Goal: Task Accomplishment & Management: Complete application form

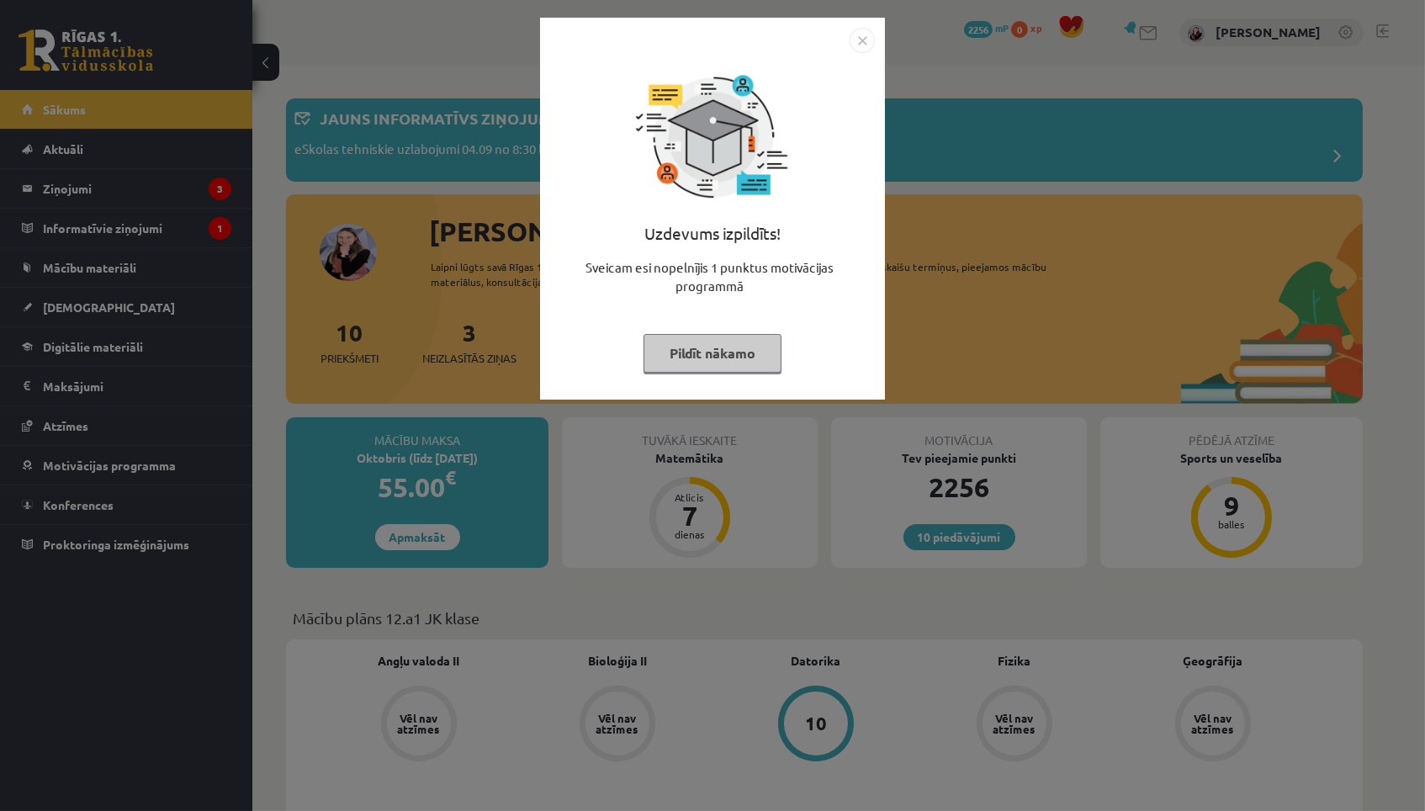
click at [721, 353] on button "Pildīt nākamo" at bounding box center [713, 353] width 138 height 39
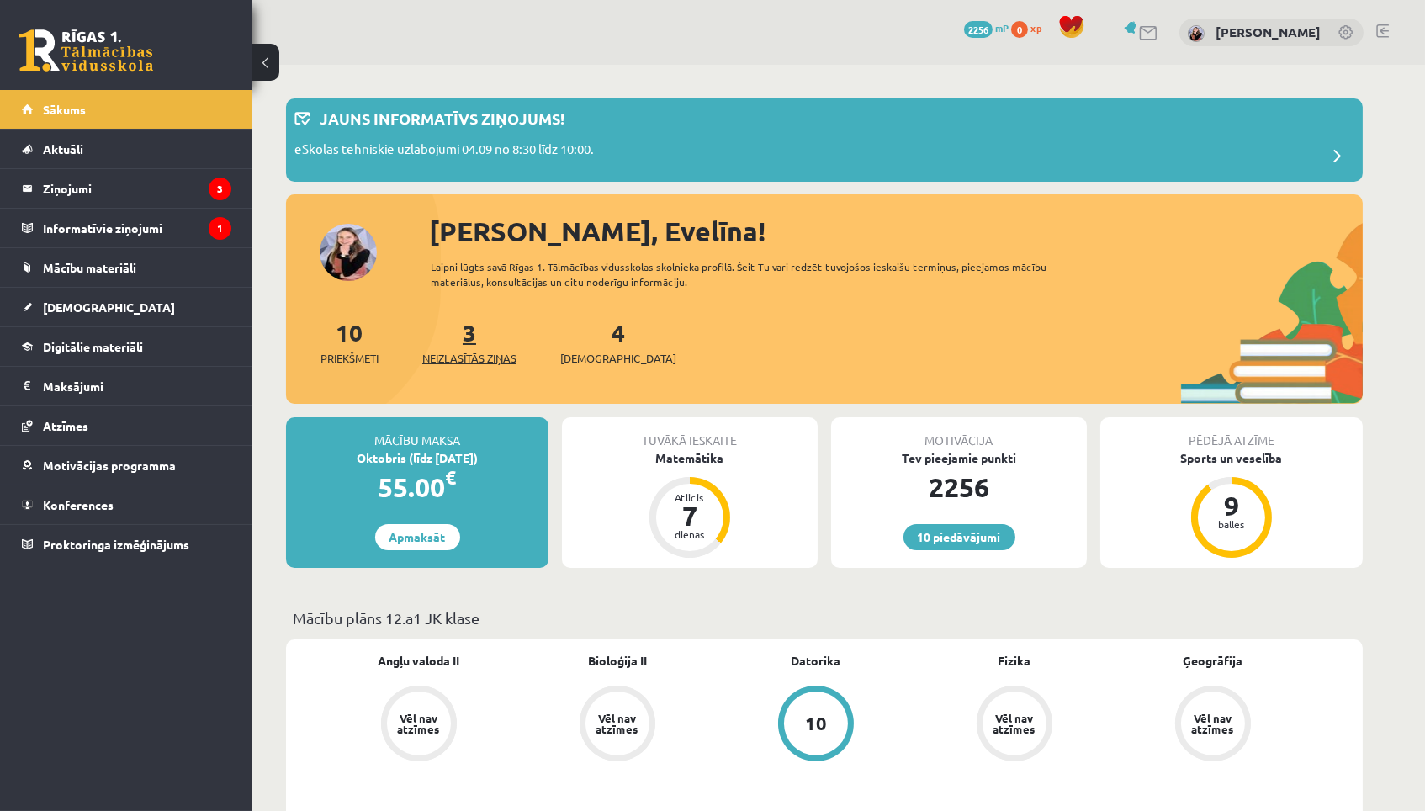
click at [465, 350] on span "Neizlasītās ziņas" at bounding box center [469, 358] width 94 height 17
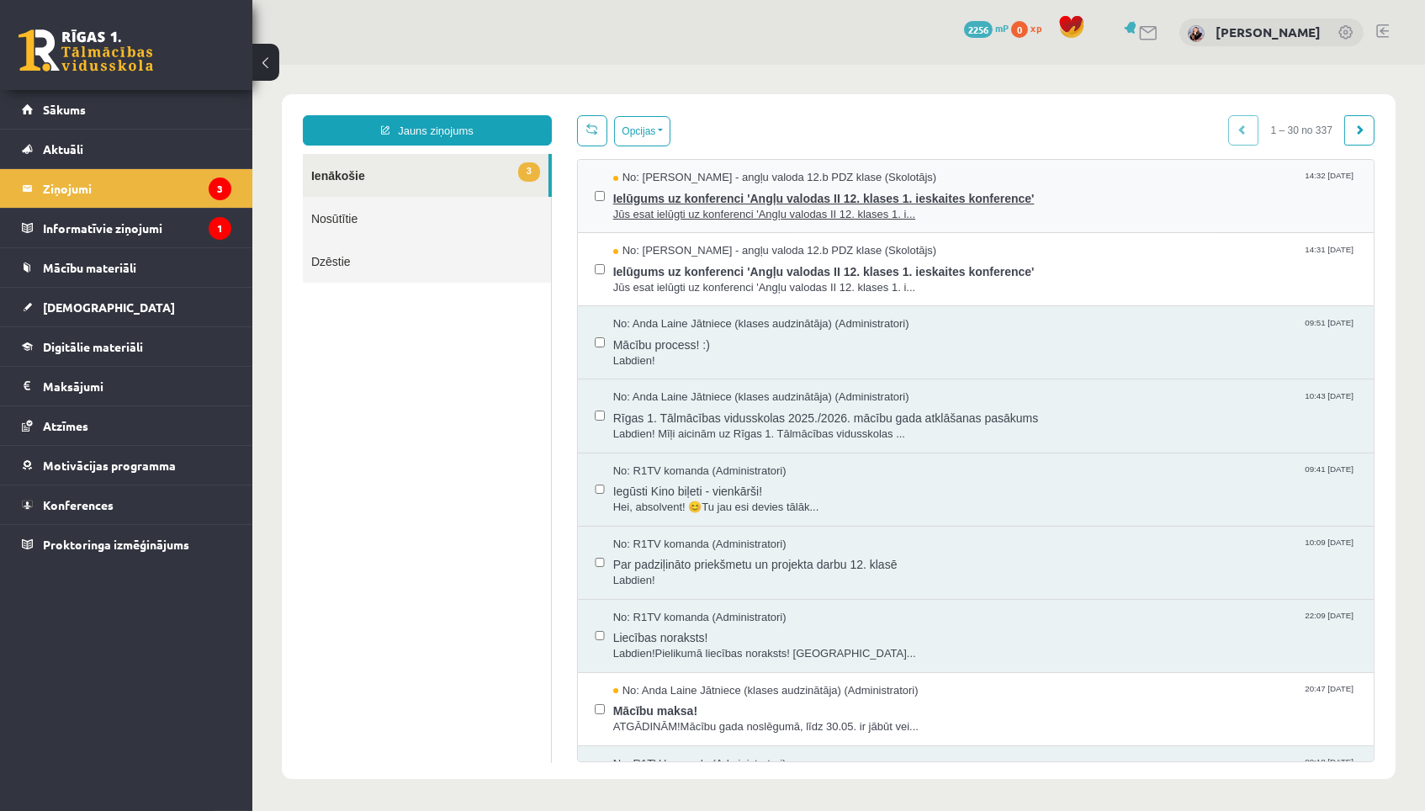
click at [741, 197] on span "Ielūgums uz konferenci 'Angļu valodas II 12. klases 1. ieskaites konference'" at bounding box center [985, 196] width 744 height 21
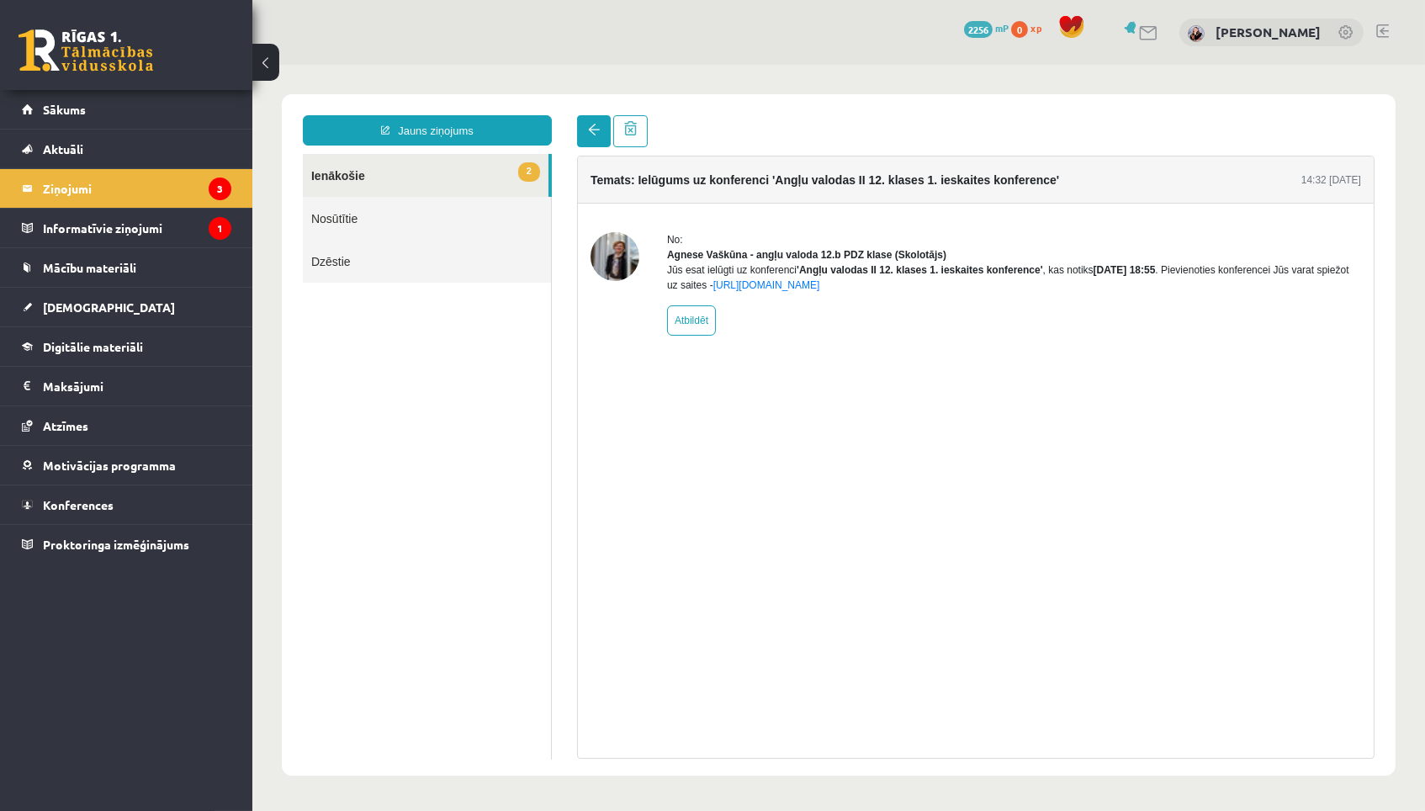
click at [589, 146] on link at bounding box center [593, 131] width 34 height 32
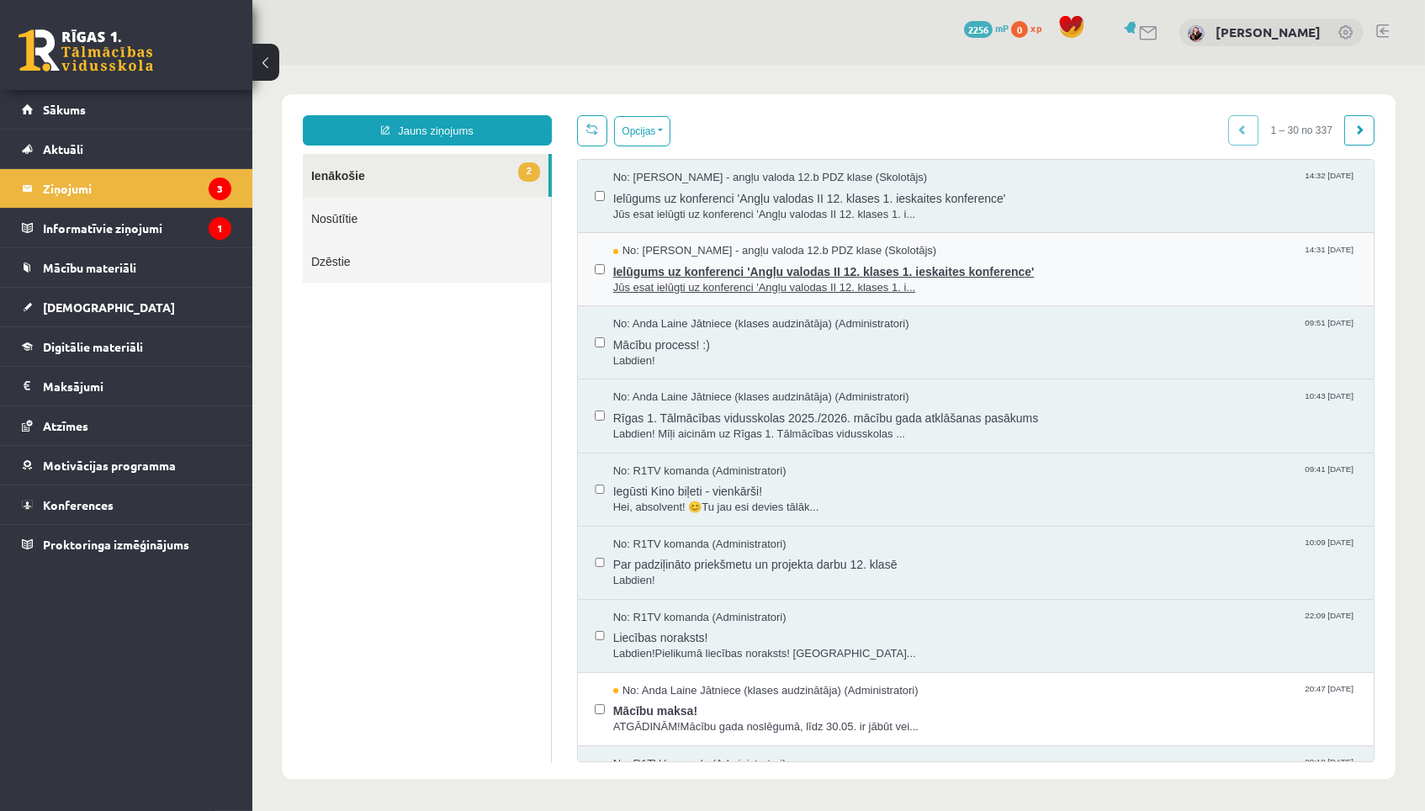
click at [670, 268] on span "Ielūgums uz konferenci 'Angļu valodas II 12. klases 1. ieskaites konference'" at bounding box center [985, 269] width 744 height 21
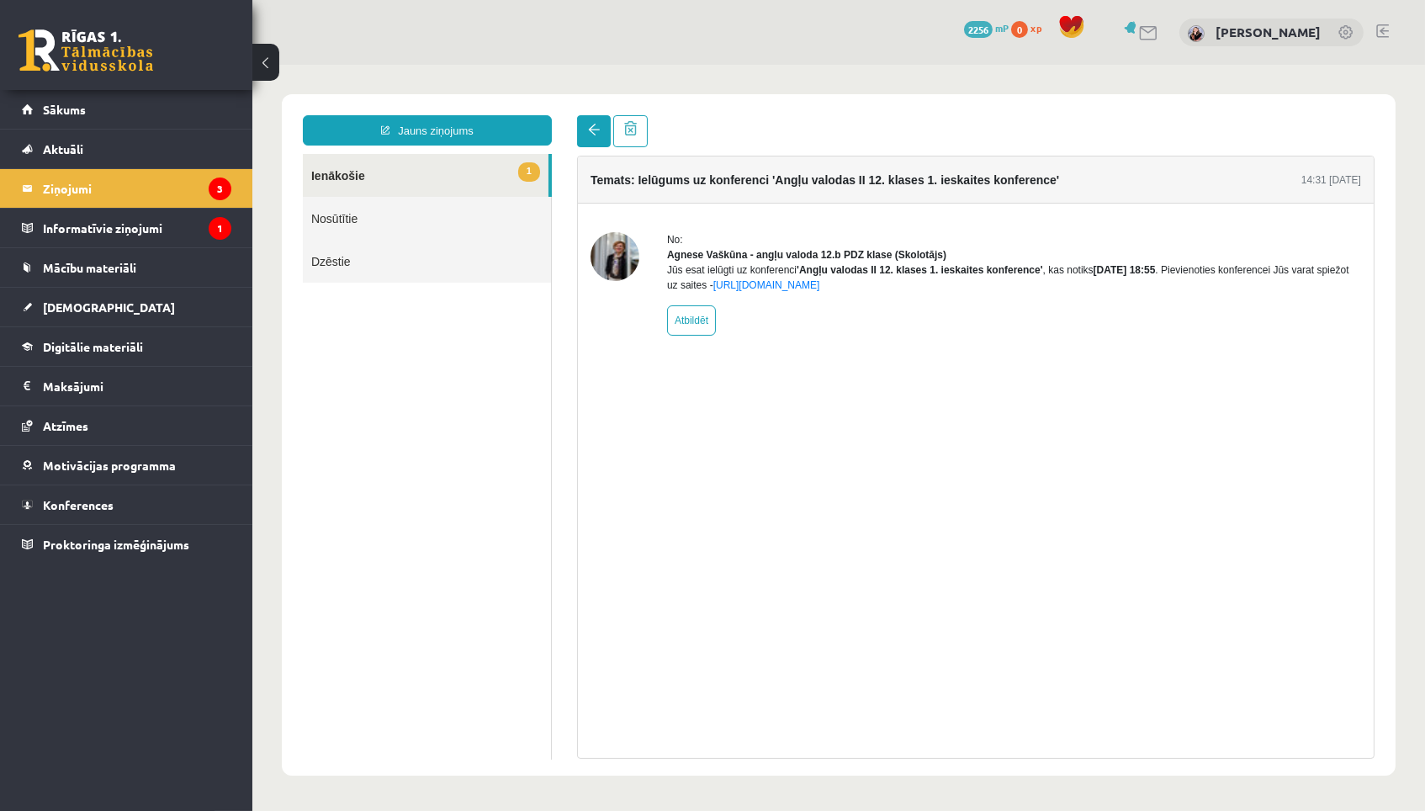
click at [586, 121] on link at bounding box center [593, 131] width 34 height 32
click at [174, 90] on link "Sākums" at bounding box center [127, 109] width 210 height 39
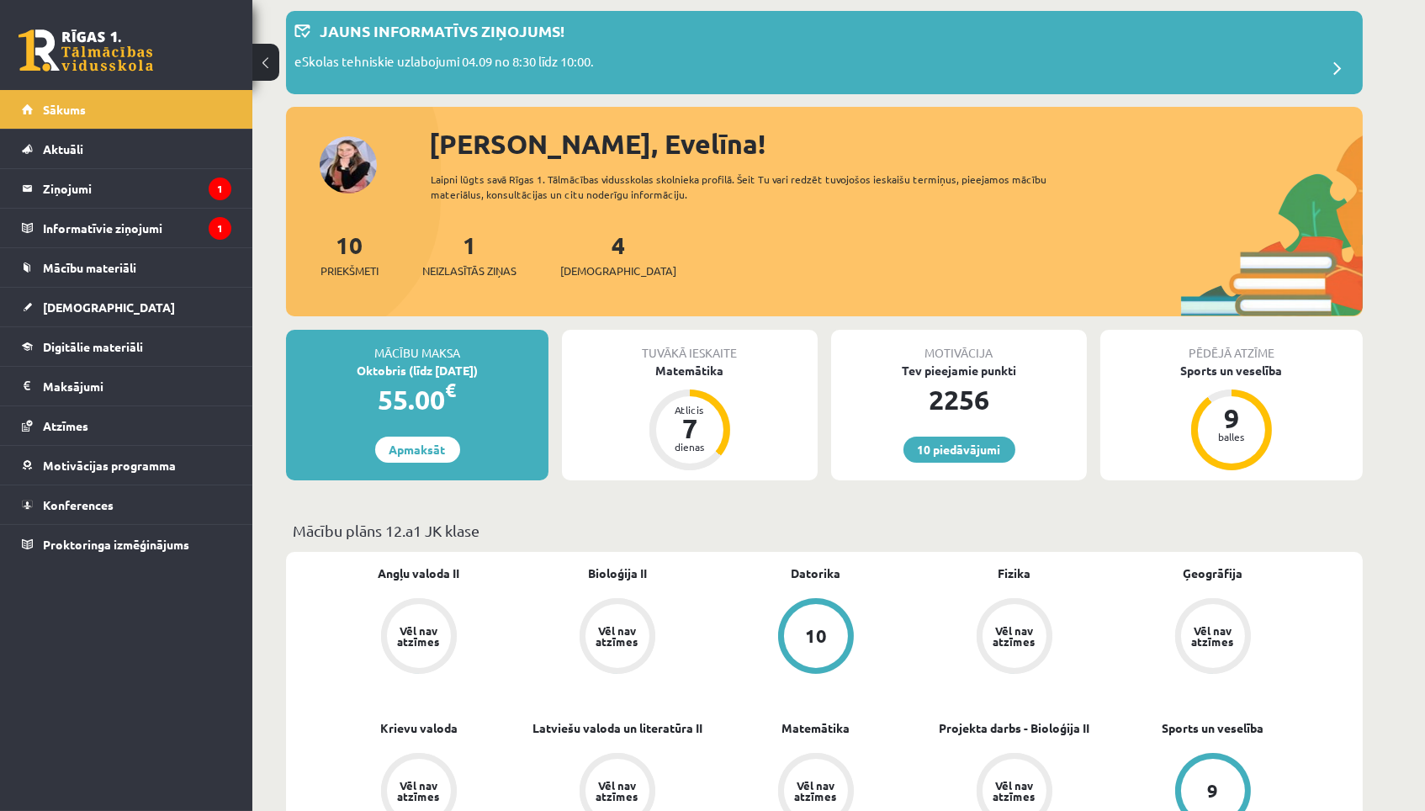
scroll to position [88, 0]
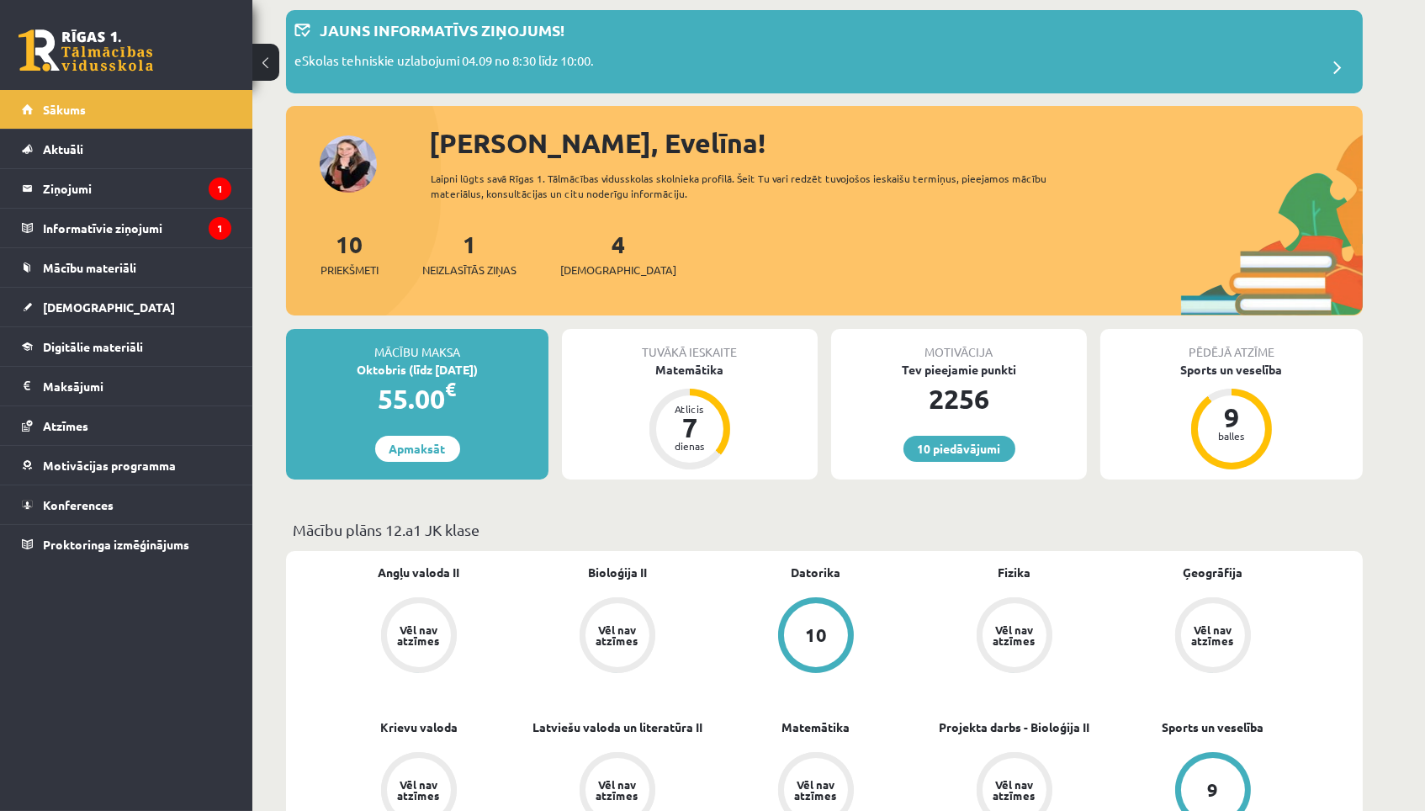
click at [581, 255] on div "4 Ieskaites" at bounding box center [618, 252] width 116 height 52
click at [602, 248] on div "4 Ieskaites" at bounding box center [618, 252] width 116 height 52
click at [609, 273] on span "[DEMOGRAPHIC_DATA]" at bounding box center [618, 270] width 116 height 17
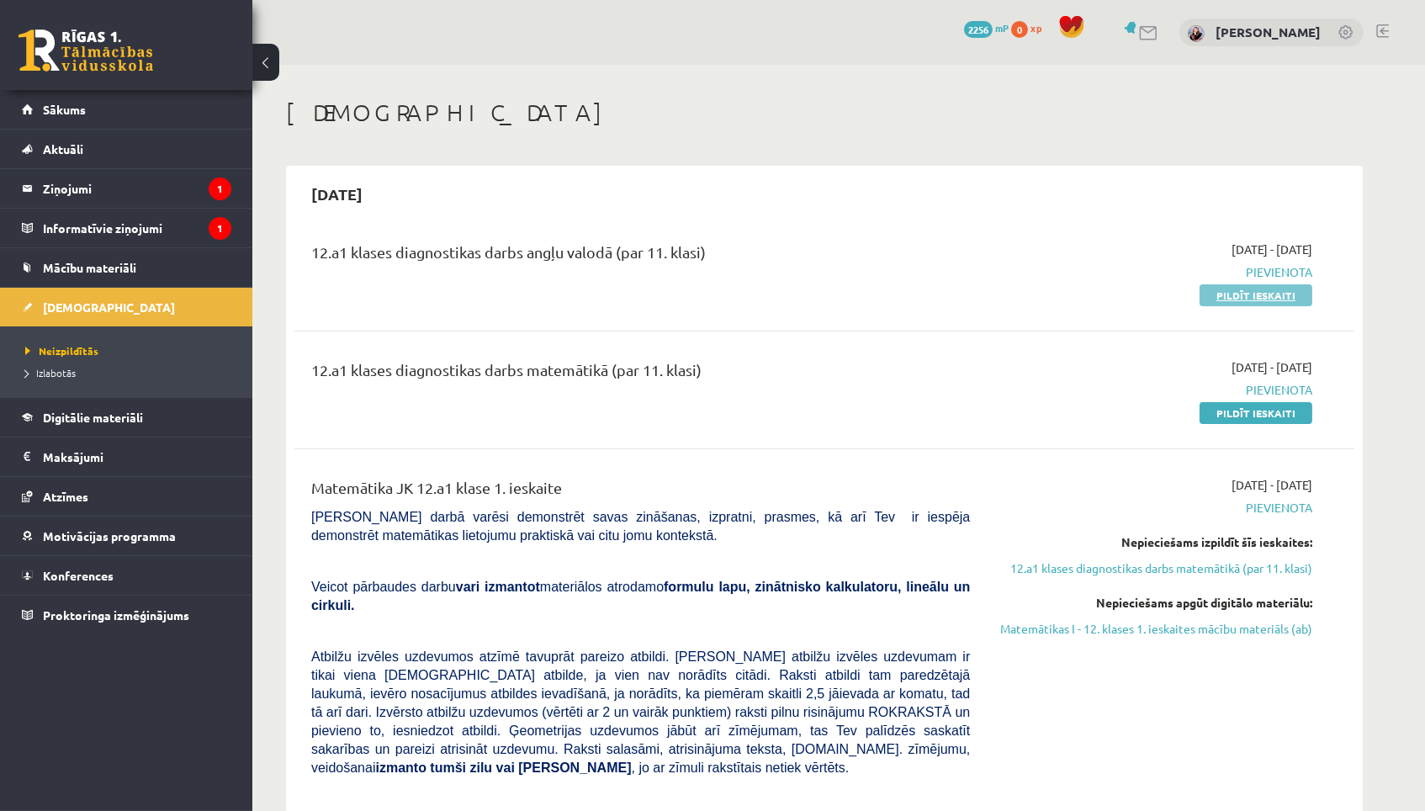
click at [1233, 288] on link "Pildīt ieskaiti" at bounding box center [1256, 295] width 113 height 22
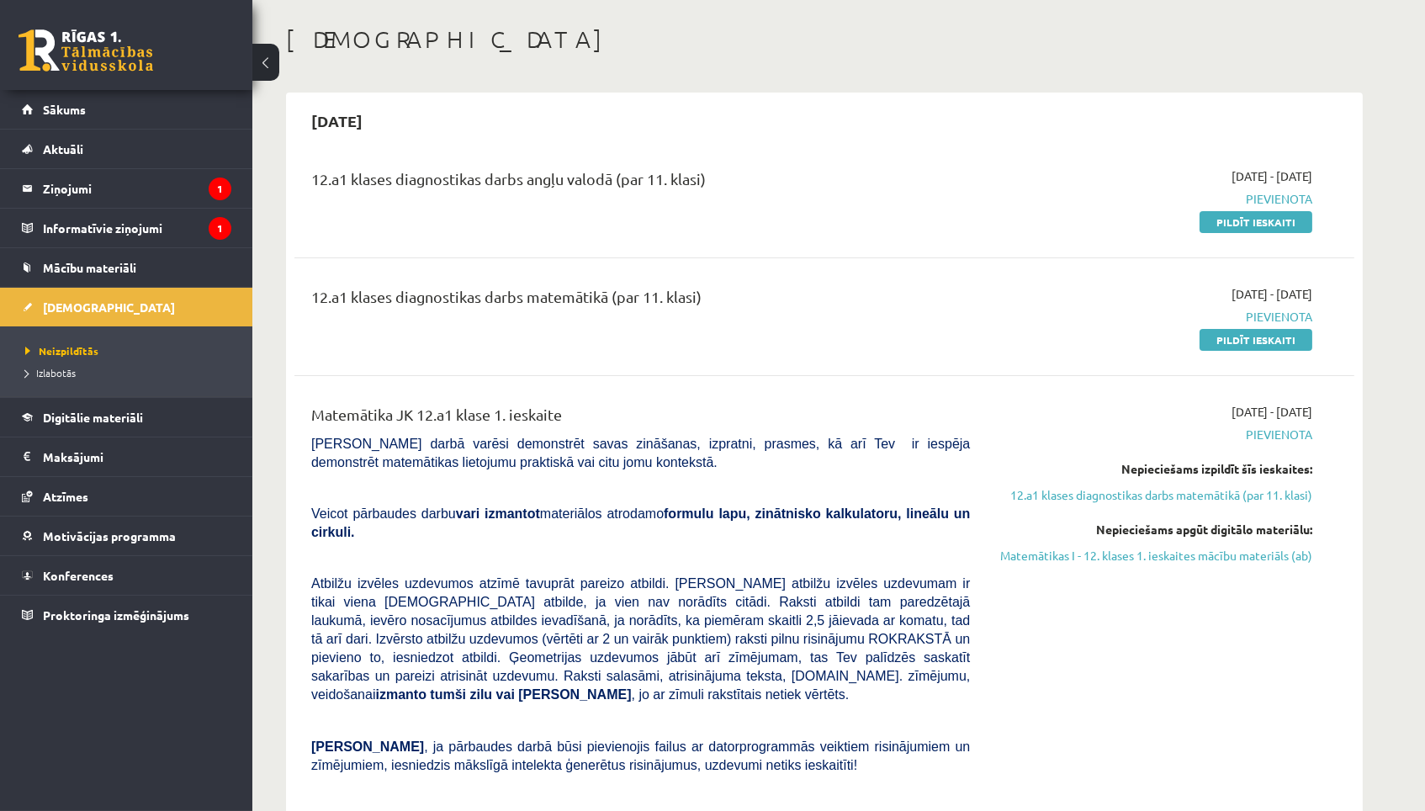
scroll to position [108, 0]
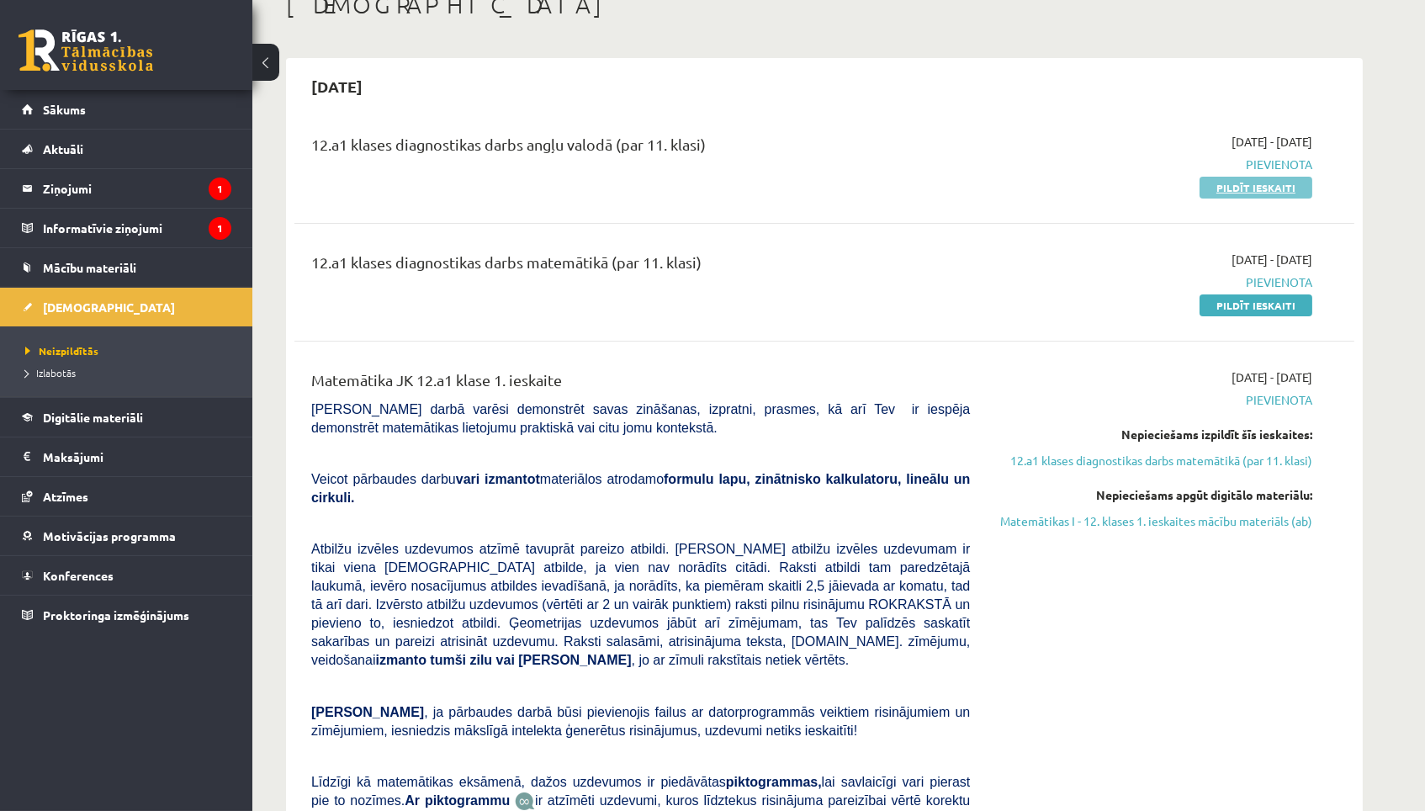
click at [1271, 183] on link "Pildīt ieskaiti" at bounding box center [1256, 188] width 113 height 22
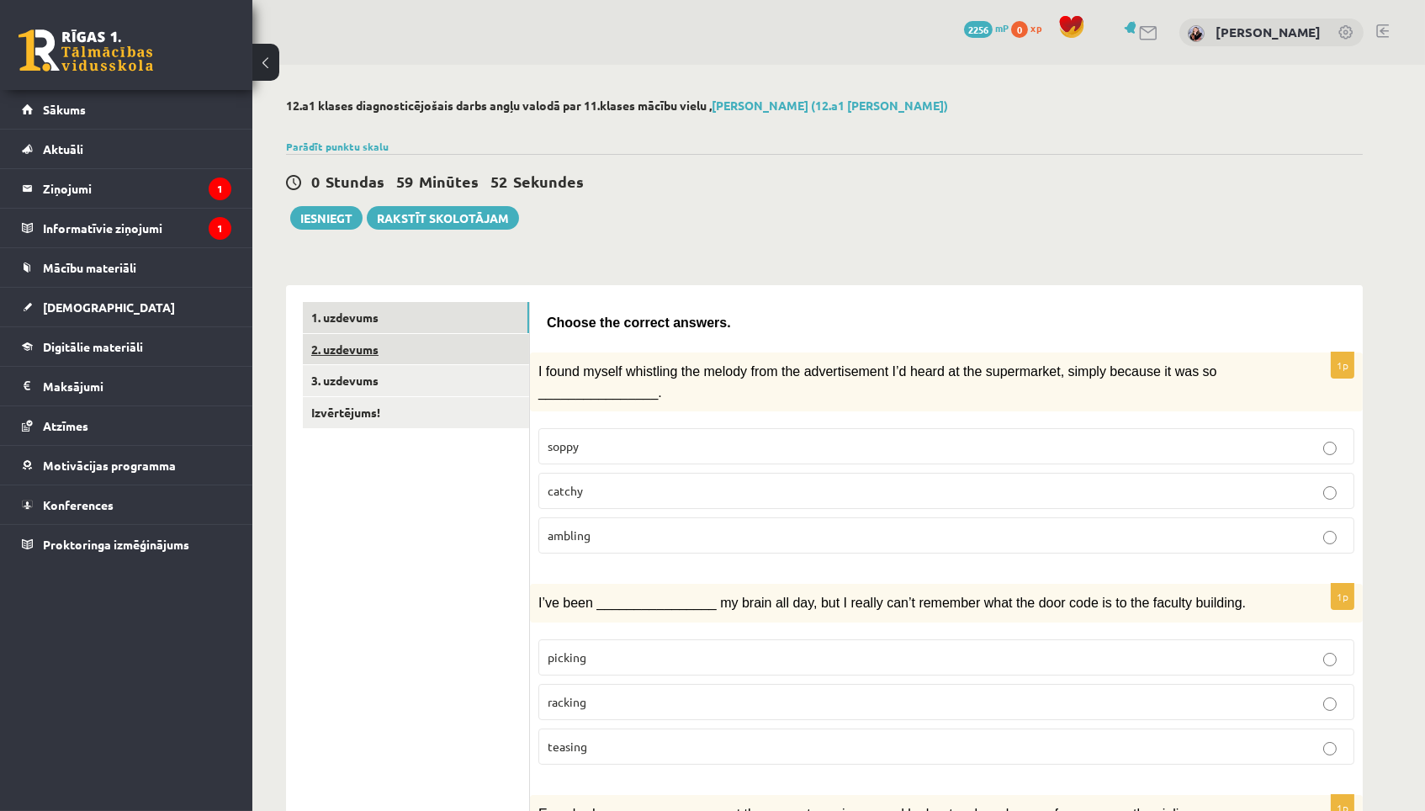
click at [489, 346] on link "2. uzdevums" at bounding box center [416, 349] width 226 height 31
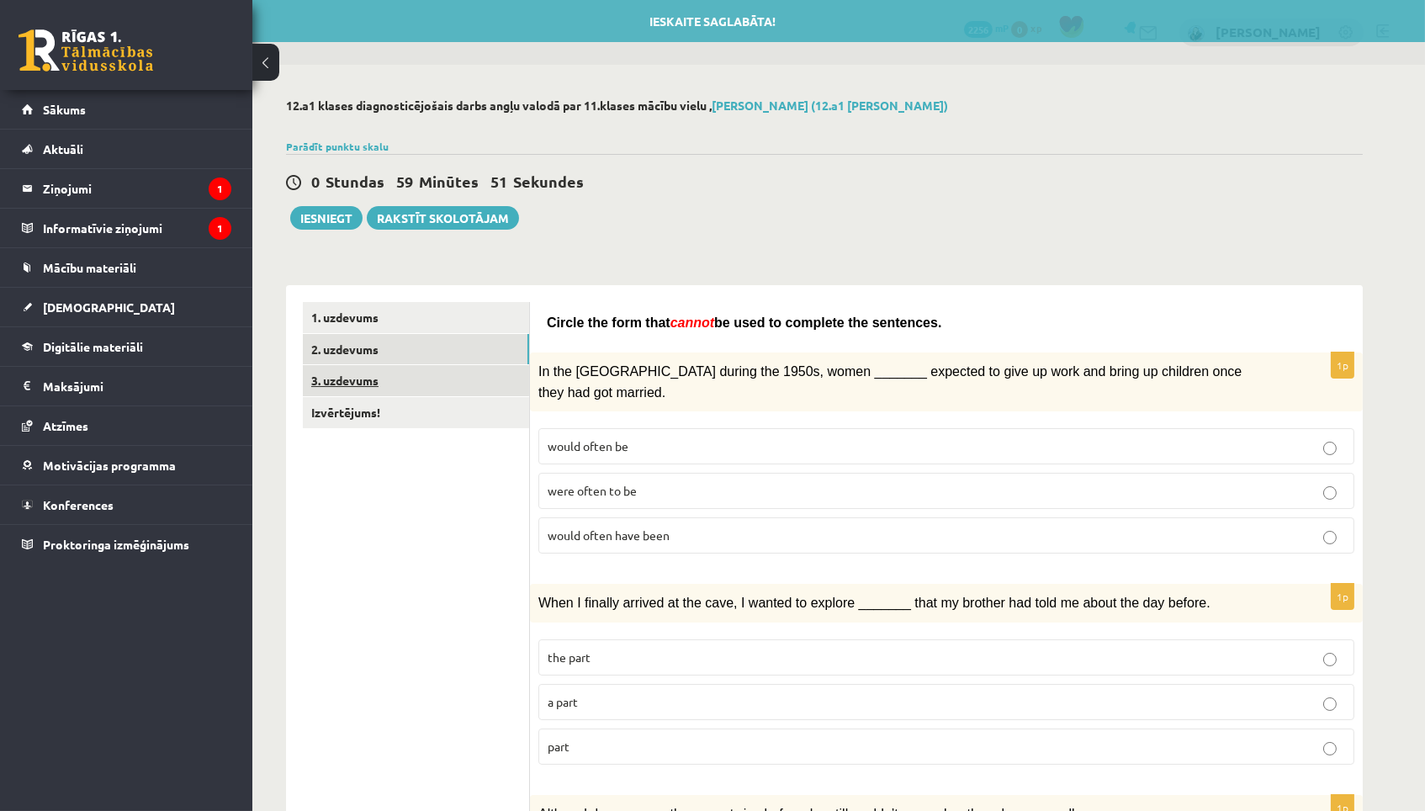
click at [481, 380] on link "3. uzdevums" at bounding box center [416, 380] width 226 height 31
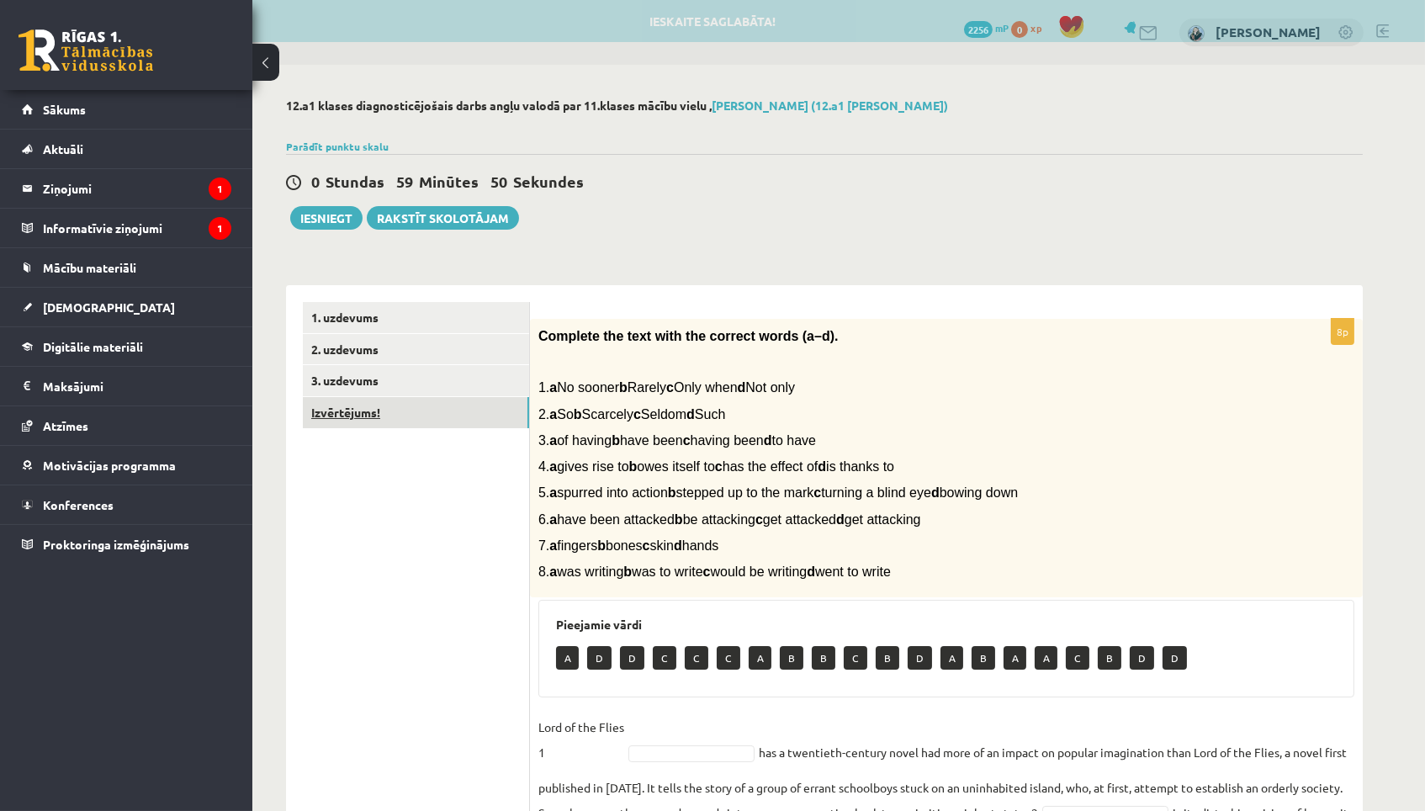
click at [478, 412] on link "Izvērtējums!" at bounding box center [416, 412] width 226 height 31
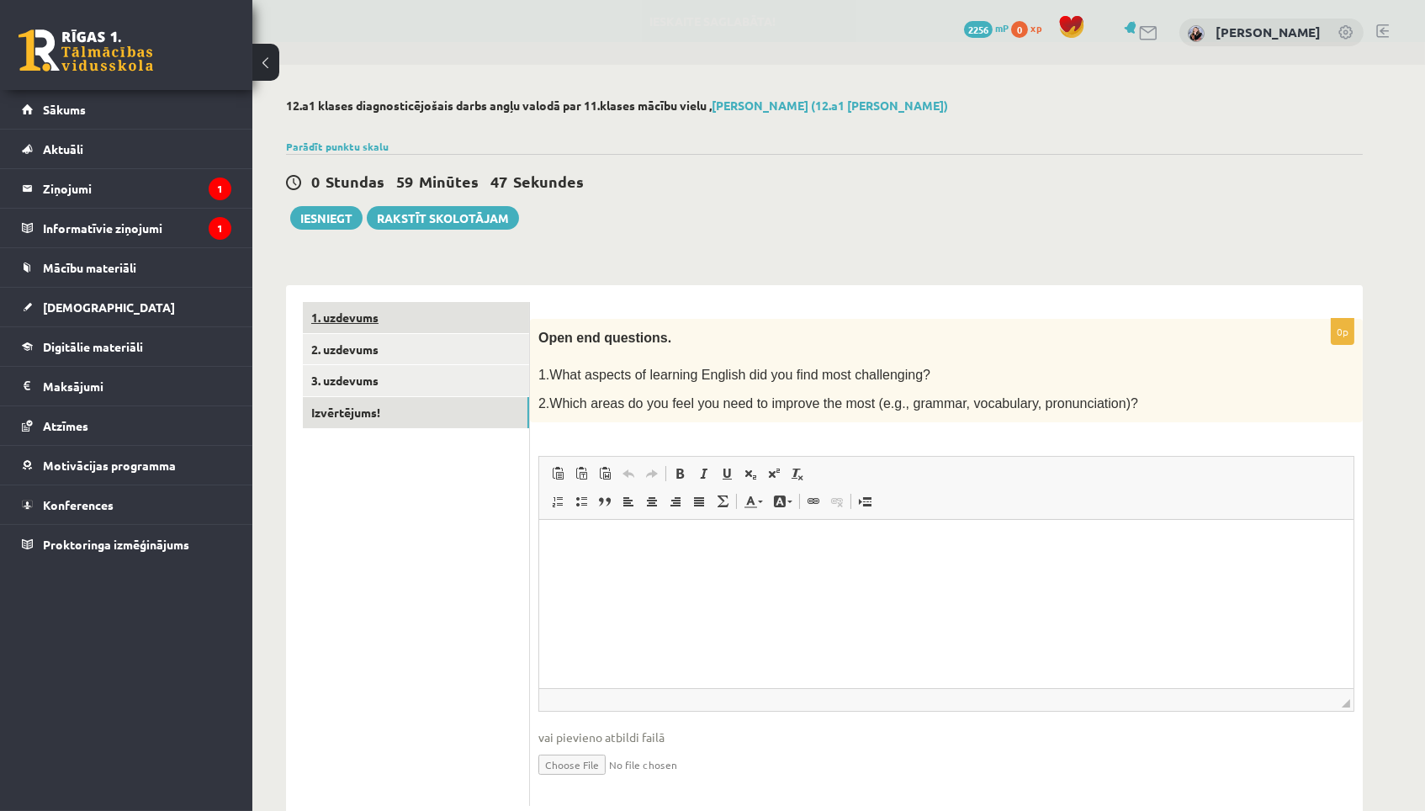
click at [491, 304] on link "1. uzdevums" at bounding box center [416, 317] width 226 height 31
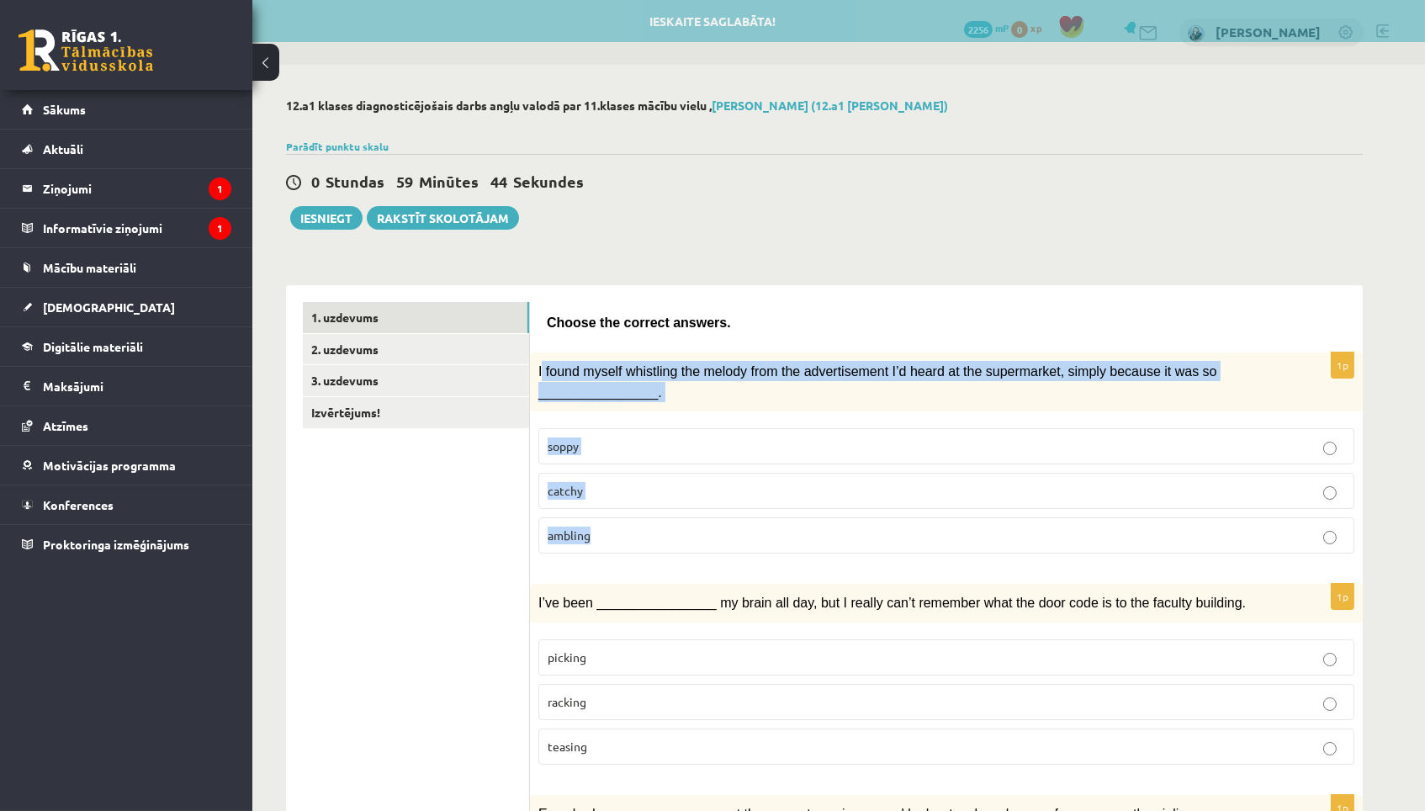
drag, startPoint x: 541, startPoint y: 361, endPoint x: 584, endPoint y: 553, distance: 196.6
click at [584, 553] on div "1p I found myself whistling the melody from the advertisement I’d heard at the …" at bounding box center [946, 460] width 833 height 215
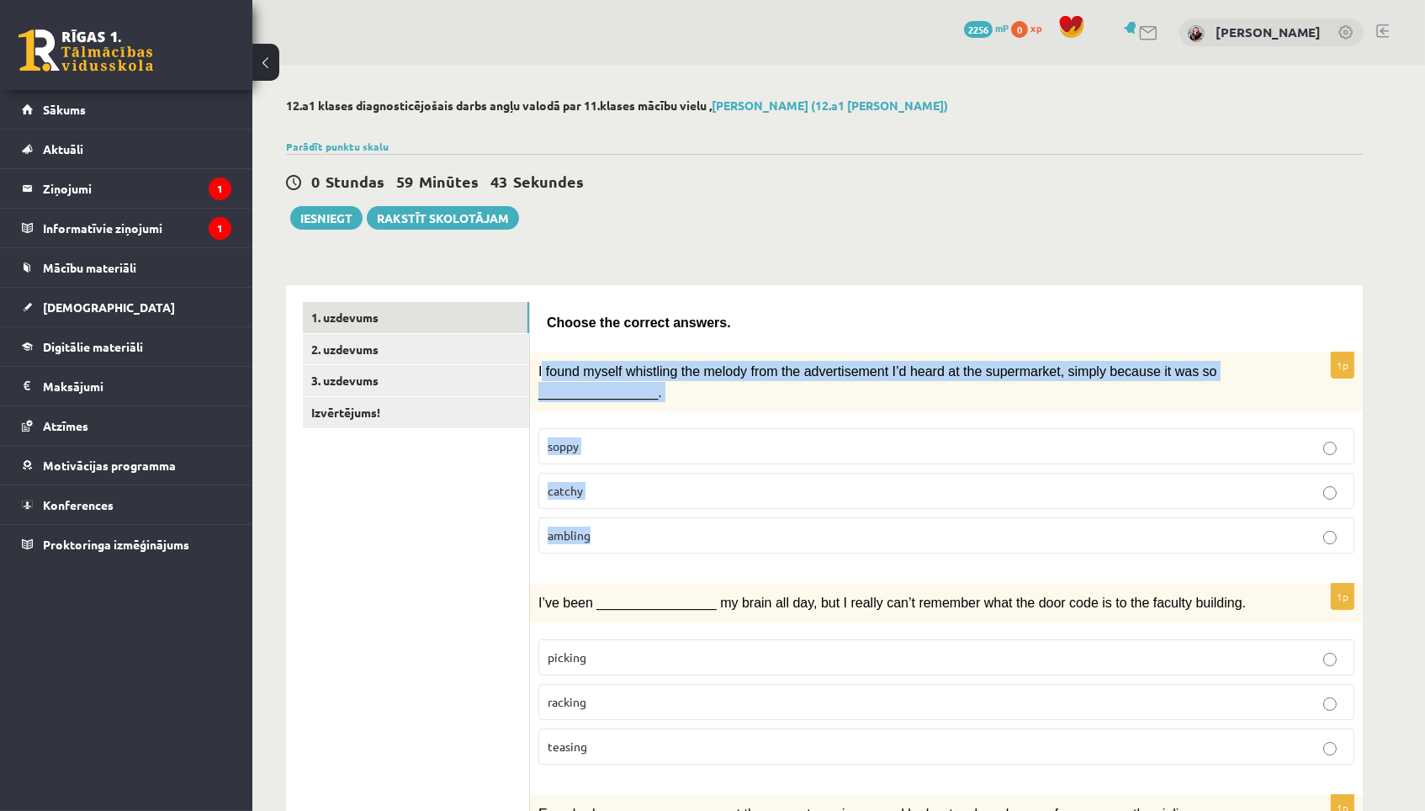
copy div "found myself whistling the melody from the advertisement I’d heard at the super…"
click at [636, 484] on p "catchy" at bounding box center [947, 491] width 798 height 18
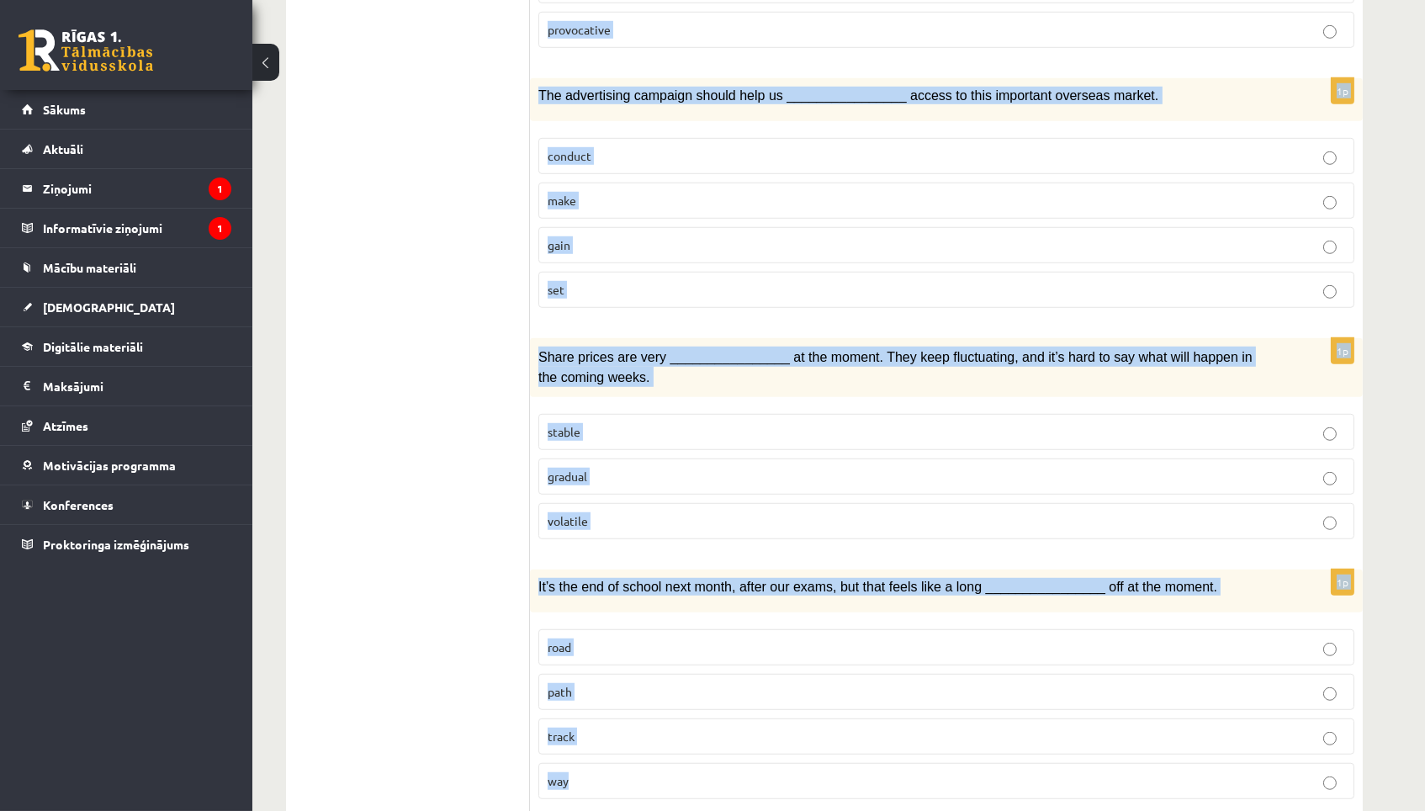
scroll to position [2316, 0]
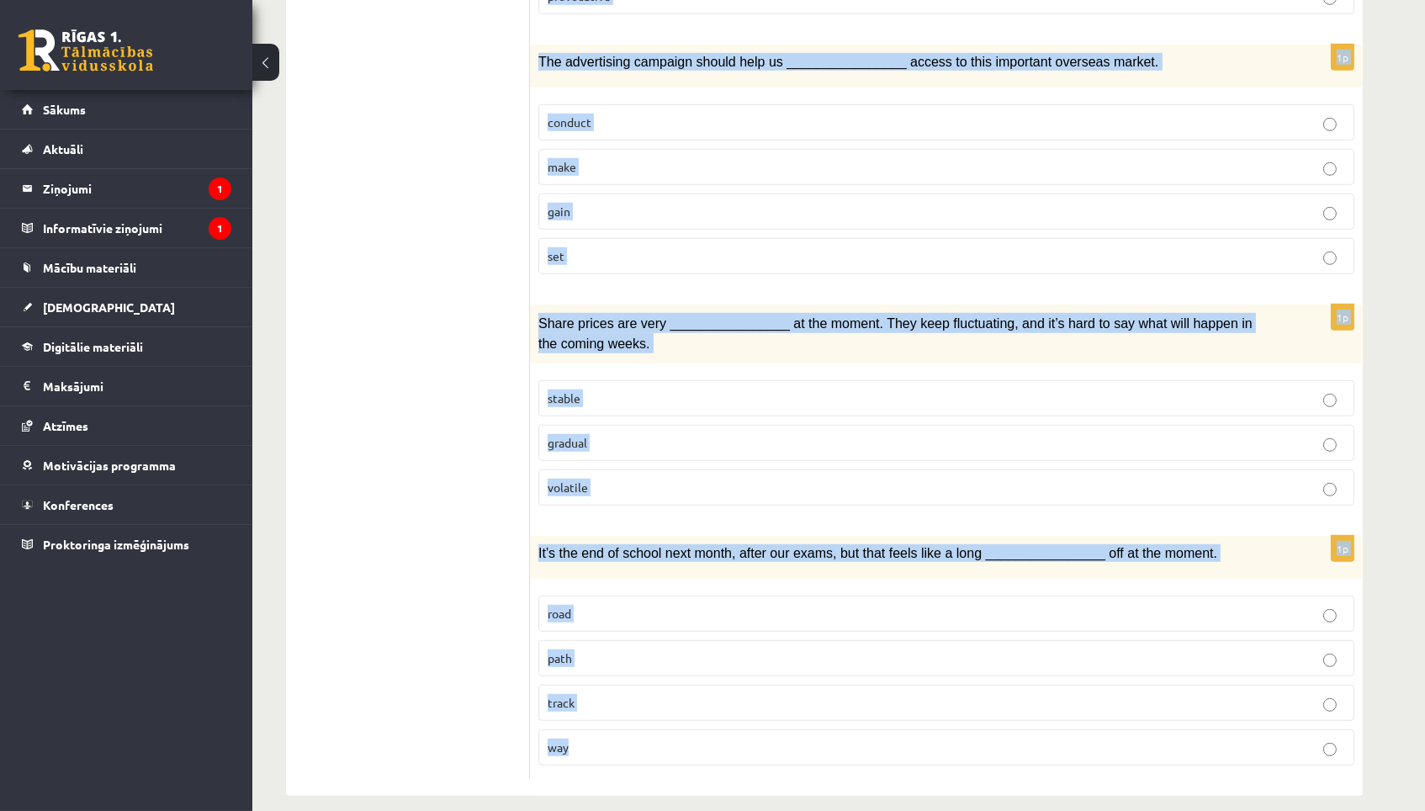
drag, startPoint x: 537, startPoint y: 384, endPoint x: 604, endPoint y: 810, distance: 431.1
copy form "I’ve been ________________ my brain all day, but I really can’t remember what t…"
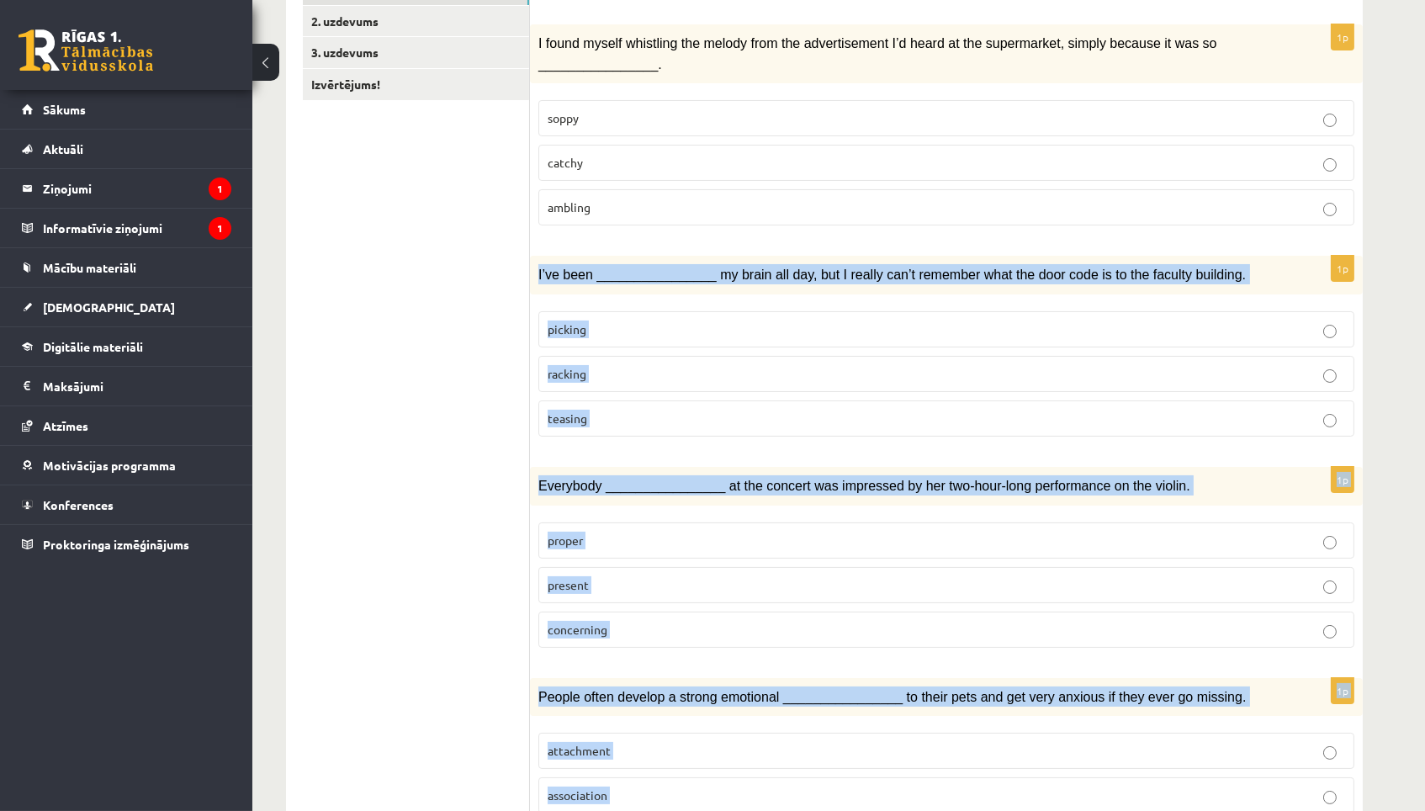
scroll to position [186, 0]
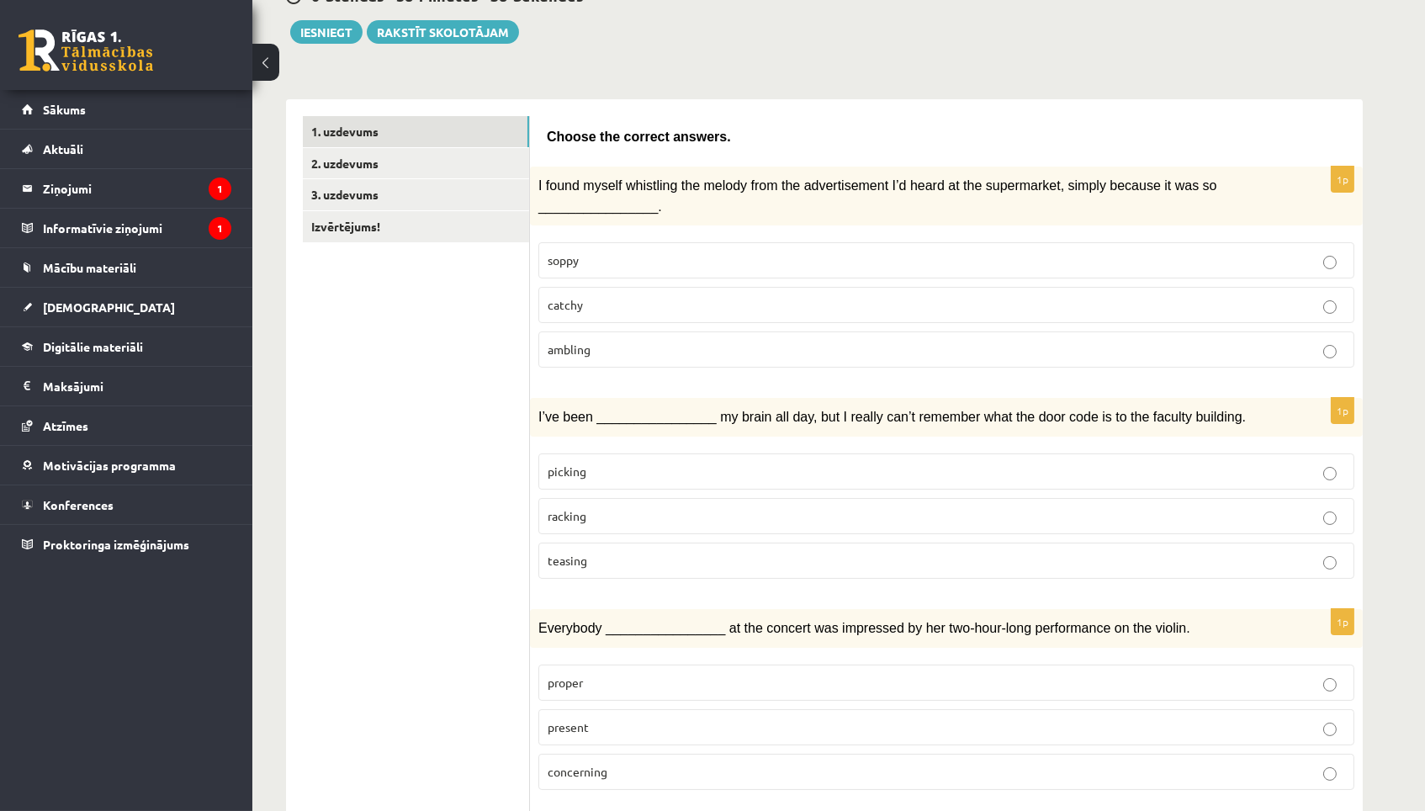
click at [771, 194] on p "I found myself whistling the melody from the advertisement I’d heard at the sup…" at bounding box center [905, 195] width 732 height 41
click at [726, 528] on fieldset "picking racking teasing" at bounding box center [947, 514] width 816 height 139
click at [730, 520] on label "racking" at bounding box center [947, 514] width 816 height 36
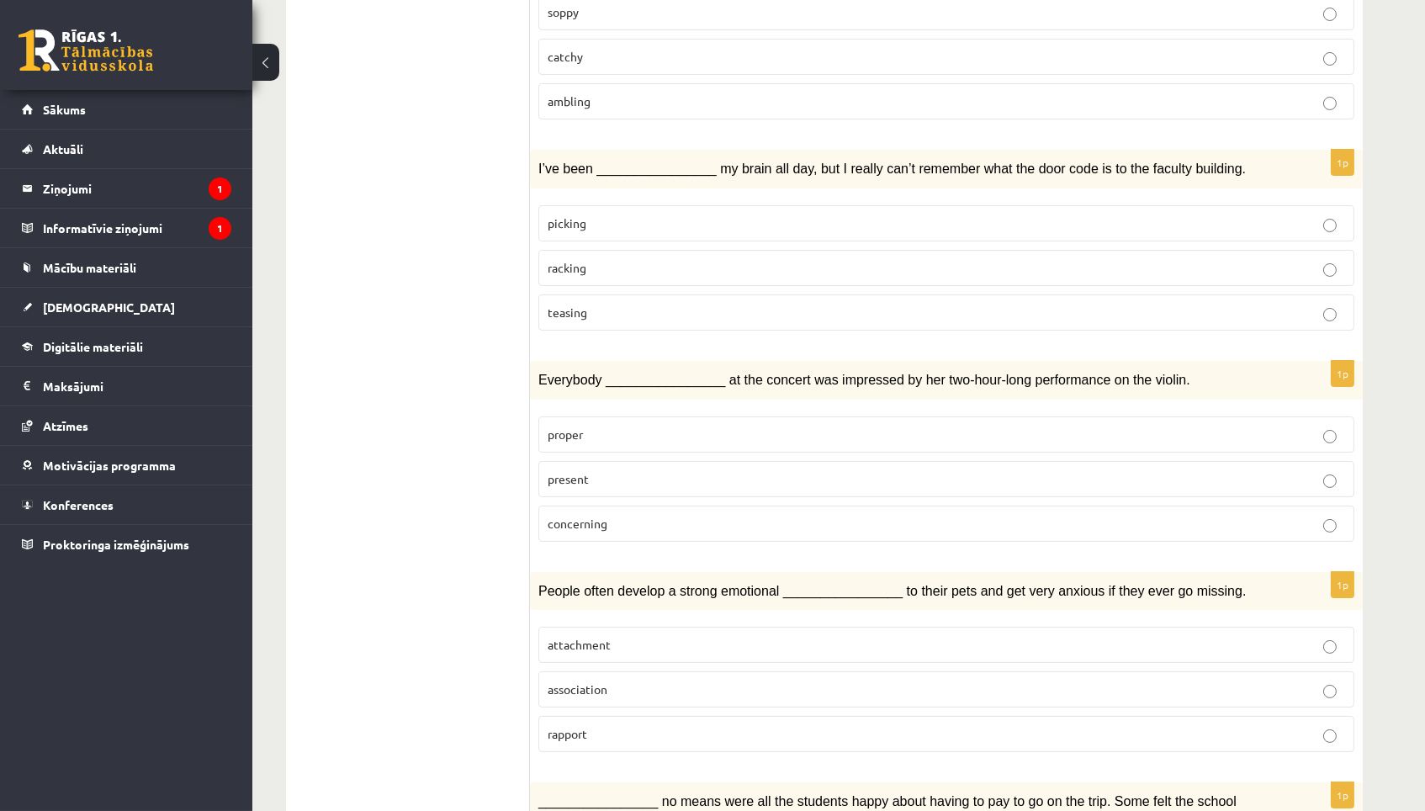
scroll to position [441, 0]
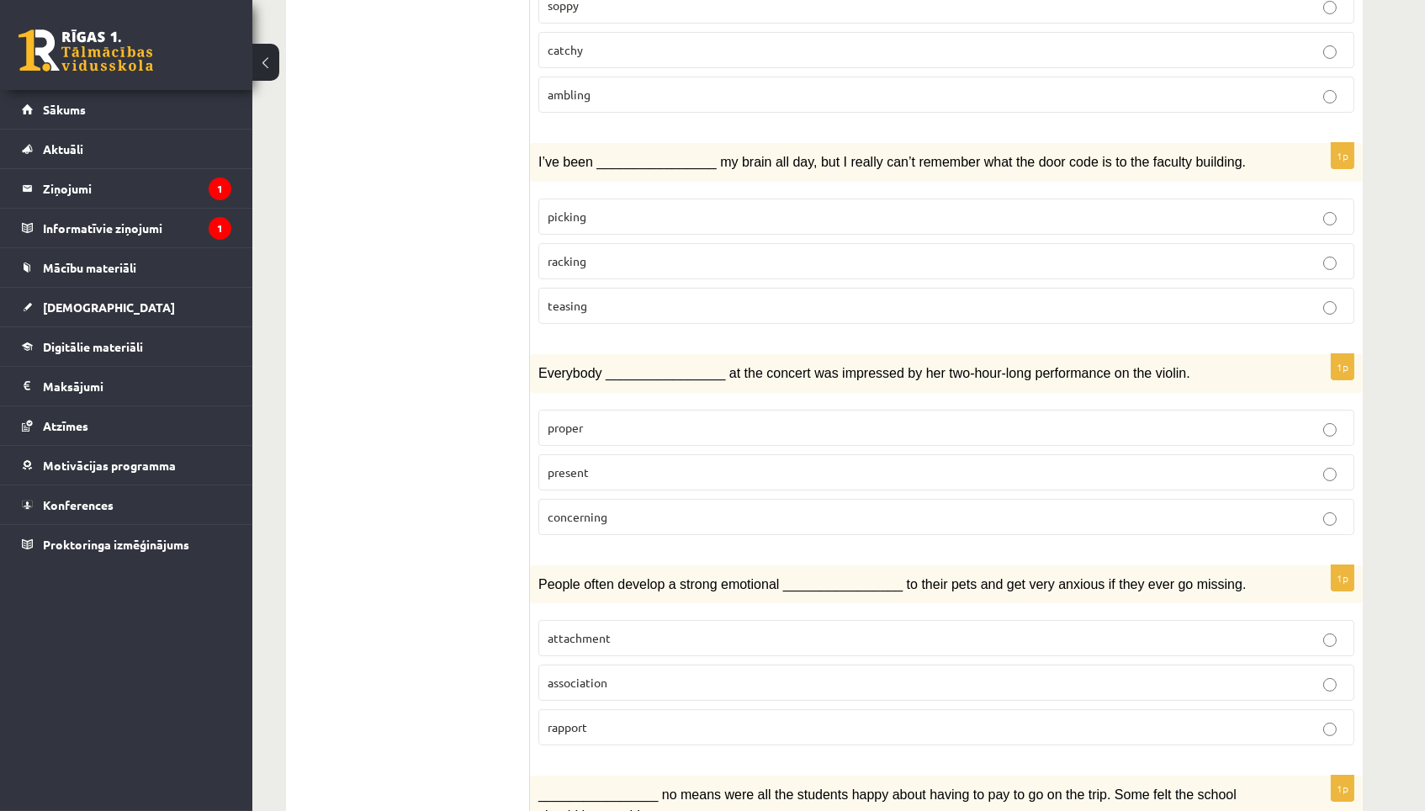
click at [740, 467] on p "present" at bounding box center [947, 473] width 798 height 18
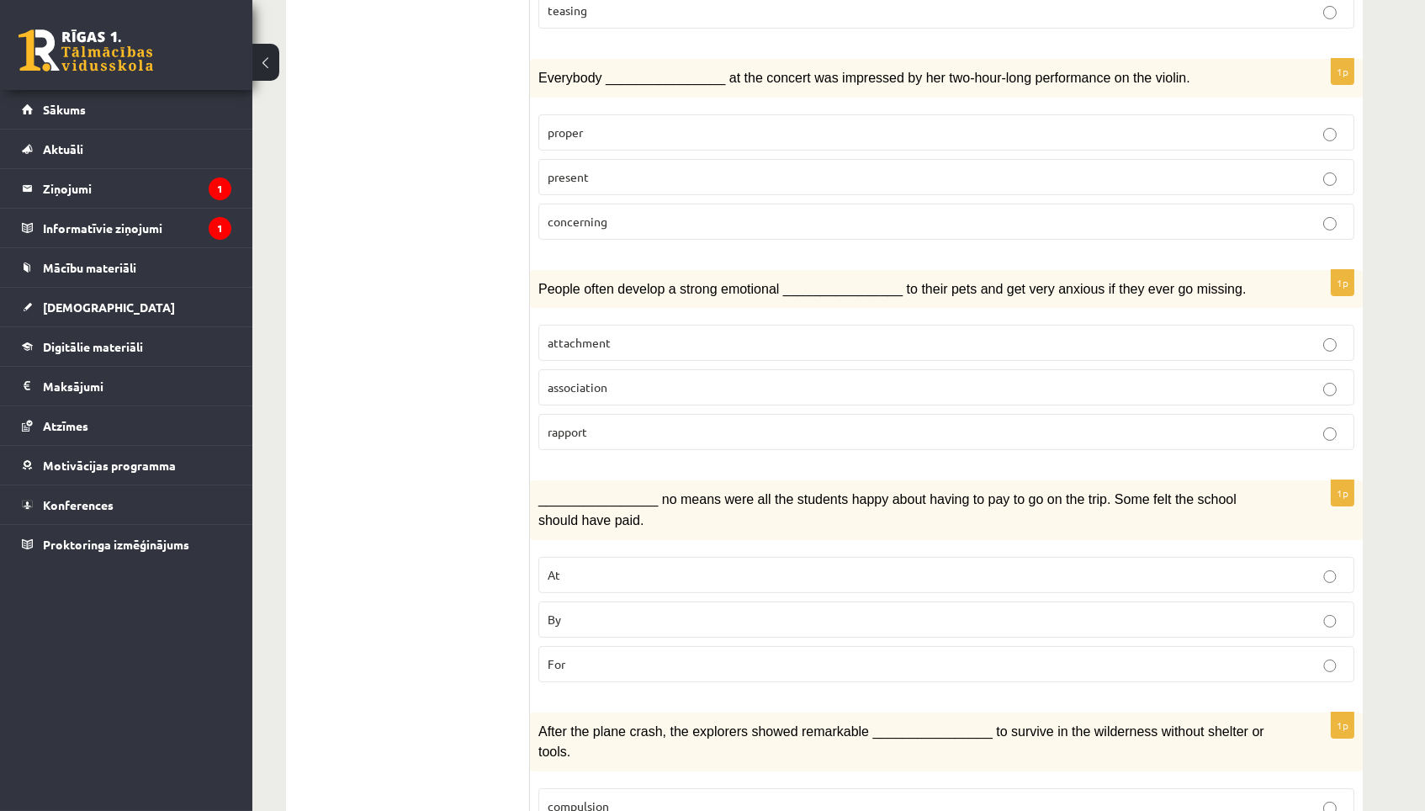
scroll to position [767, 0]
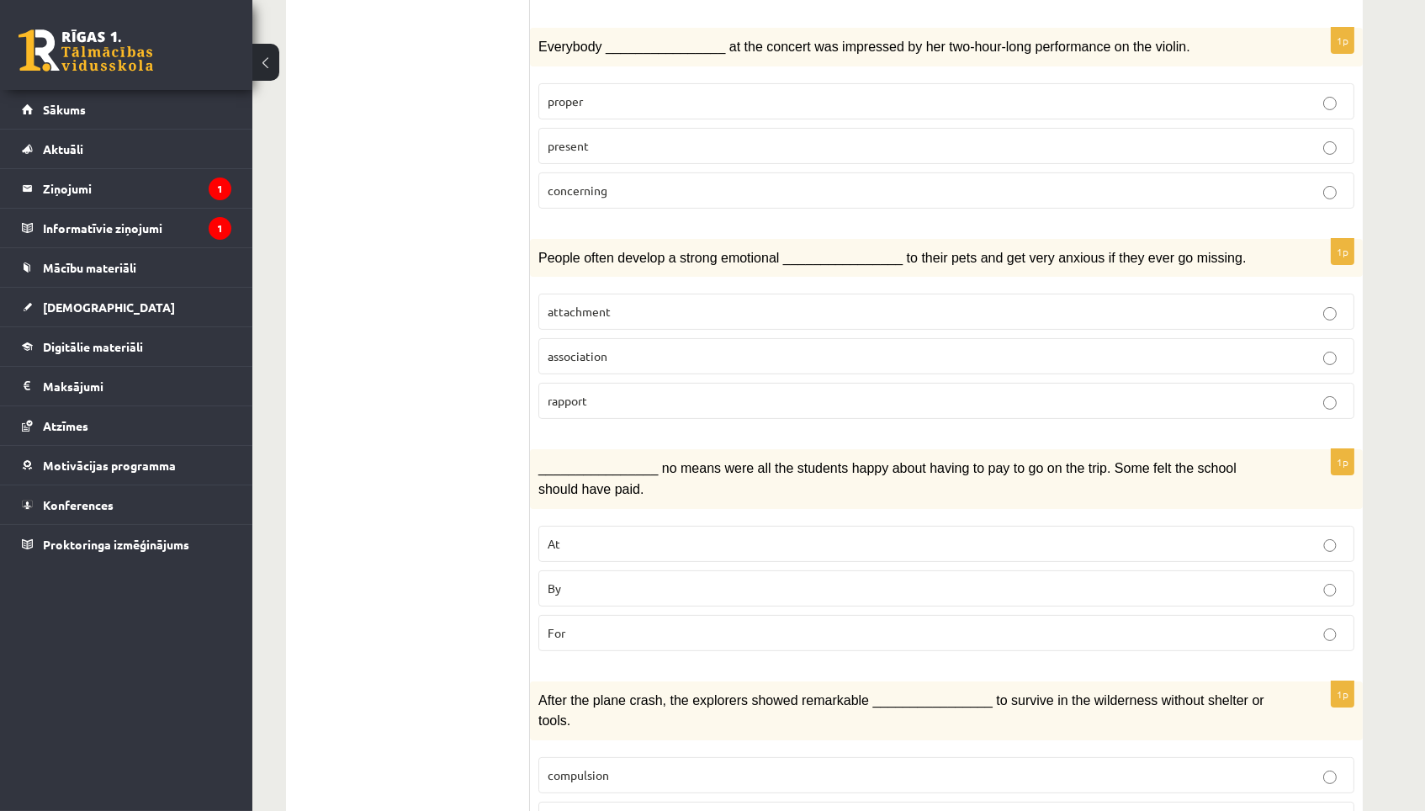
click at [728, 311] on label "attachment" at bounding box center [947, 312] width 816 height 36
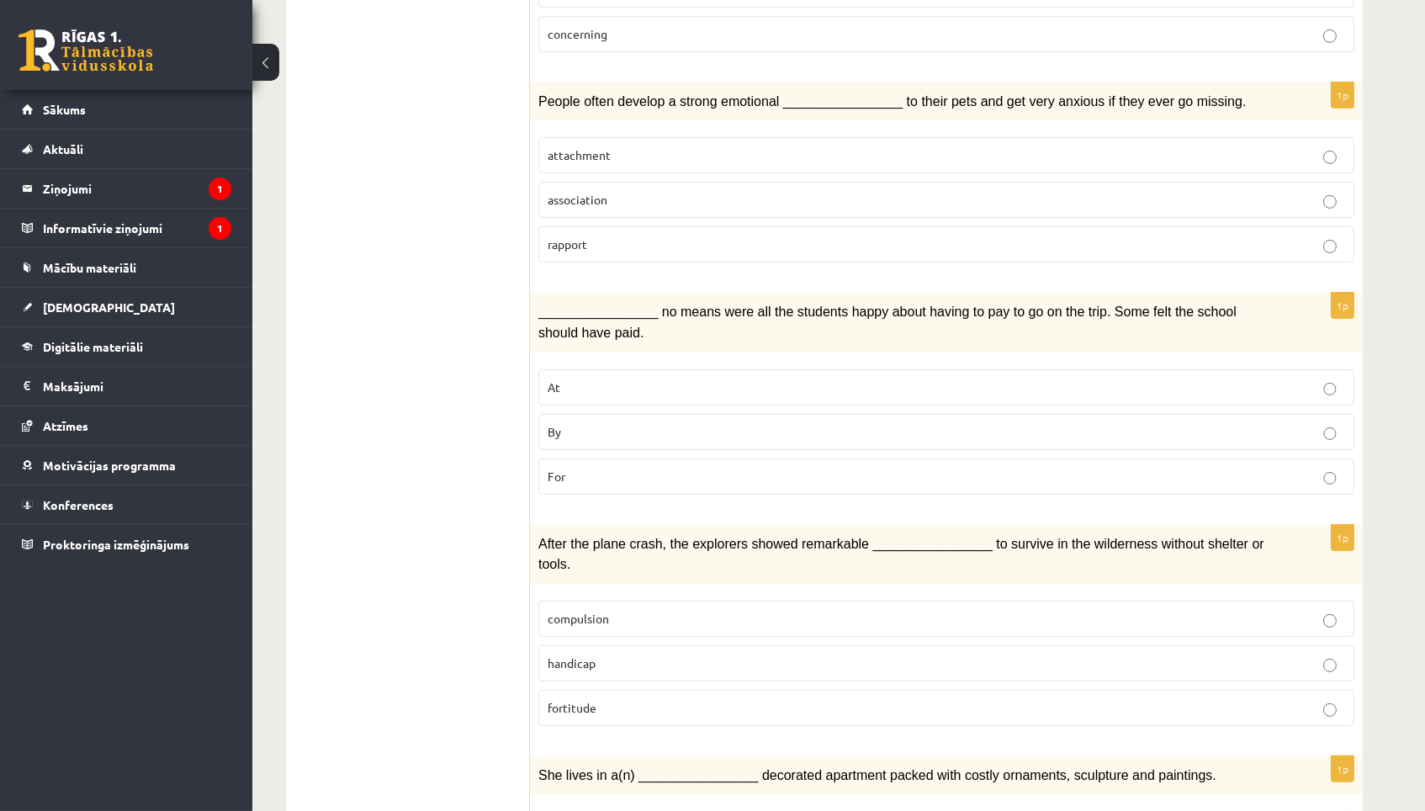
scroll to position [972, 0]
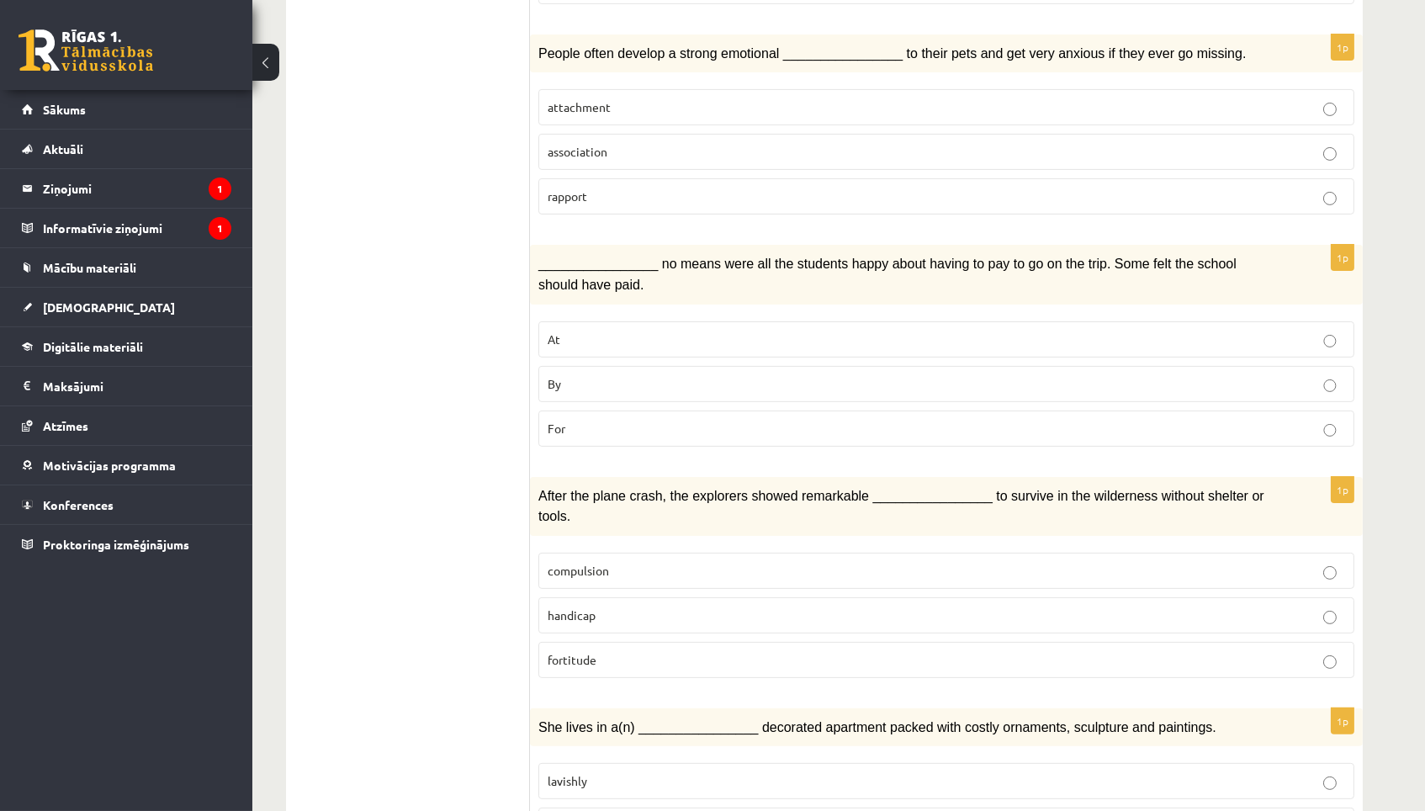
click at [664, 375] on p "By" at bounding box center [947, 384] width 798 height 18
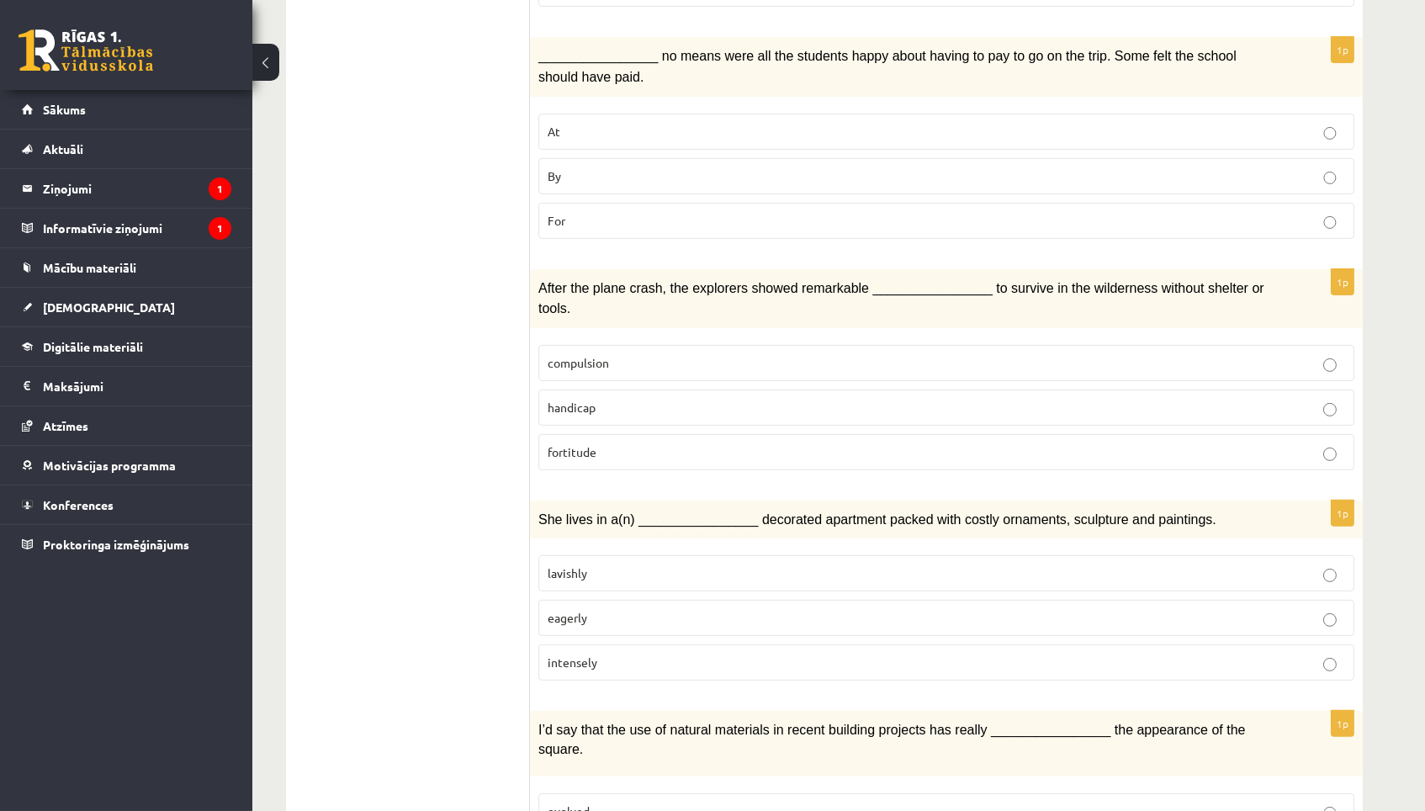
scroll to position [1184, 0]
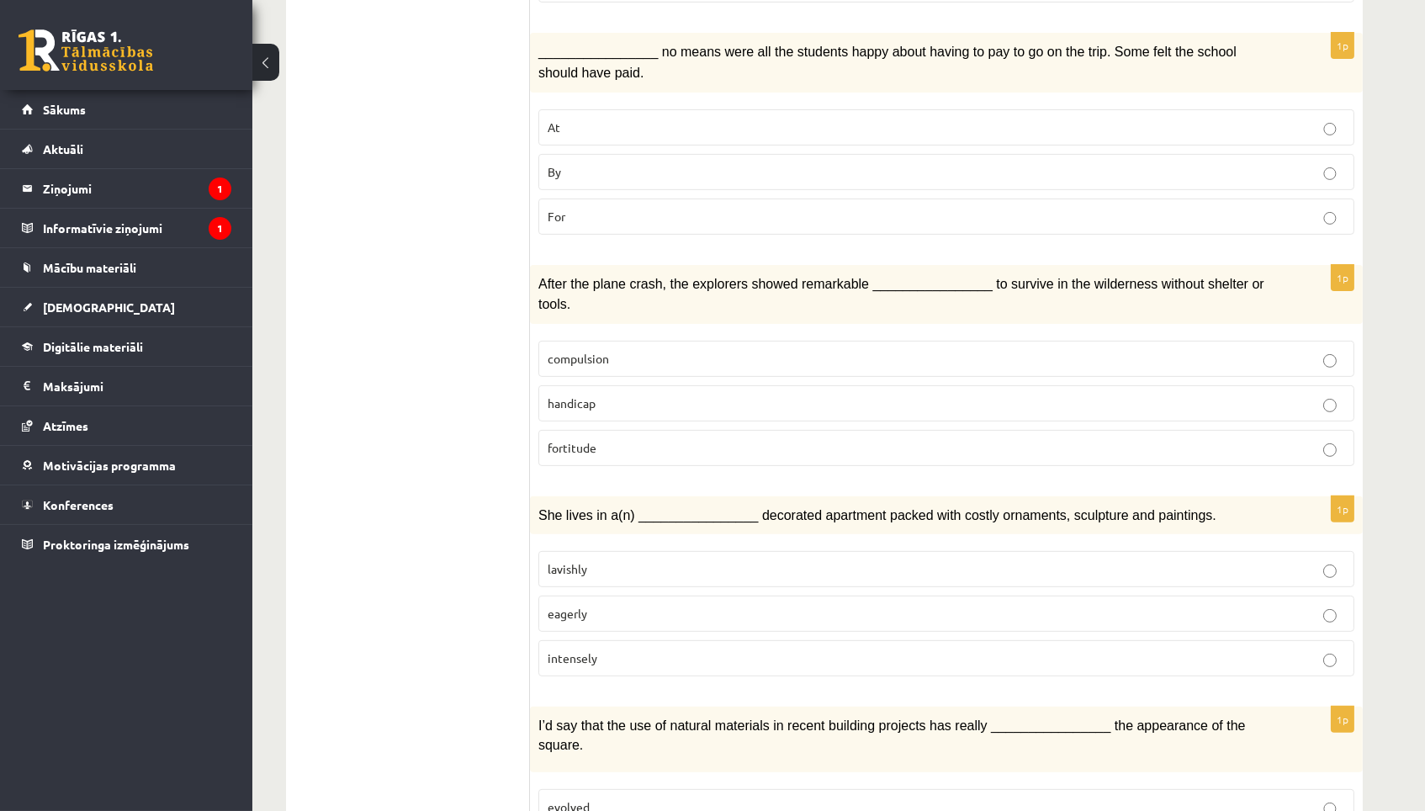
click at [639, 439] on p "fortitude" at bounding box center [947, 448] width 798 height 18
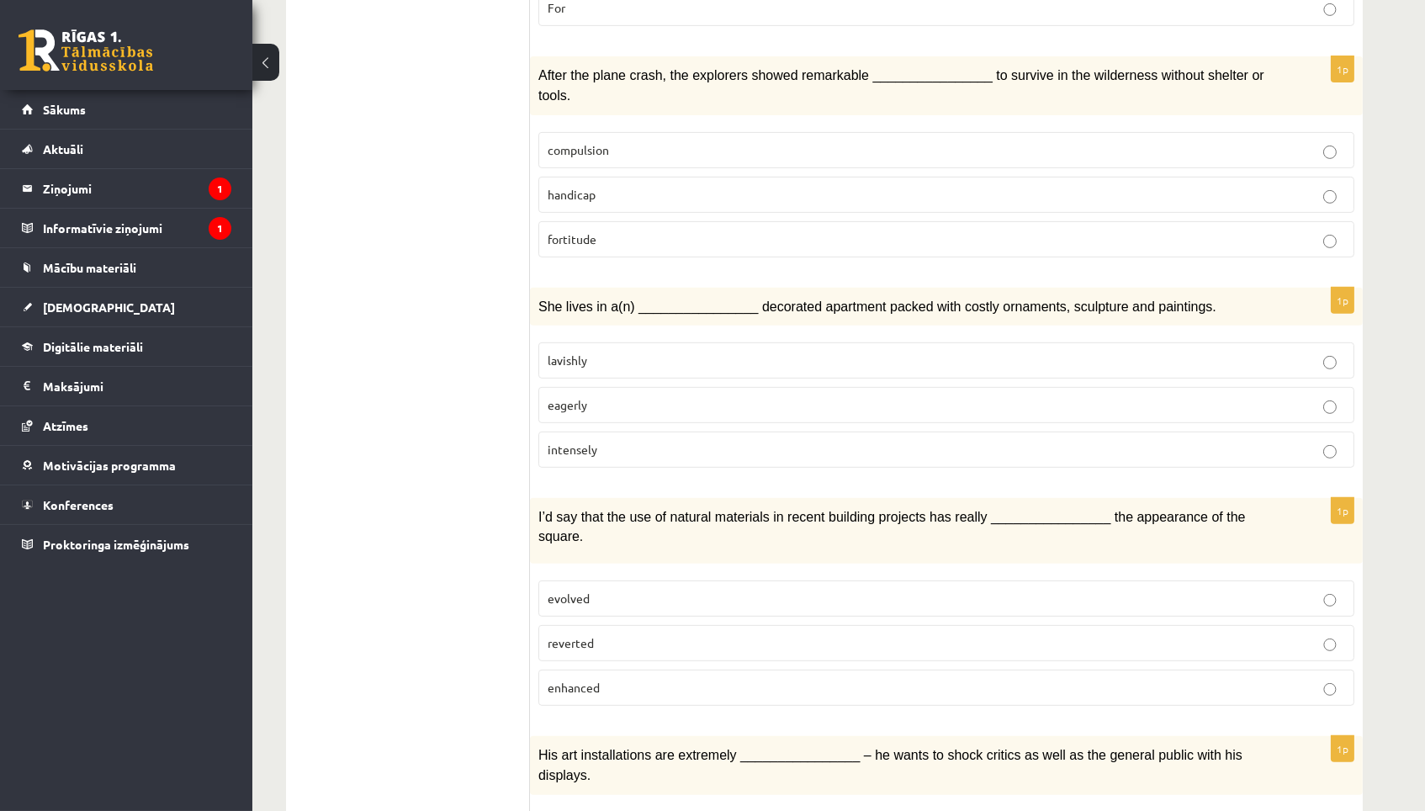
scroll to position [1390, 0]
click at [675, 354] on p "lavishly" at bounding box center [947, 363] width 798 height 18
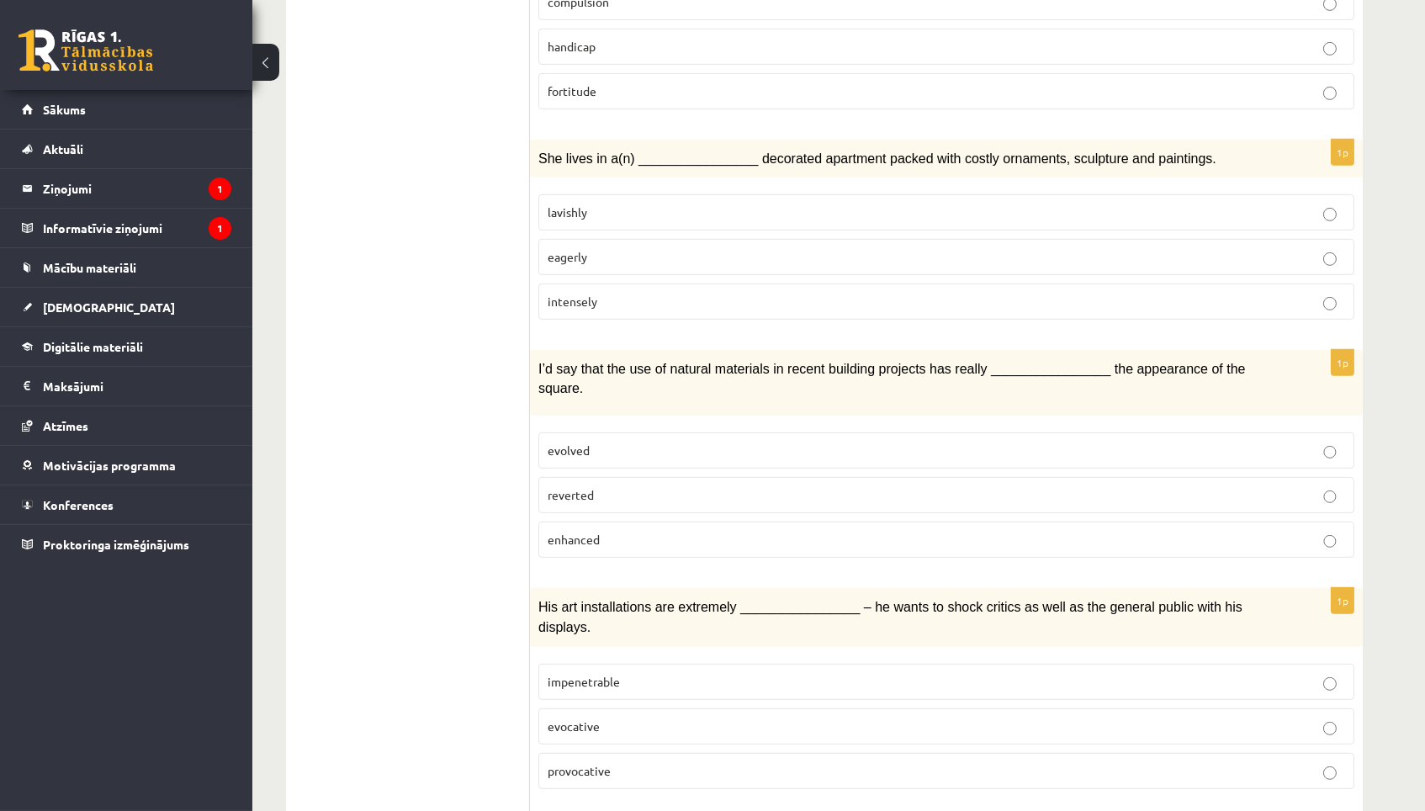
scroll to position [1543, 0]
click at [649, 528] on p "enhanced" at bounding box center [947, 537] width 798 height 18
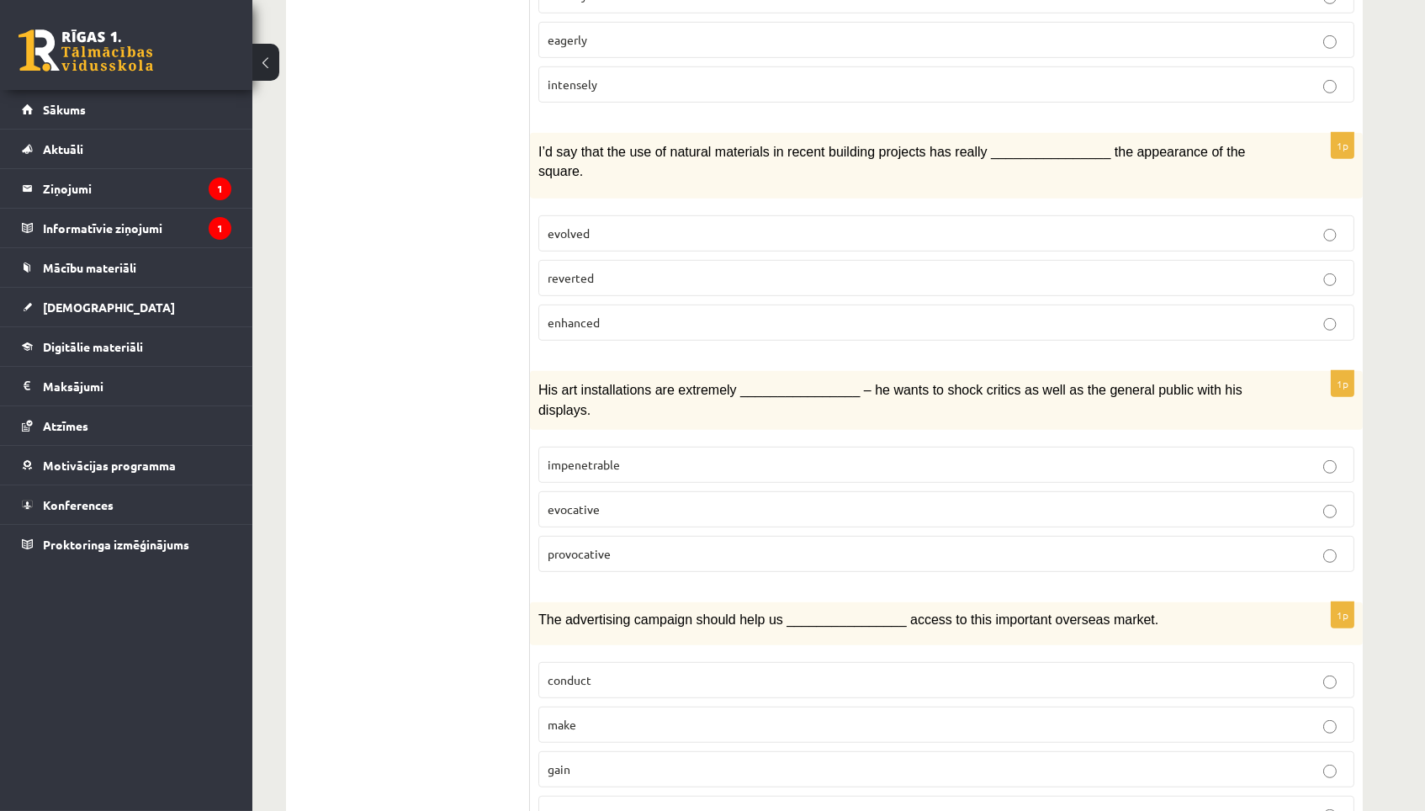
scroll to position [1775, 0]
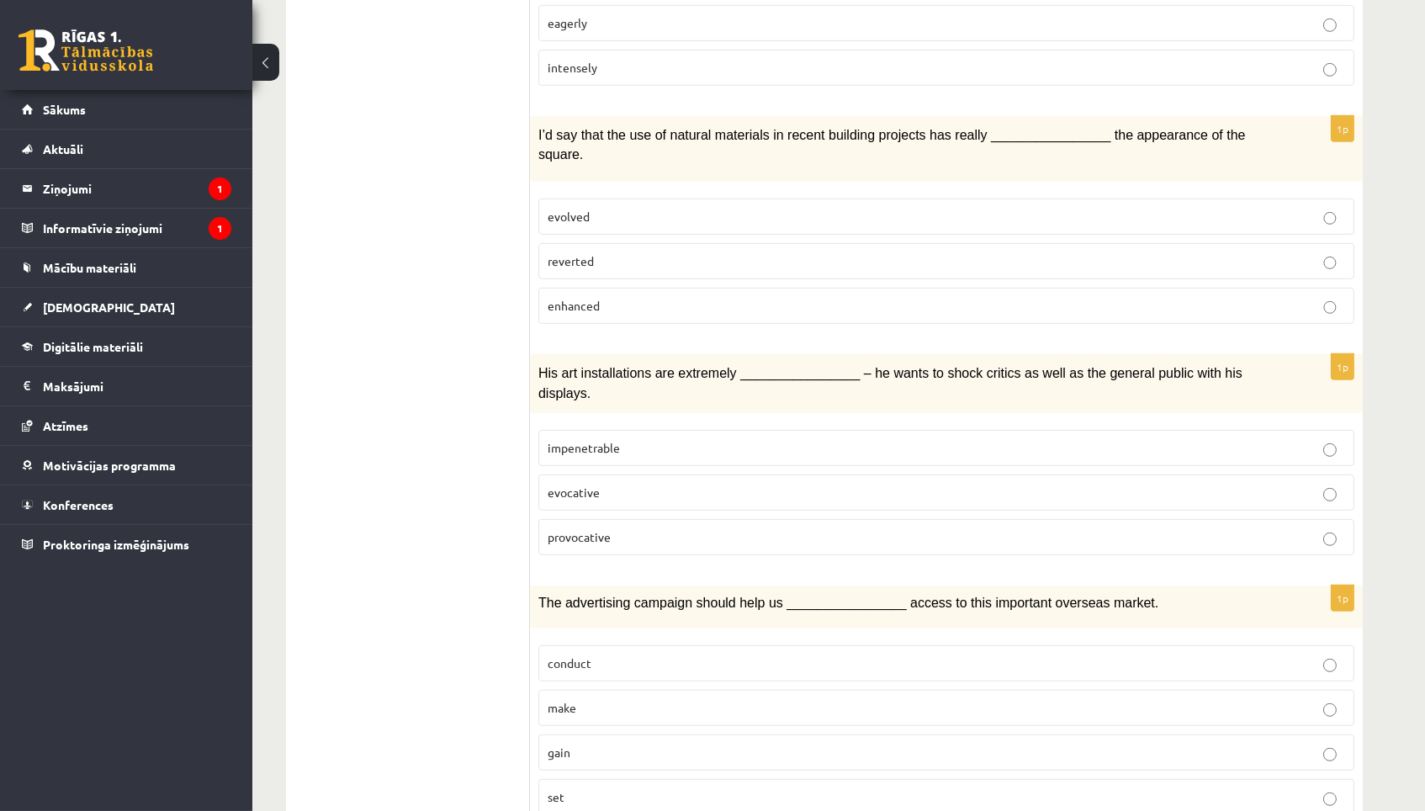
click at [652, 528] on p "provocative" at bounding box center [947, 537] width 798 height 18
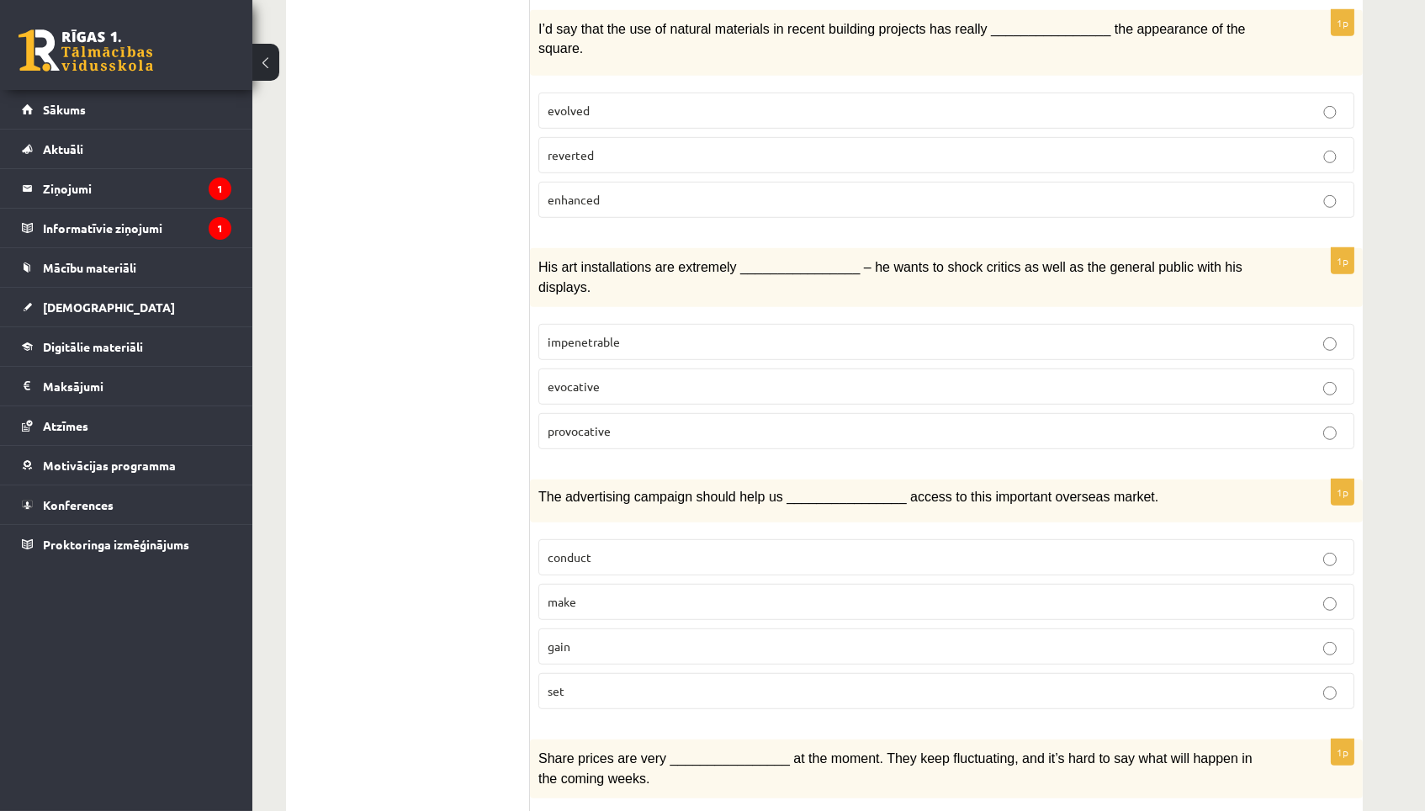
scroll to position [1882, 0]
click at [618, 637] on p "gain" at bounding box center [947, 646] width 798 height 18
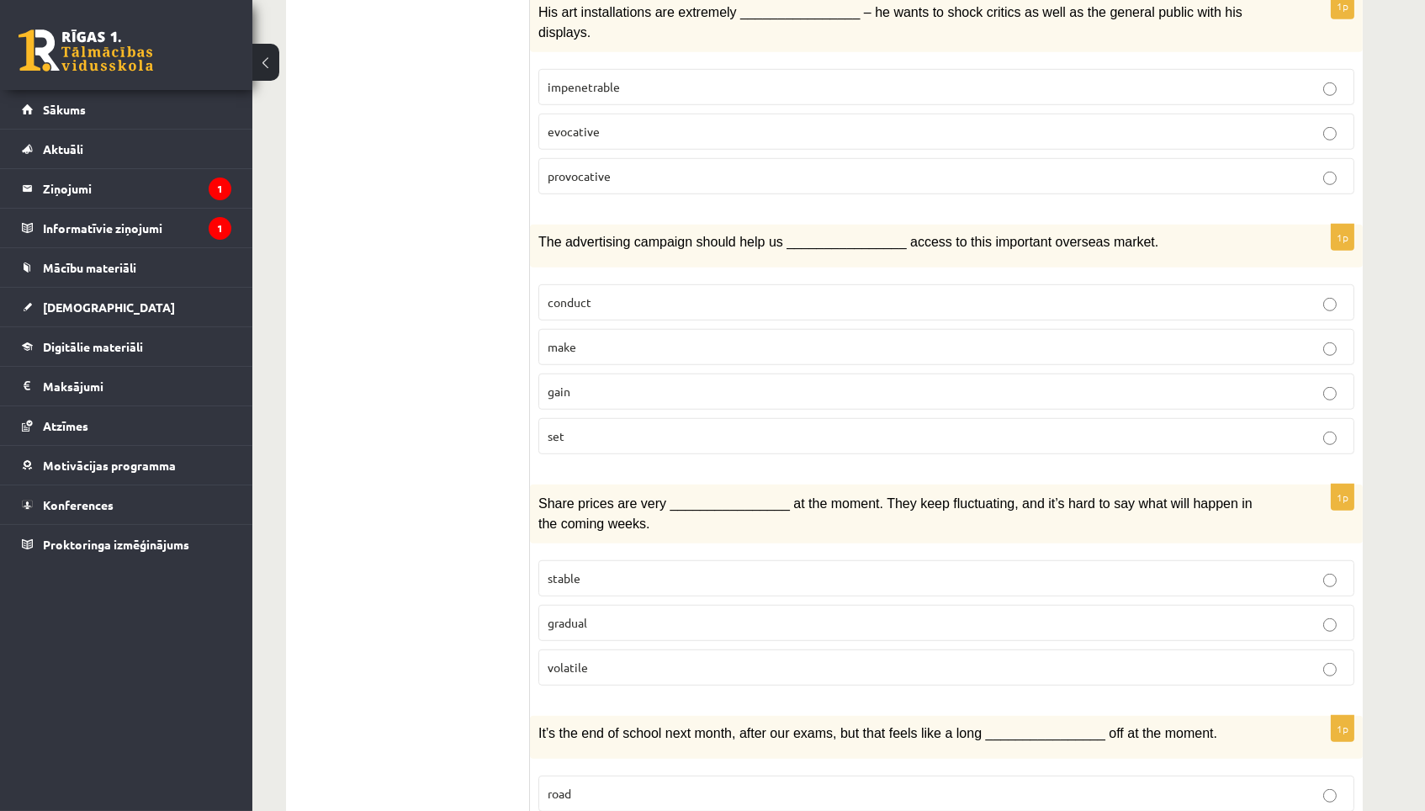
scroll to position [2138, 0]
click at [624, 656] on p "volatile" at bounding box center [947, 665] width 798 height 18
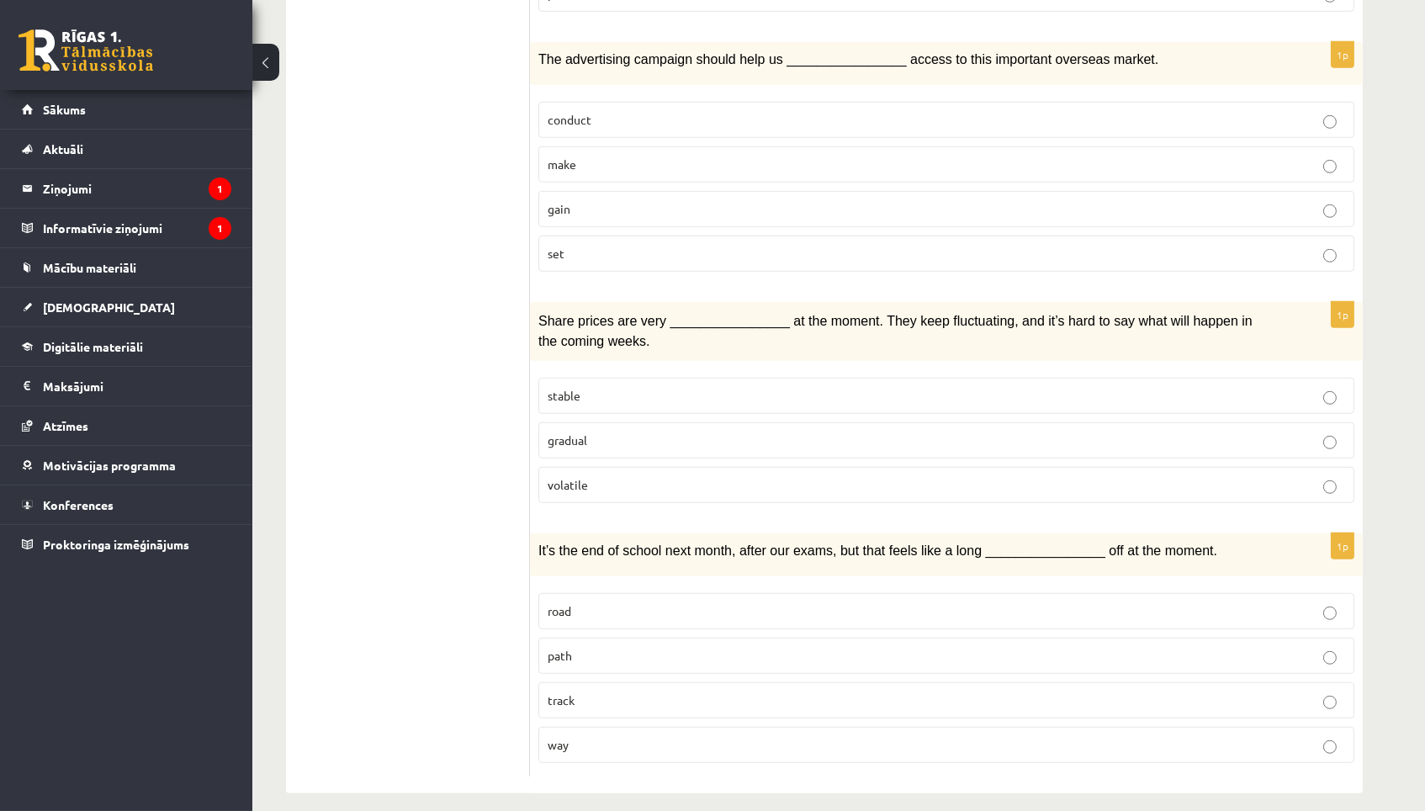
scroll to position [2316, 0]
click at [602, 739] on p "way" at bounding box center [947, 748] width 798 height 18
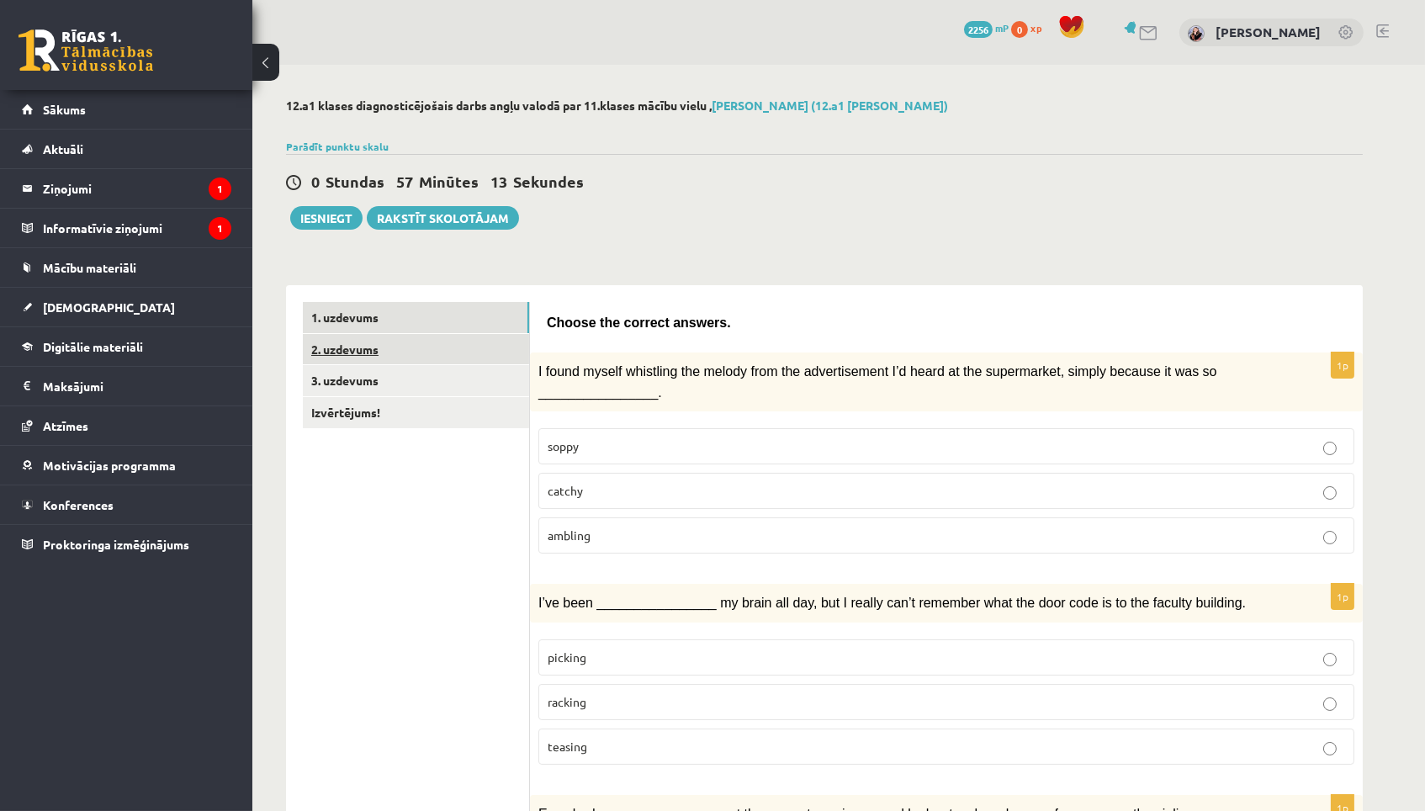
scroll to position [0, 0]
click at [497, 334] on link "2. uzdevums" at bounding box center [416, 349] width 226 height 31
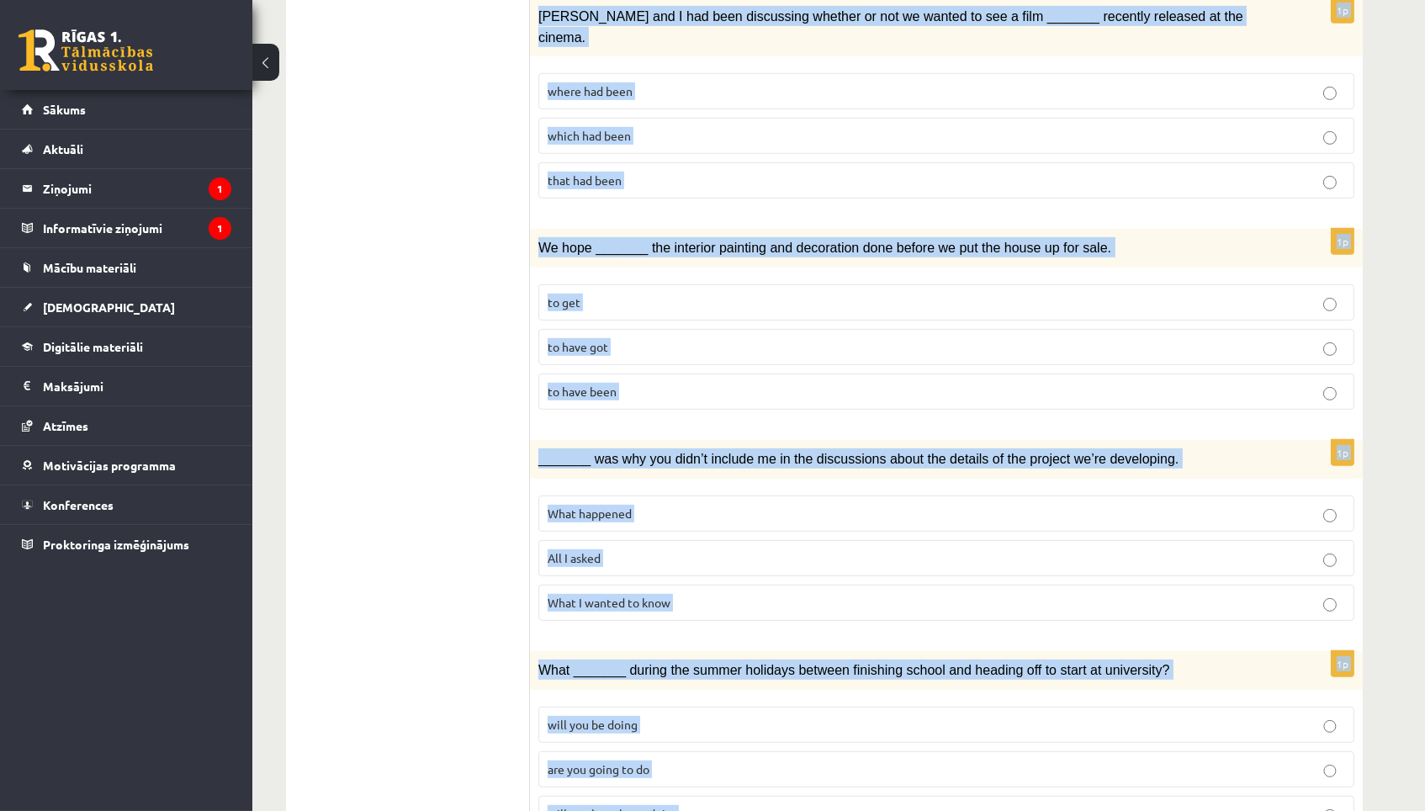
scroll to position [1673, 0]
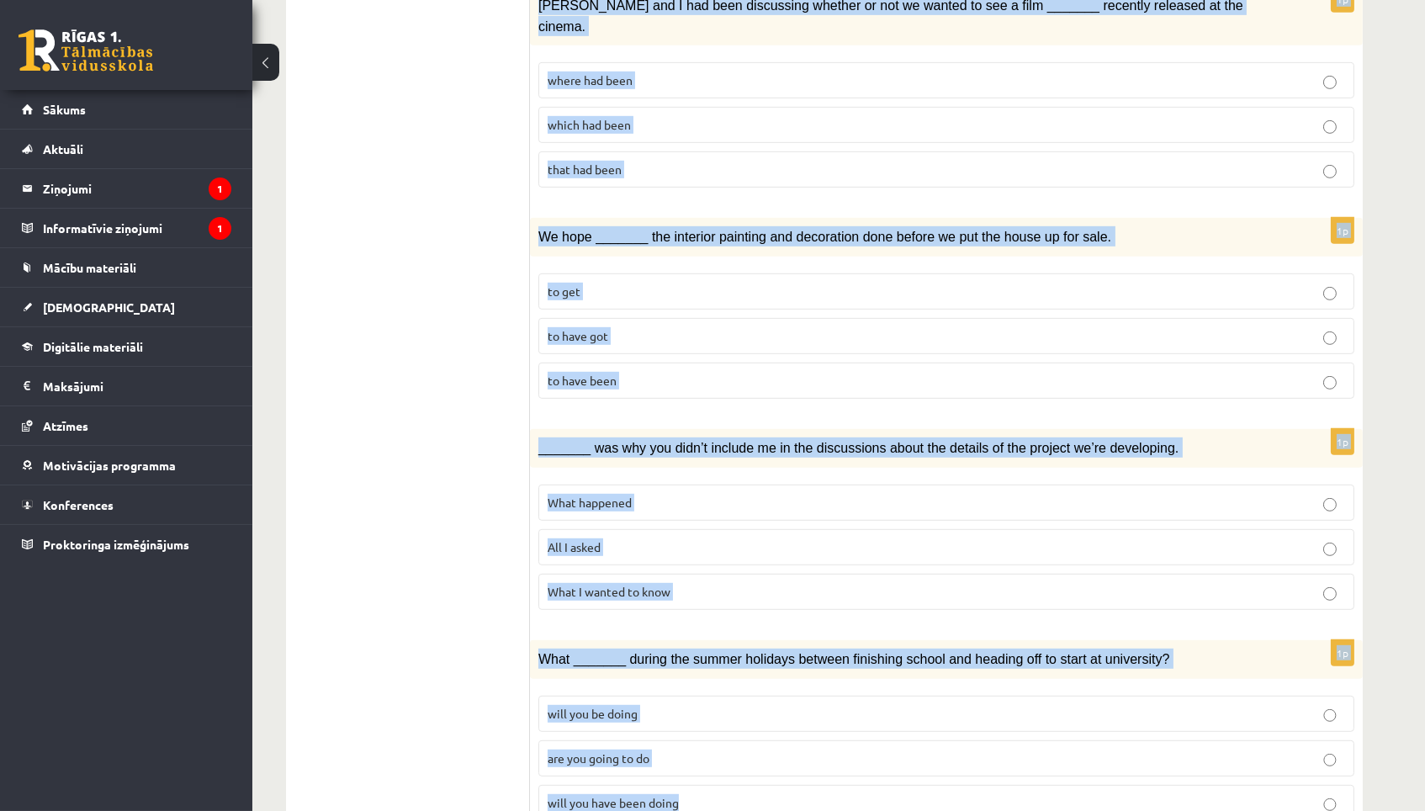
drag, startPoint x: 549, startPoint y: 311, endPoint x: 733, endPoint y: 810, distance: 531.9
copy form "Circle the form that cannot be used to complete the sentences. 1p In the USA du…"
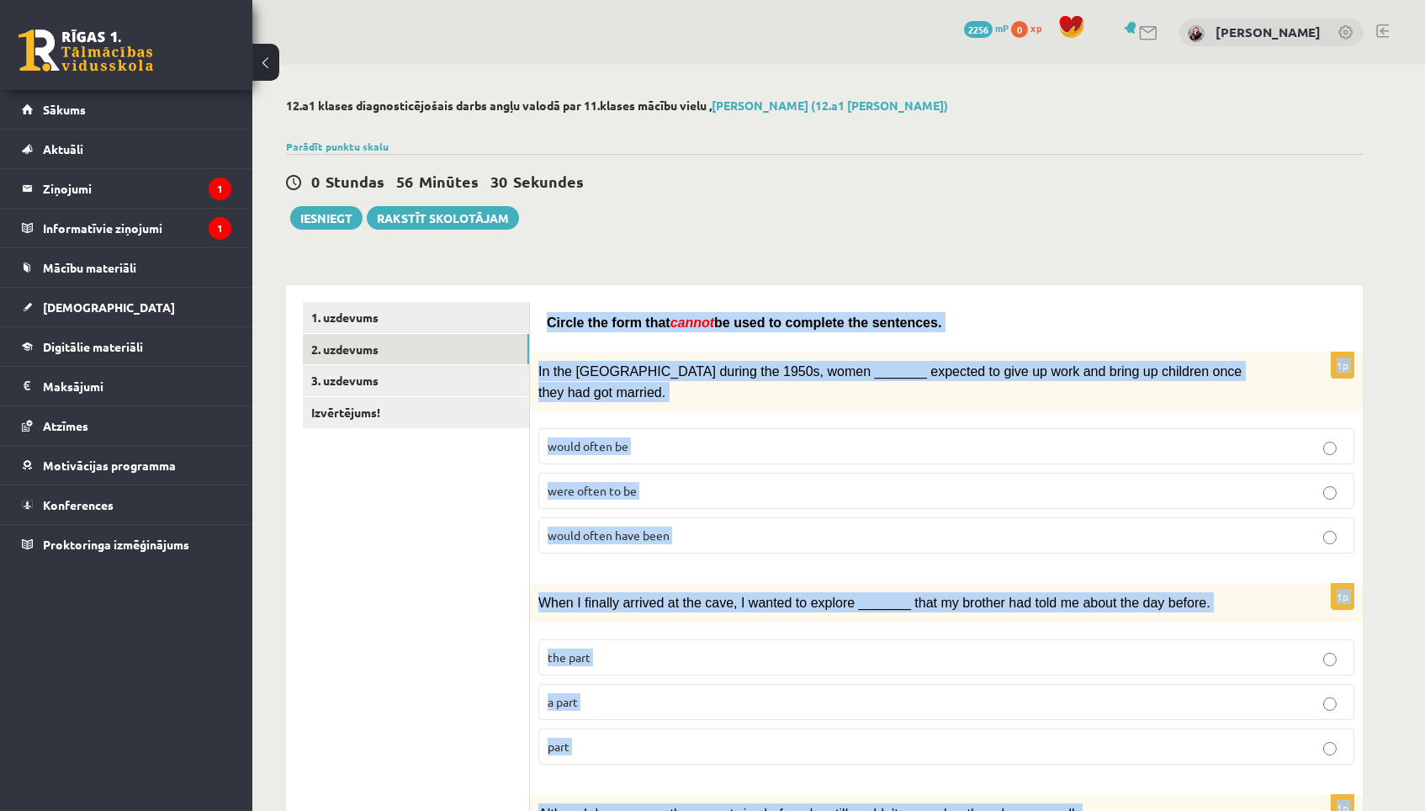
scroll to position [0, 0]
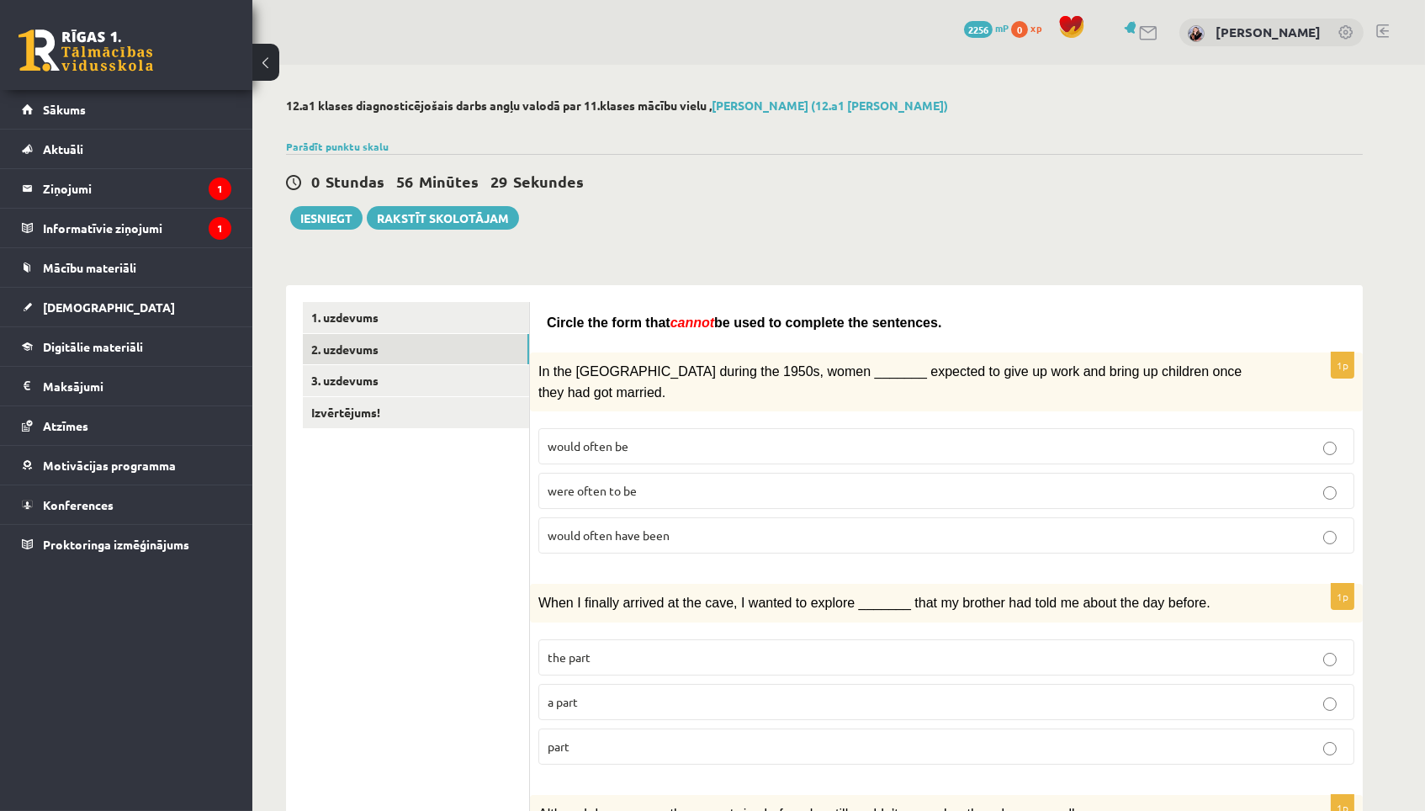
click at [891, 312] on p "Circle the form that cannot be used to complete the sentences." at bounding box center [946, 322] width 799 height 20
click at [827, 527] on p "would often have been" at bounding box center [947, 536] width 798 height 18
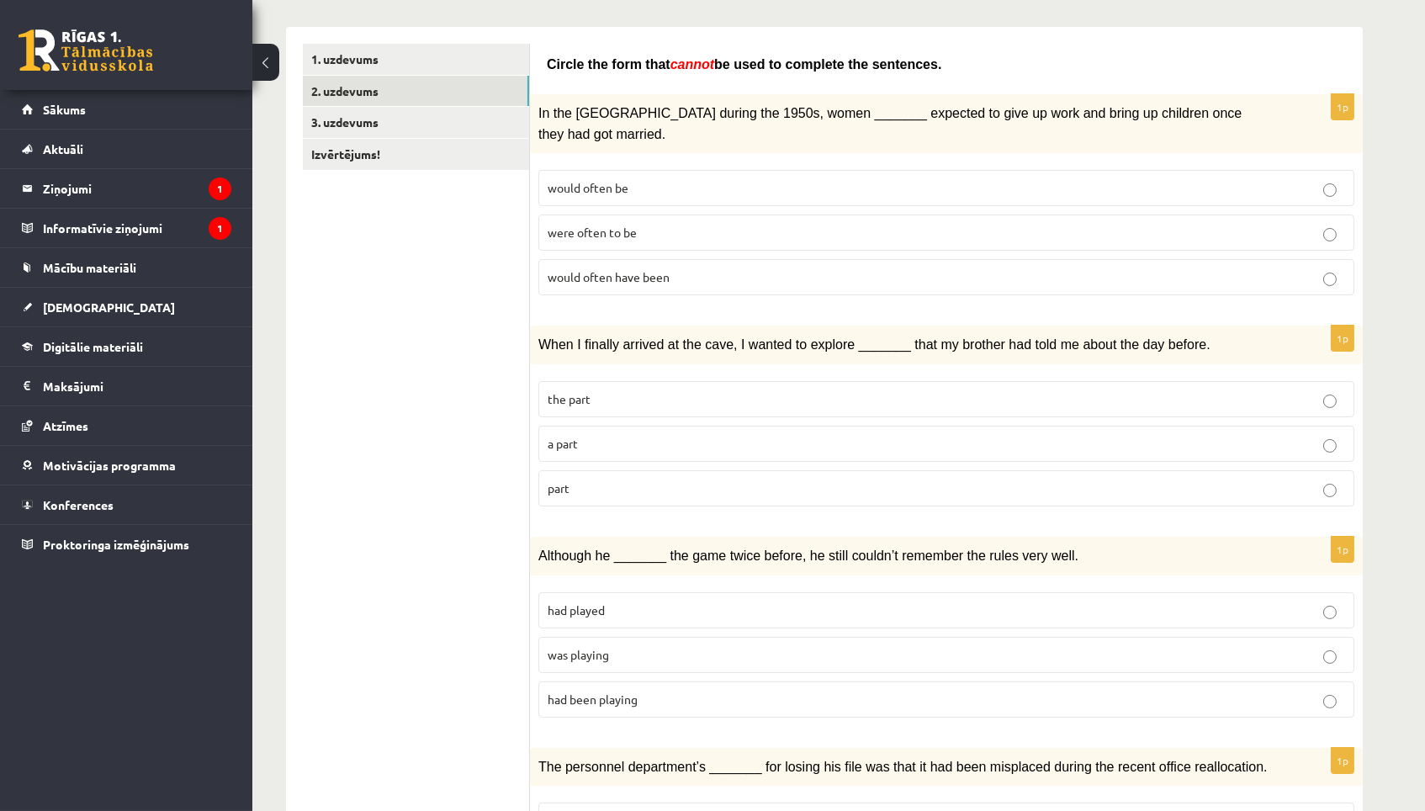
scroll to position [256, 1]
click at [722, 482] on p "part" at bounding box center [947, 491] width 798 height 18
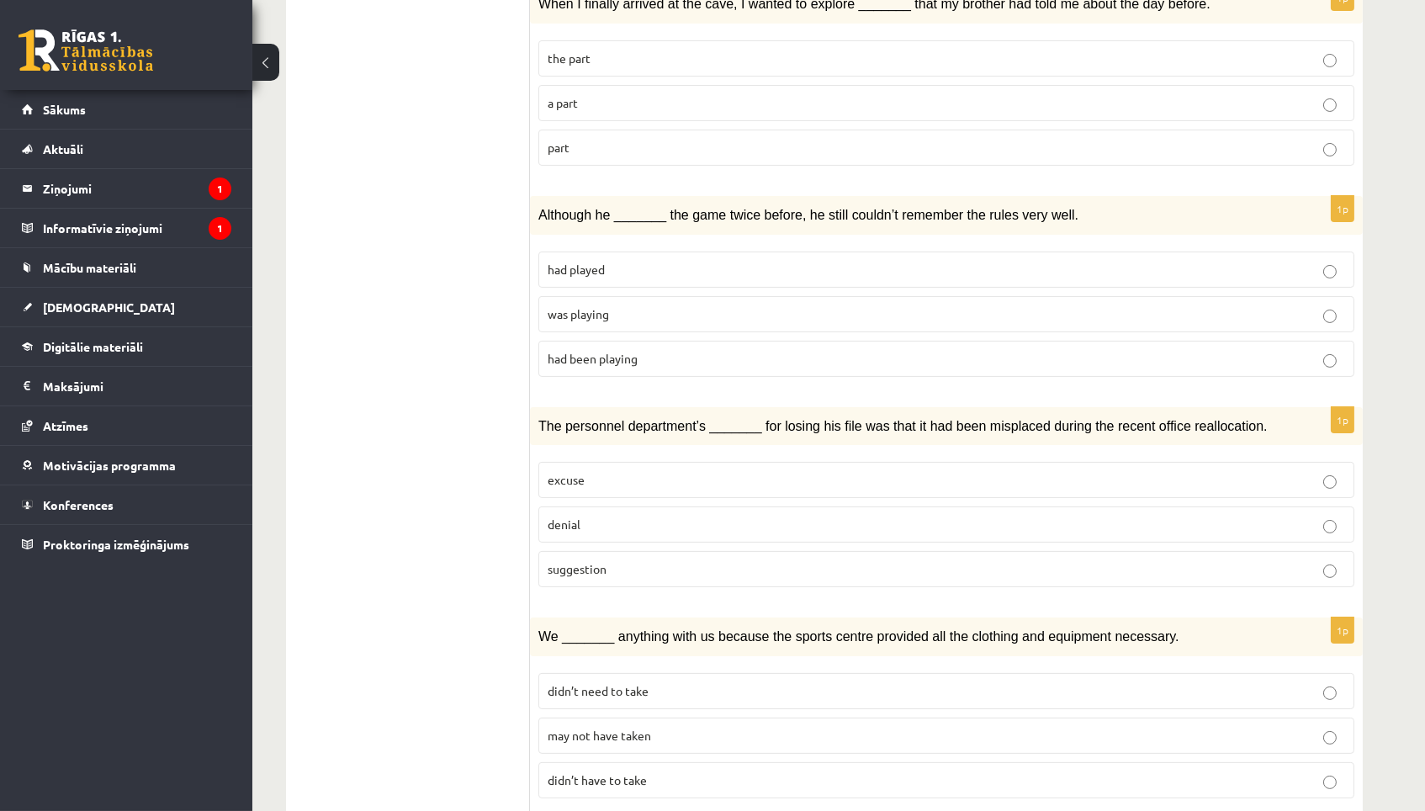
scroll to position [602, 0]
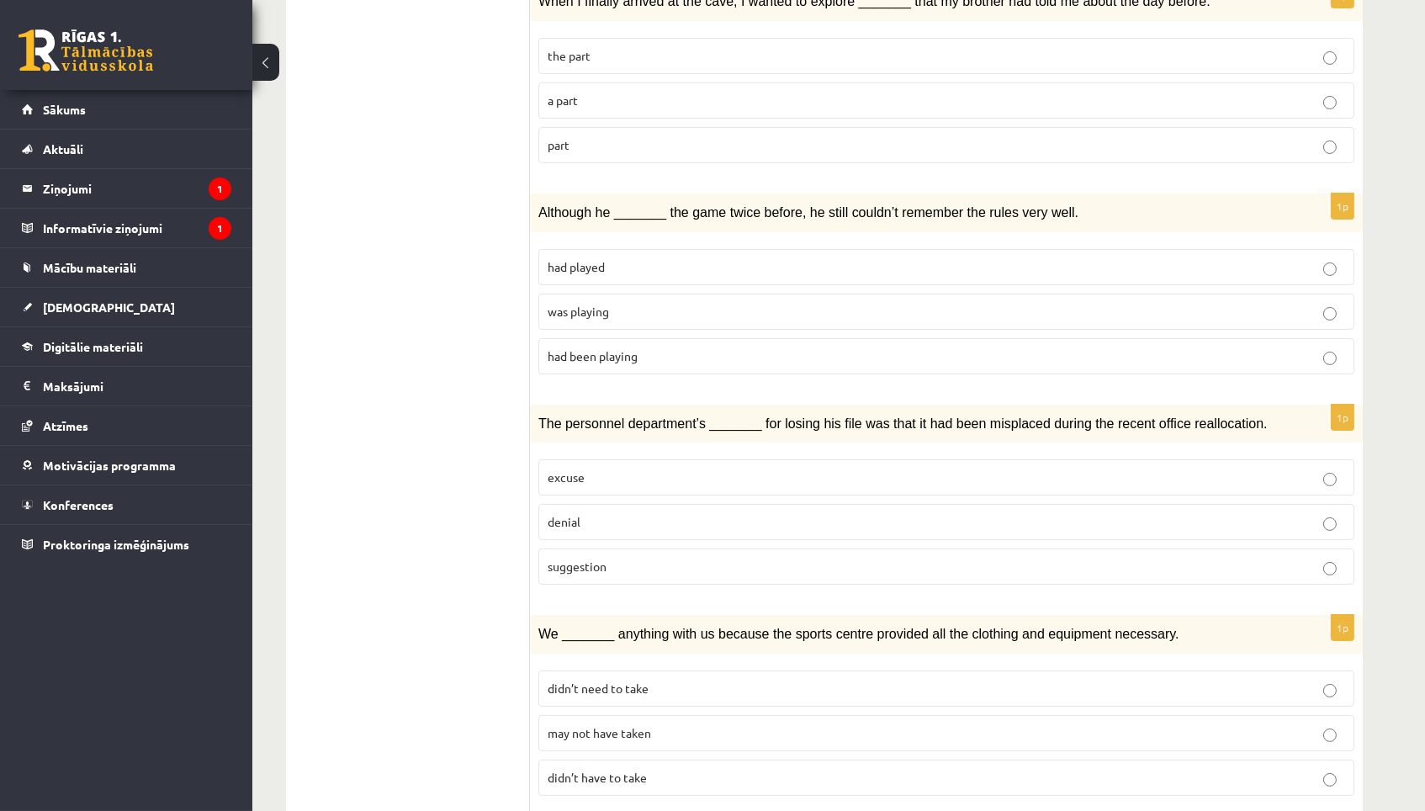
click at [745, 303] on p "was playing" at bounding box center [947, 312] width 798 height 18
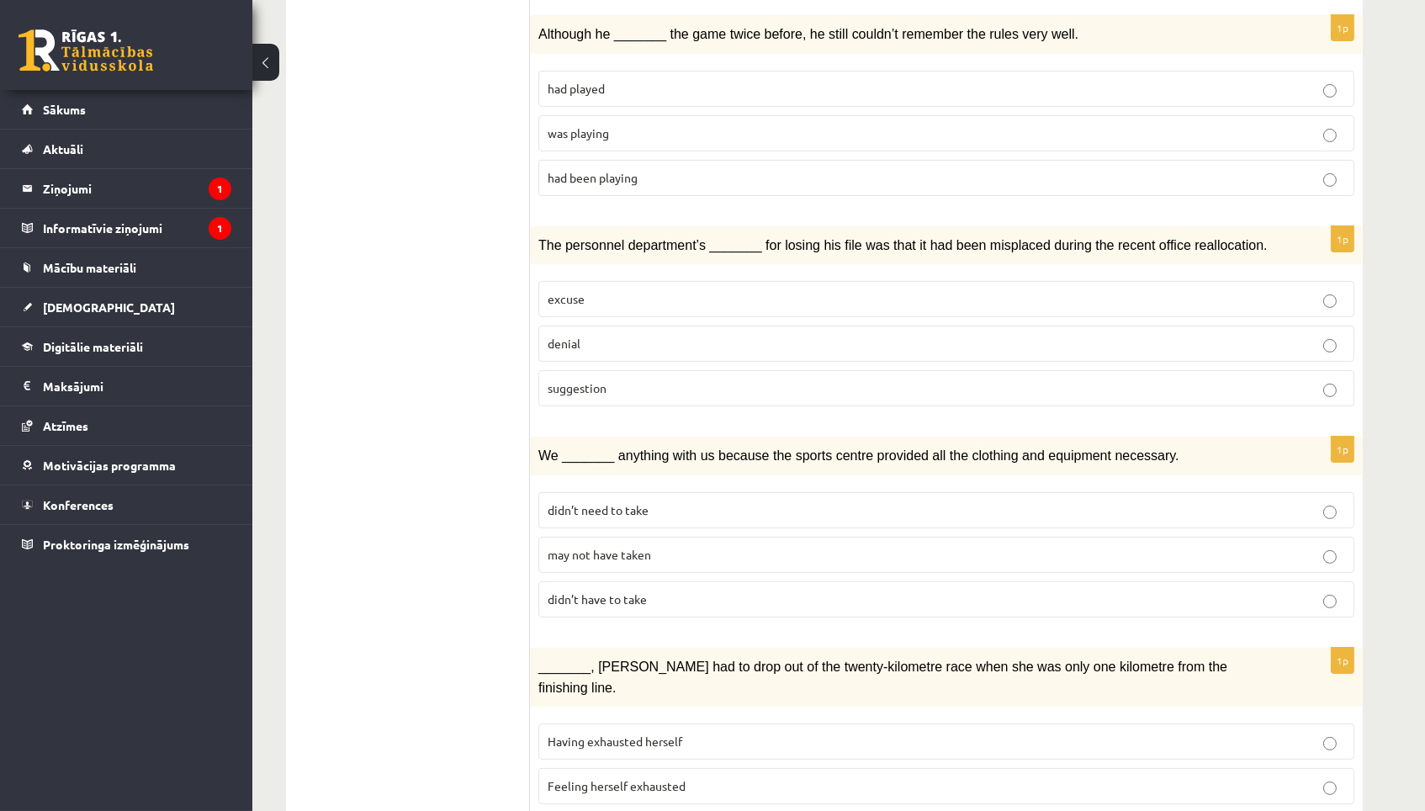
scroll to position [788, 0]
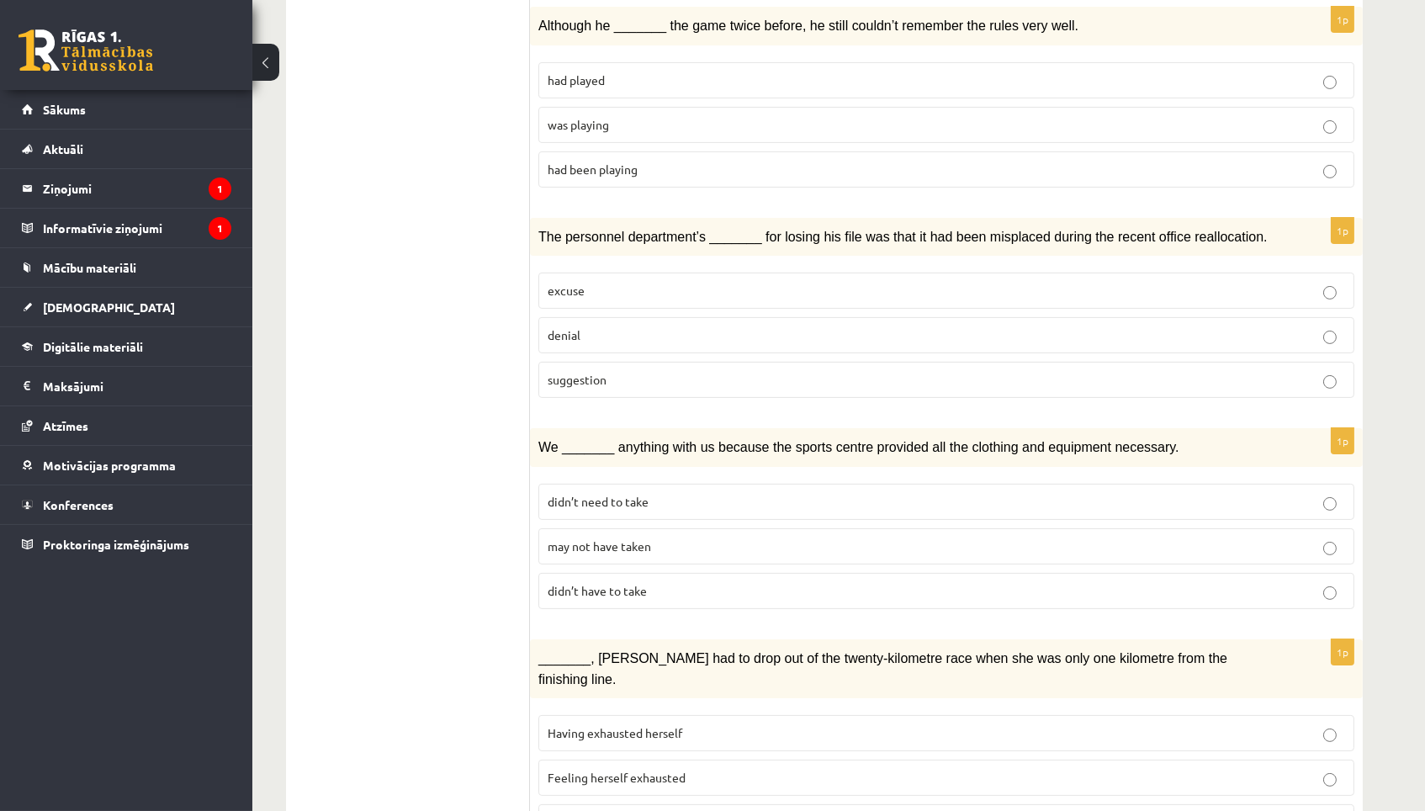
click at [709, 326] on p "denial" at bounding box center [947, 335] width 798 height 18
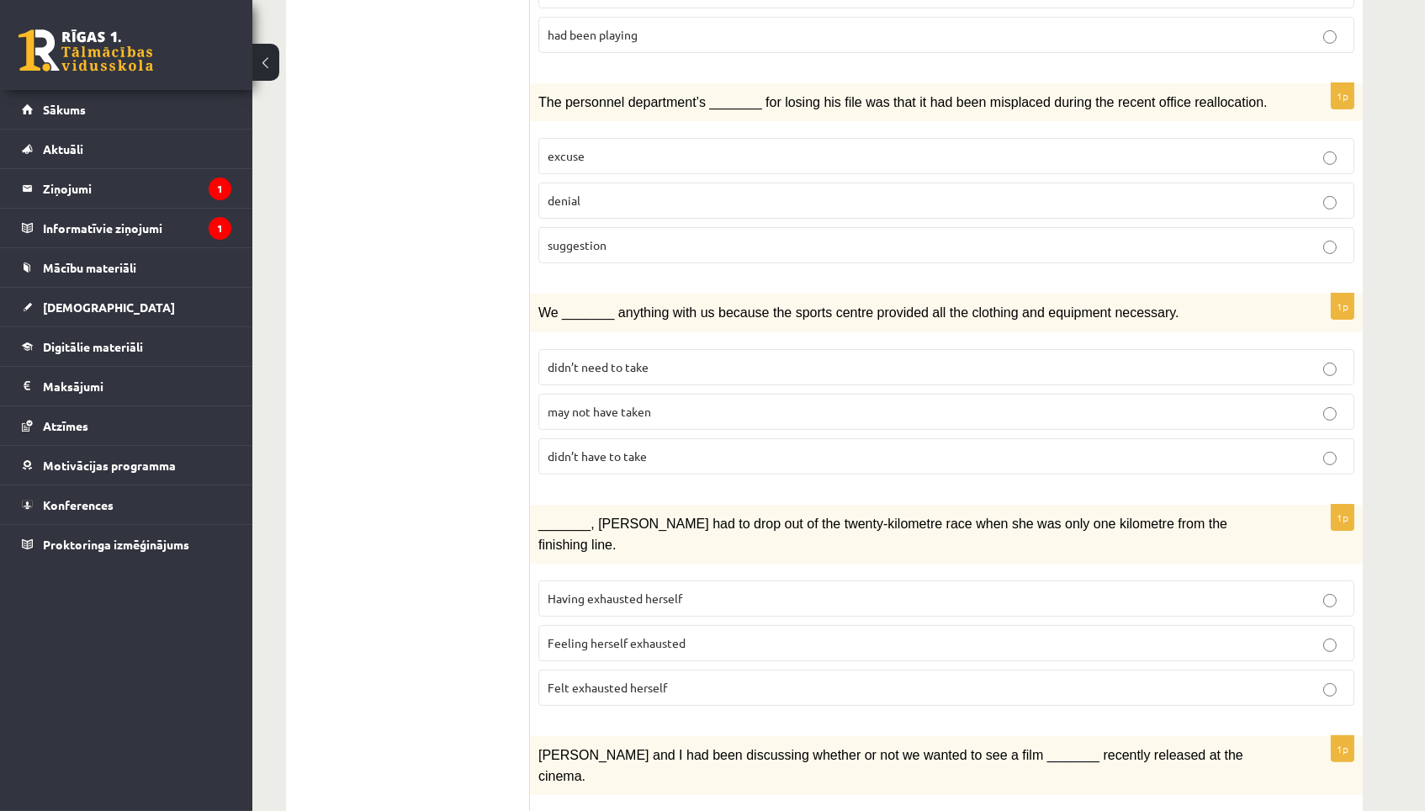
scroll to position [922, 0]
click at [689, 404] on p "may not have taken" at bounding box center [947, 413] width 798 height 18
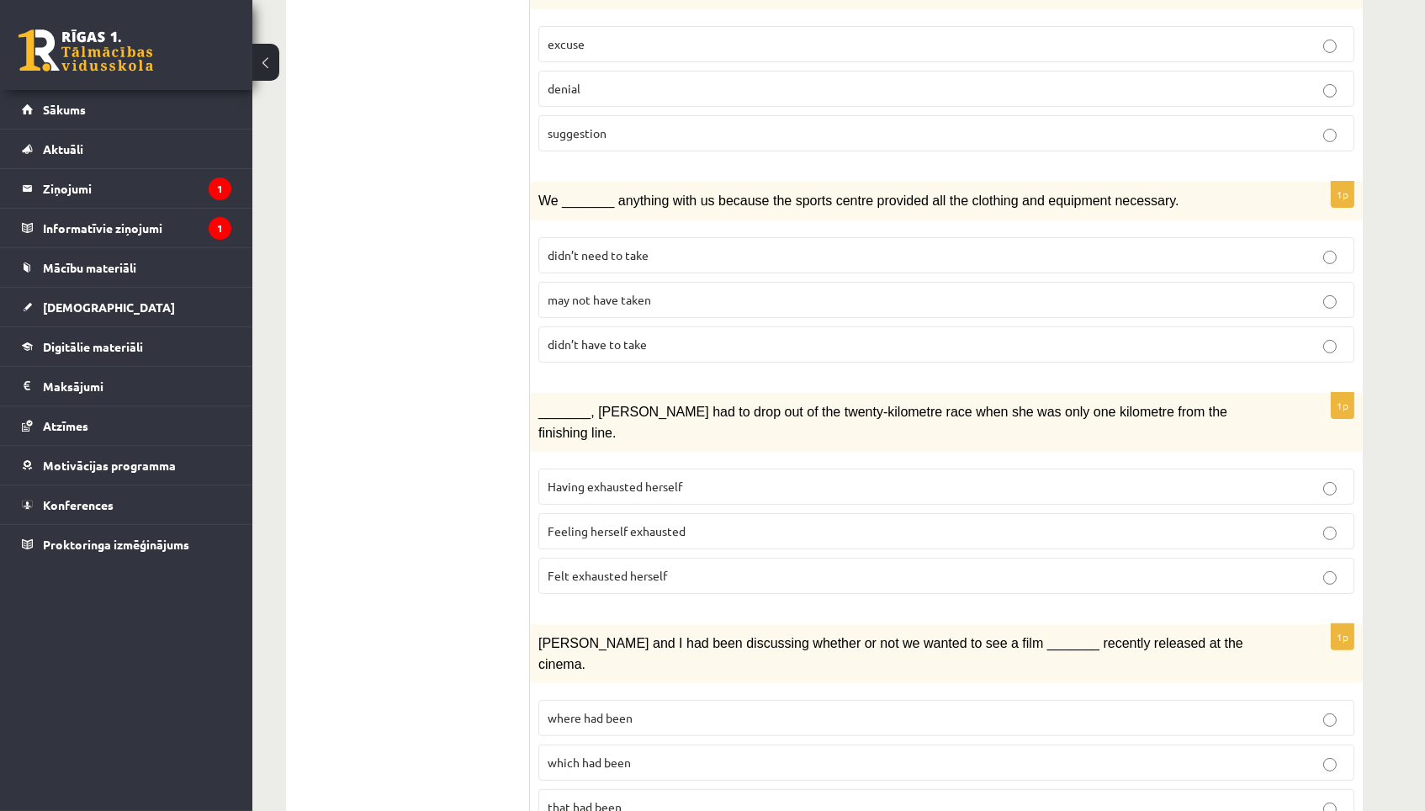
scroll to position [1081, 0]
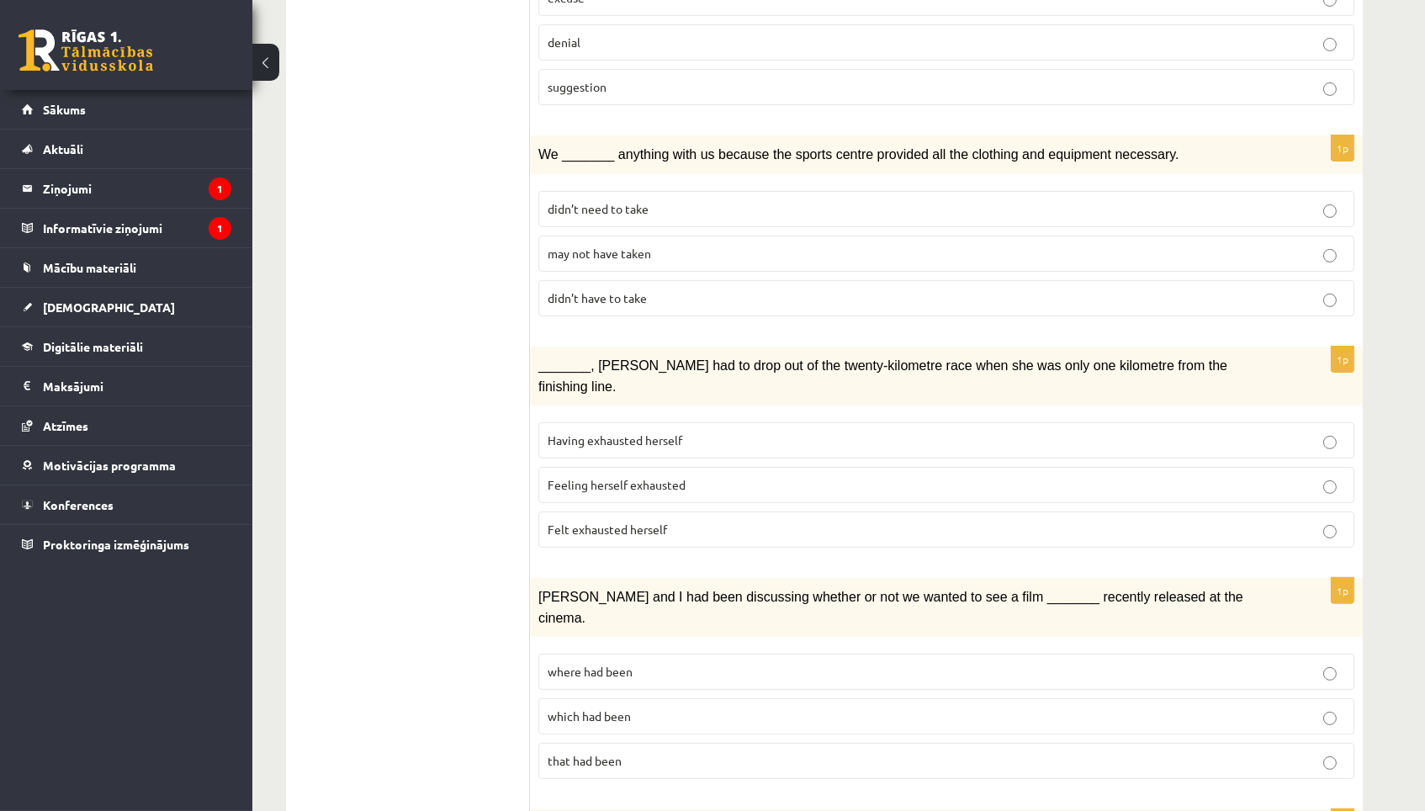
click at [735, 432] on p "Having exhausted herself" at bounding box center [947, 441] width 798 height 18
click at [714, 521] on p "Felt exhausted herself" at bounding box center [947, 530] width 798 height 18
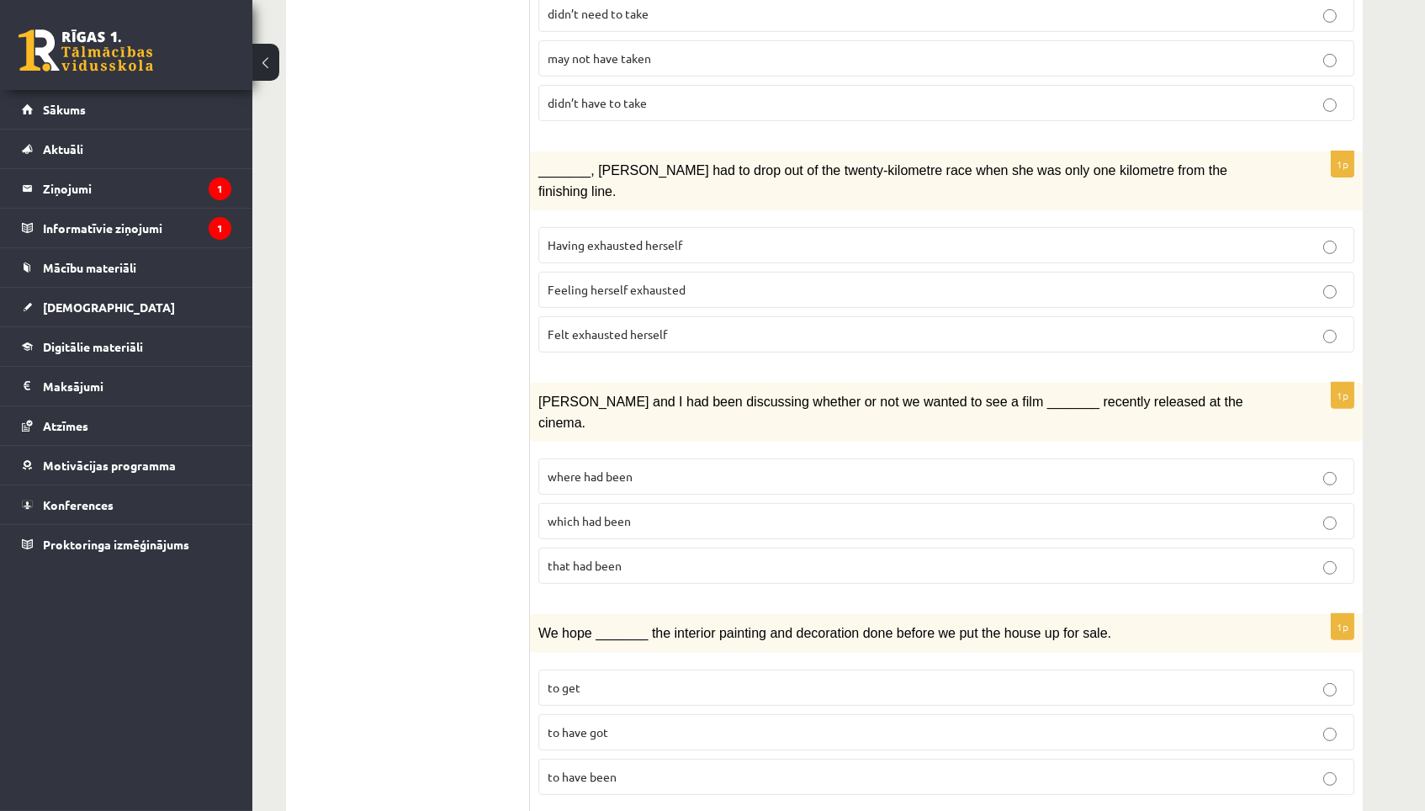
scroll to position [1277, 0]
click at [743, 468] on p "where had been" at bounding box center [947, 477] width 798 height 18
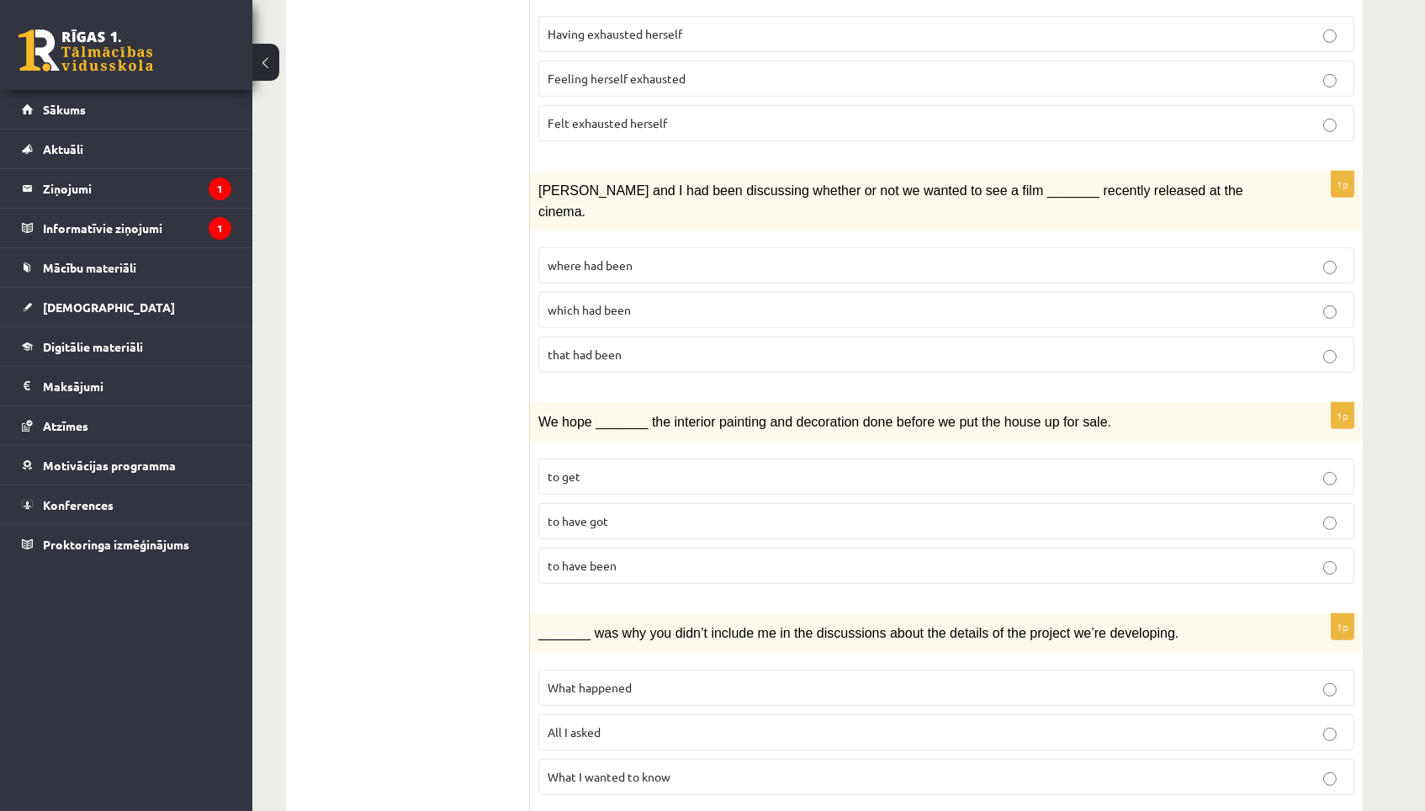
scroll to position [1489, 0]
click at [693, 555] on p "to have been" at bounding box center [947, 564] width 798 height 18
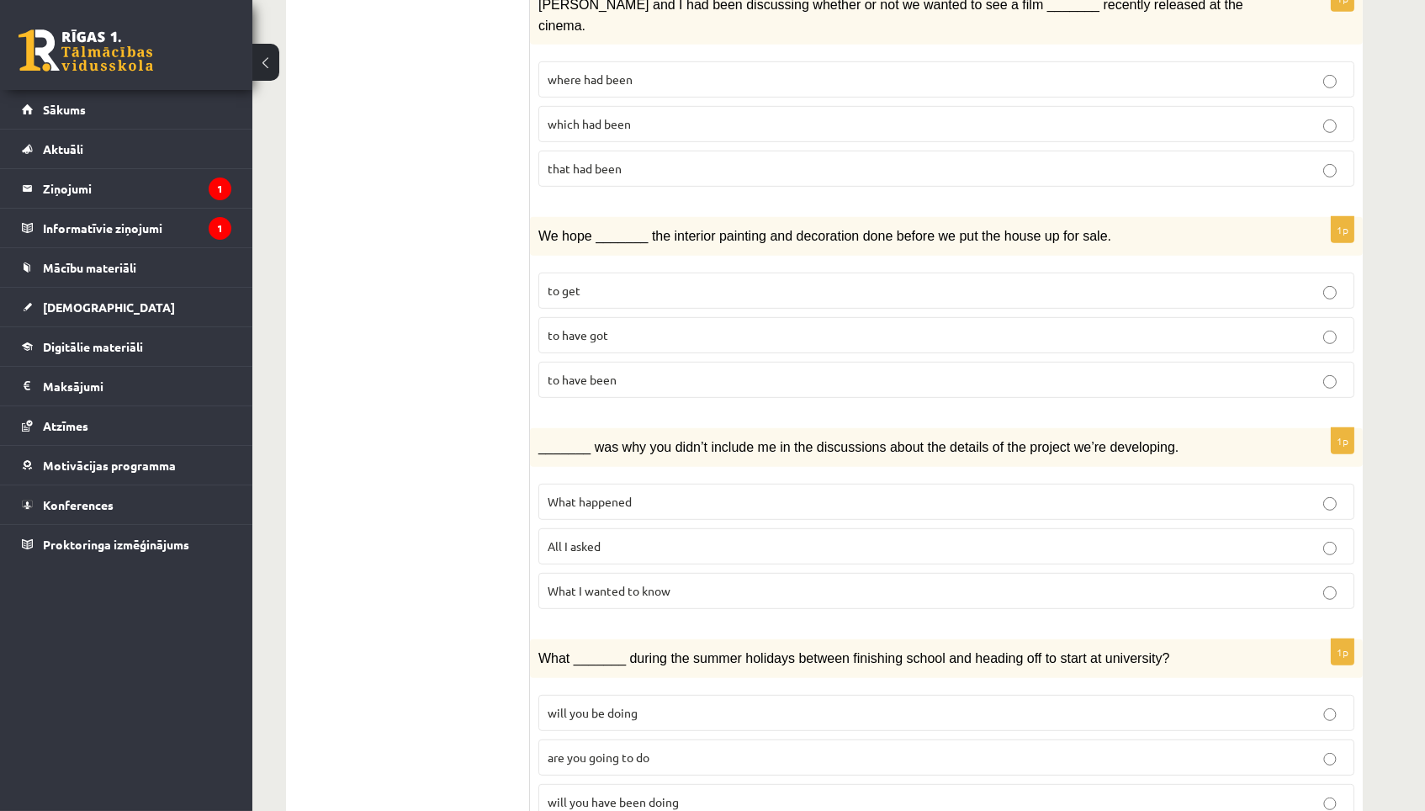
scroll to position [1673, 0]
click at [703, 539] on p "All I asked" at bounding box center [947, 548] width 798 height 18
click at [659, 705] on p "will you be doing" at bounding box center [947, 714] width 798 height 18
click at [662, 785] on label "will you have been doing" at bounding box center [947, 803] width 816 height 36
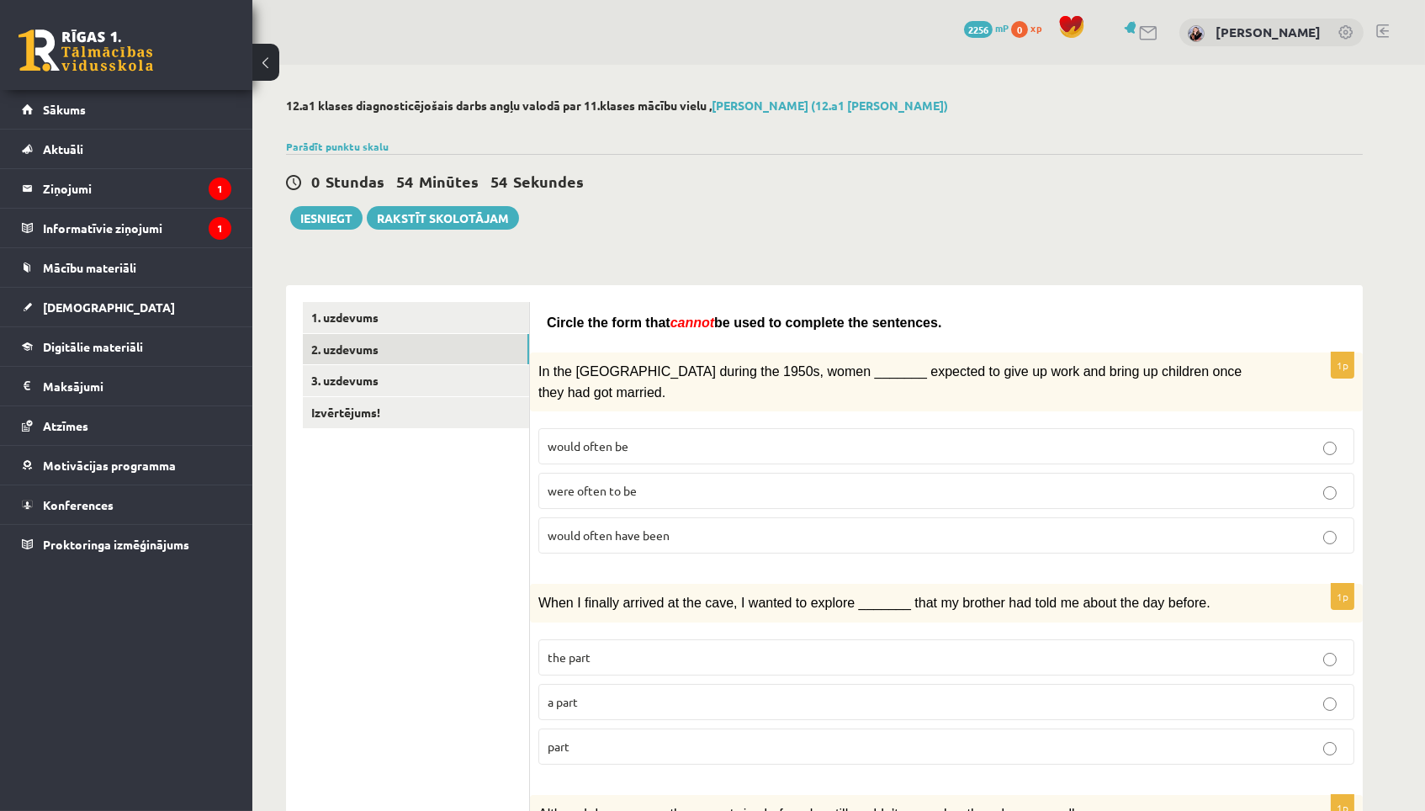
scroll to position [0, 0]
click at [498, 383] on link "3. uzdevums" at bounding box center [416, 380] width 226 height 31
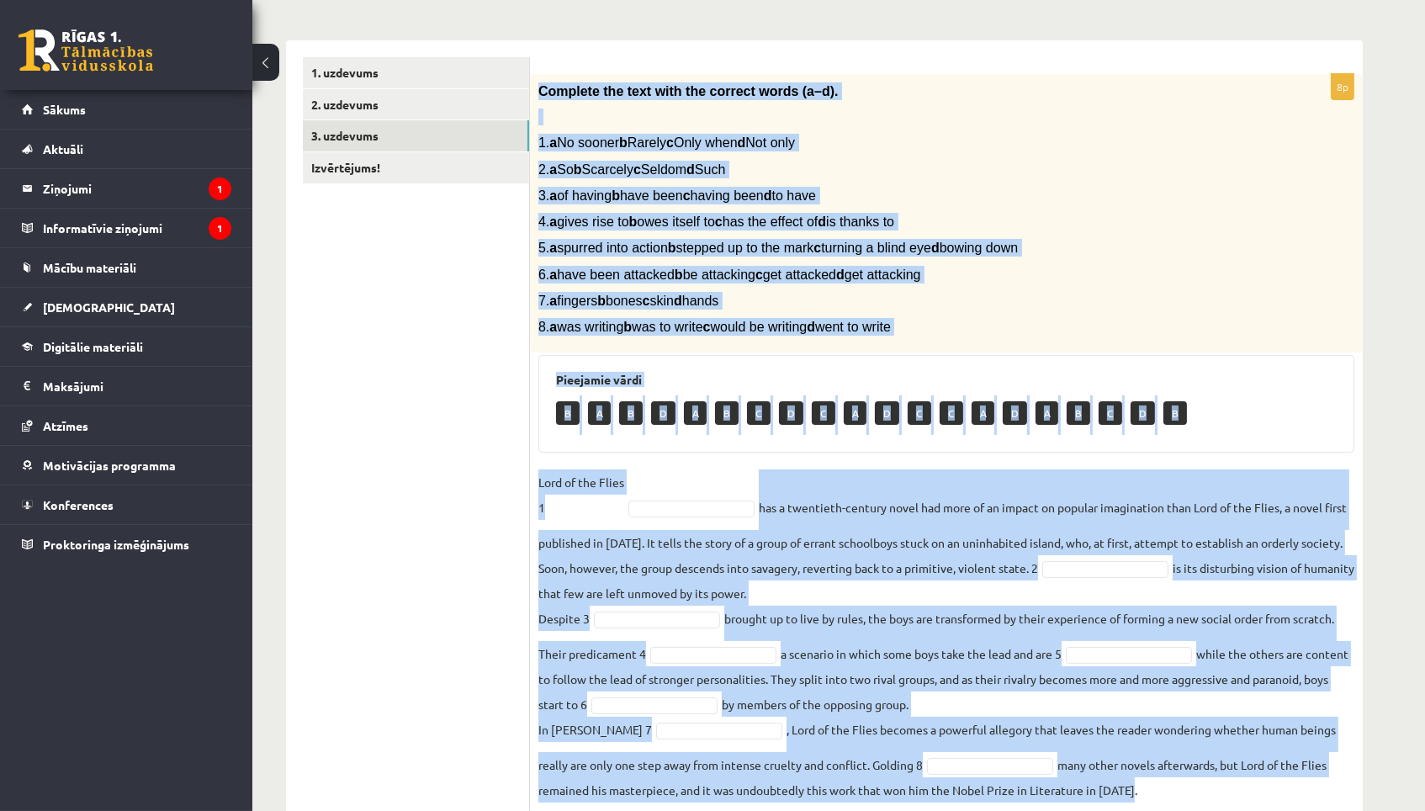
scroll to position [282, 0]
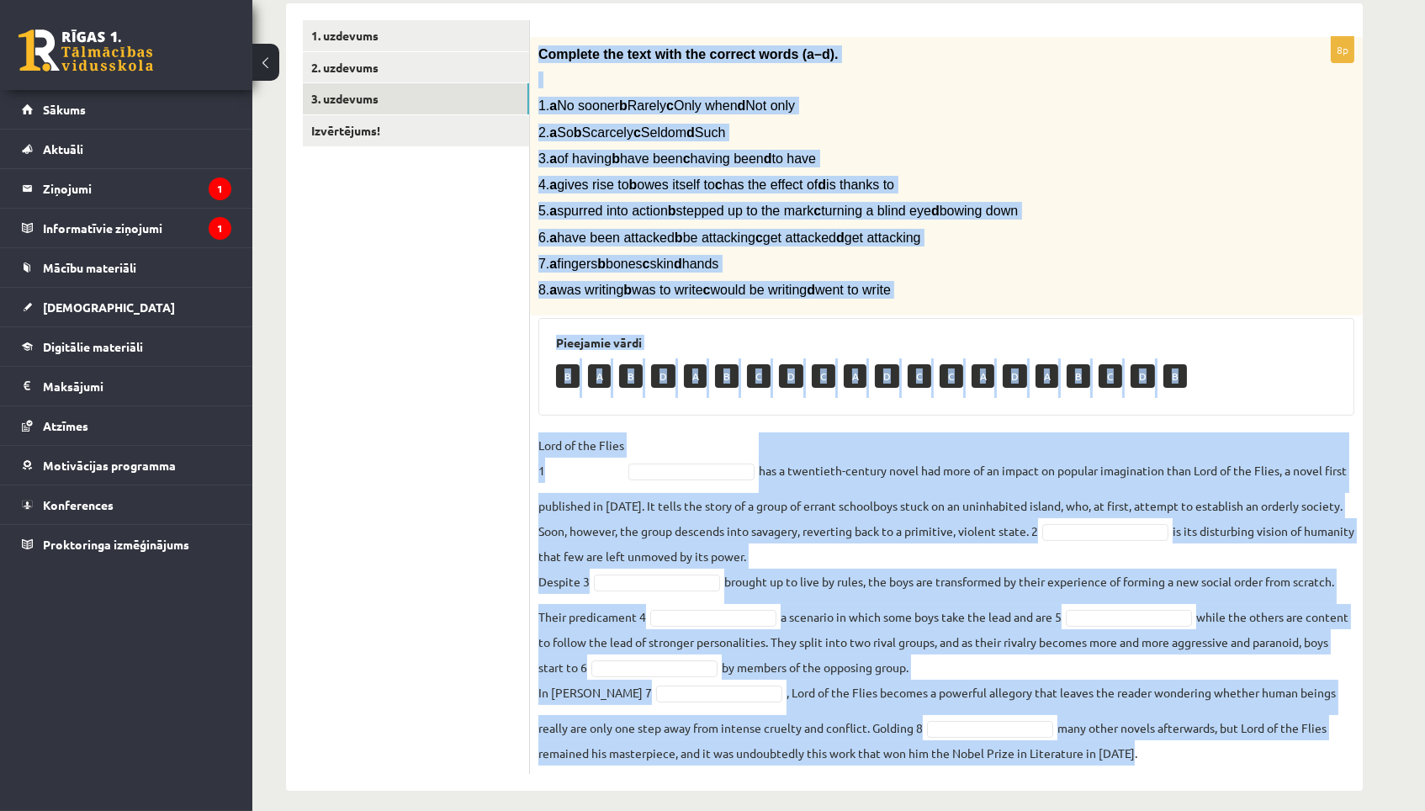
drag, startPoint x: 537, startPoint y: 152, endPoint x: 1033, endPoint y: 804, distance: 819.0
click at [1033, 804] on div "12.a1 klases diagnosticējošais darbs angļu valodā par 11.klases mācību vielu , …" at bounding box center [824, 304] width 1144 height 1042
copy div "Complete the text with the correct words (a–d). 1. a No sooner b Rarely c Only …"
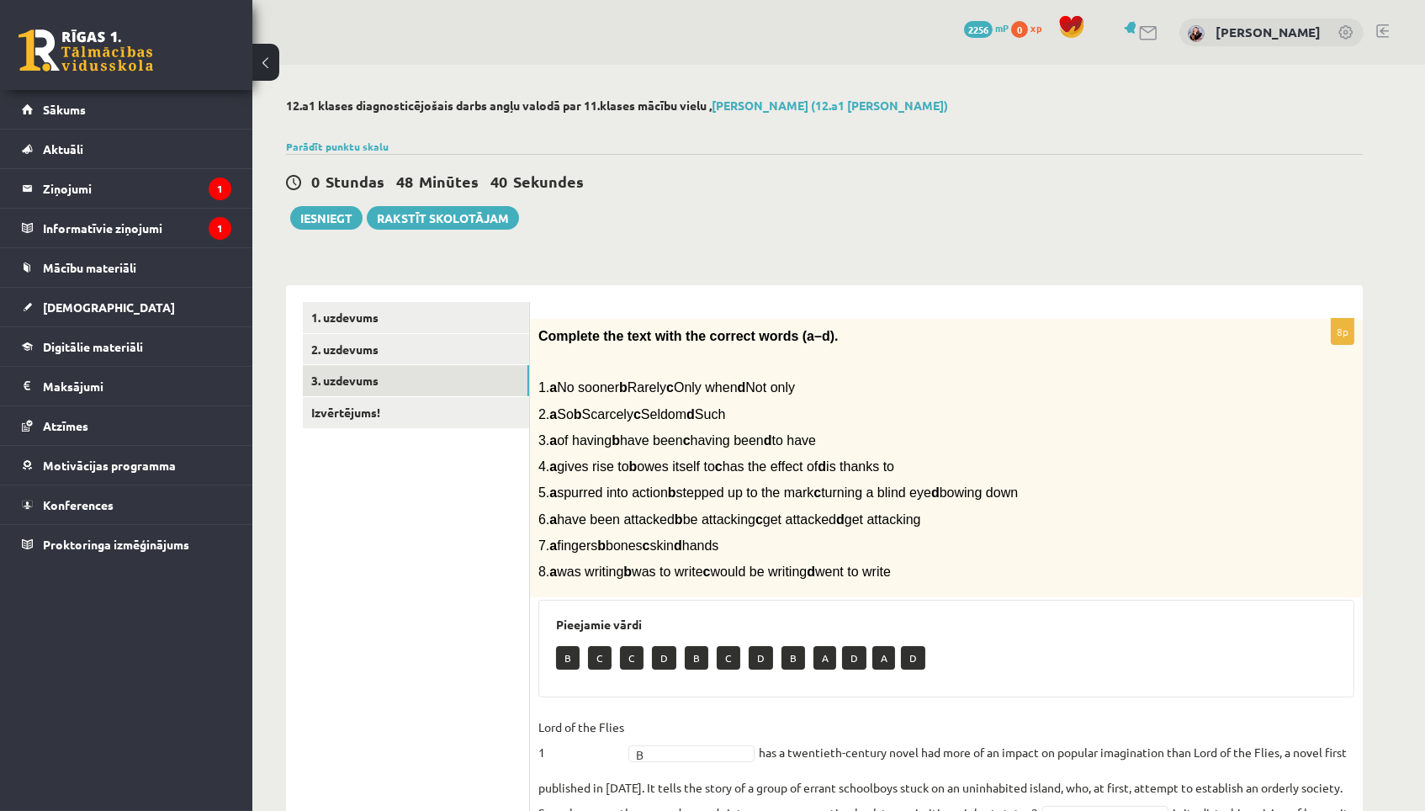
scroll to position [0, 0]
click at [380, 402] on link "Izvērtējums!" at bounding box center [416, 412] width 226 height 31
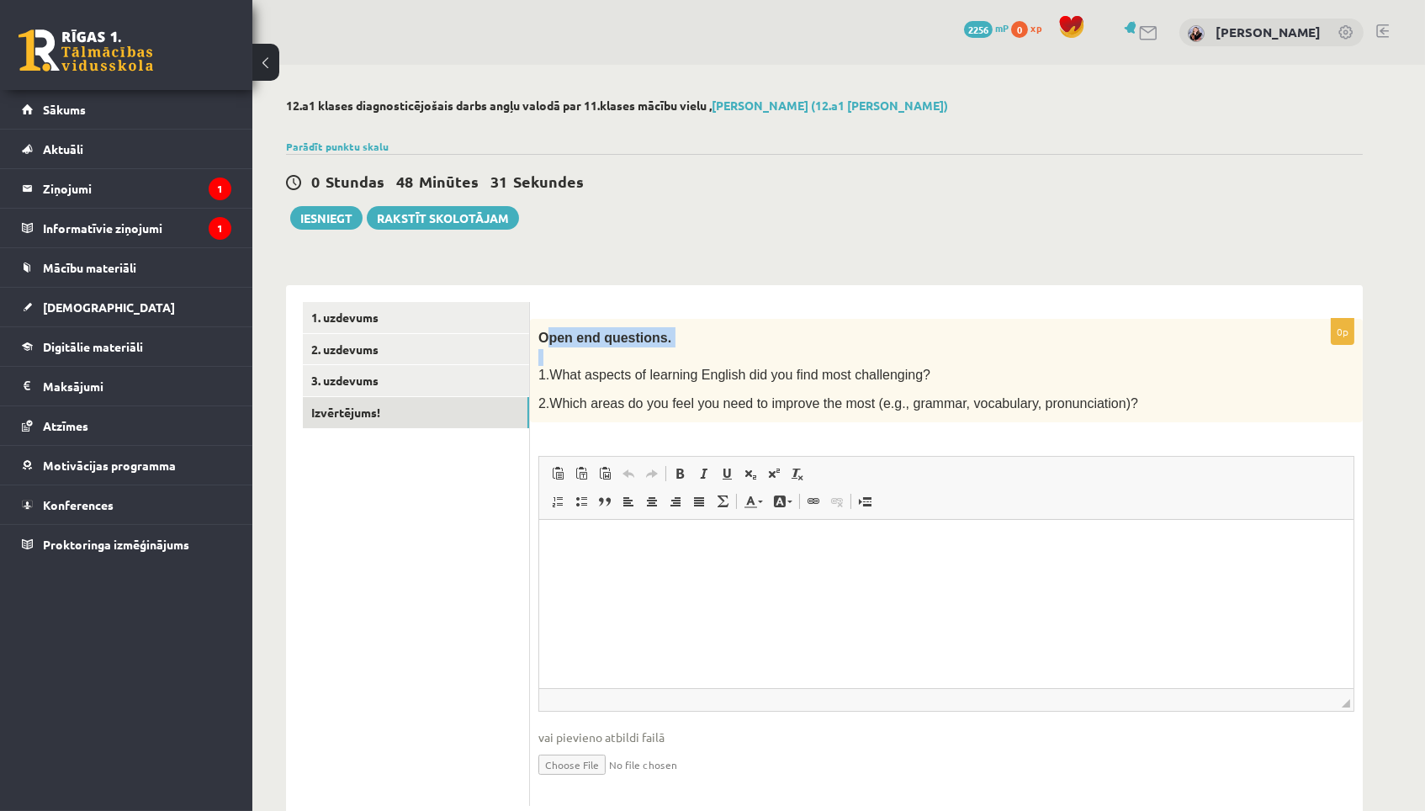
drag, startPoint x: 552, startPoint y: 332, endPoint x: 1058, endPoint y: 364, distance: 506.7
click at [1064, 363] on div "Open end questions. 1.What aspects of learning English did you find most challe…" at bounding box center [946, 371] width 833 height 104
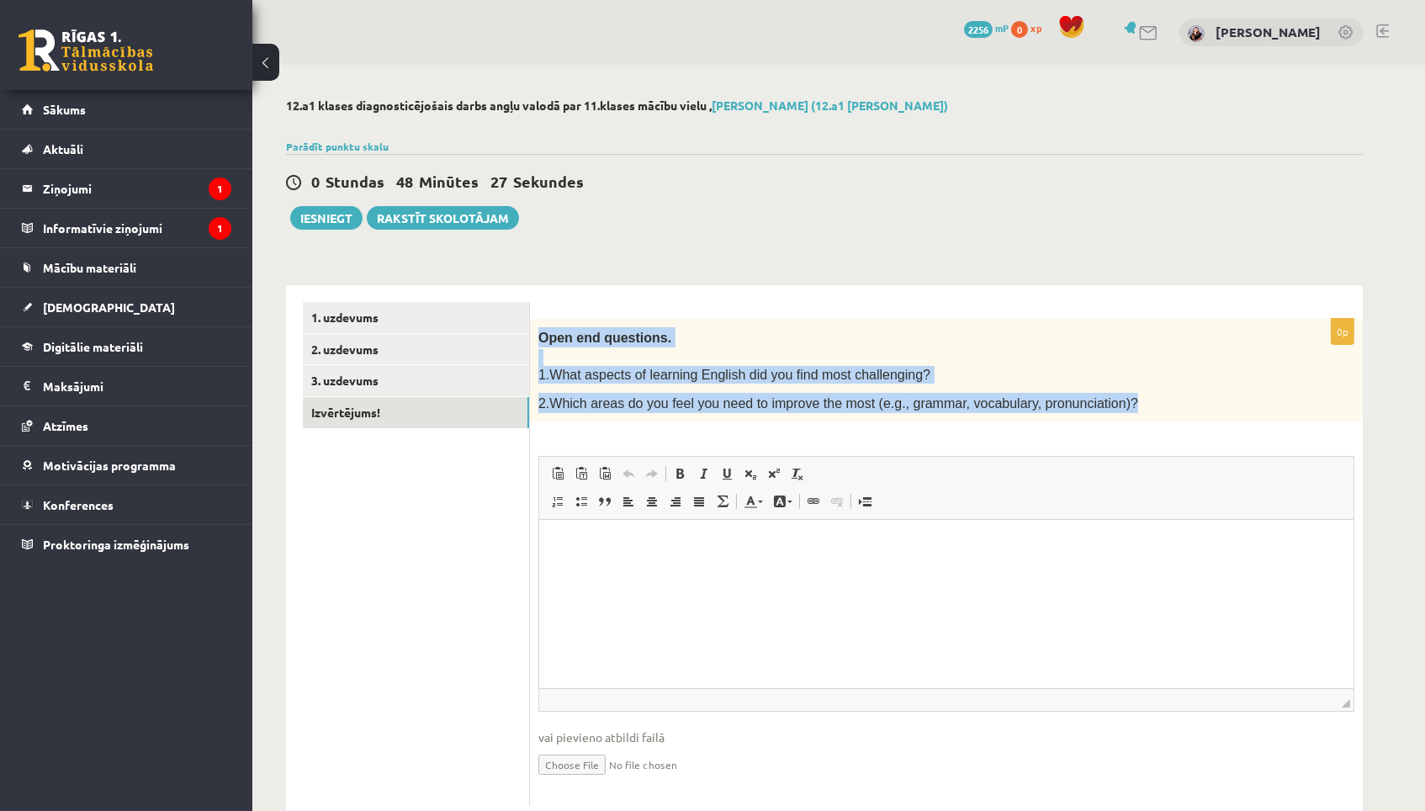
drag, startPoint x: 545, startPoint y: 324, endPoint x: 1023, endPoint y: 408, distance: 485.3
click at [1023, 408] on div "Open end questions. 1.What aspects of learning English did you find most challe…" at bounding box center [946, 371] width 833 height 104
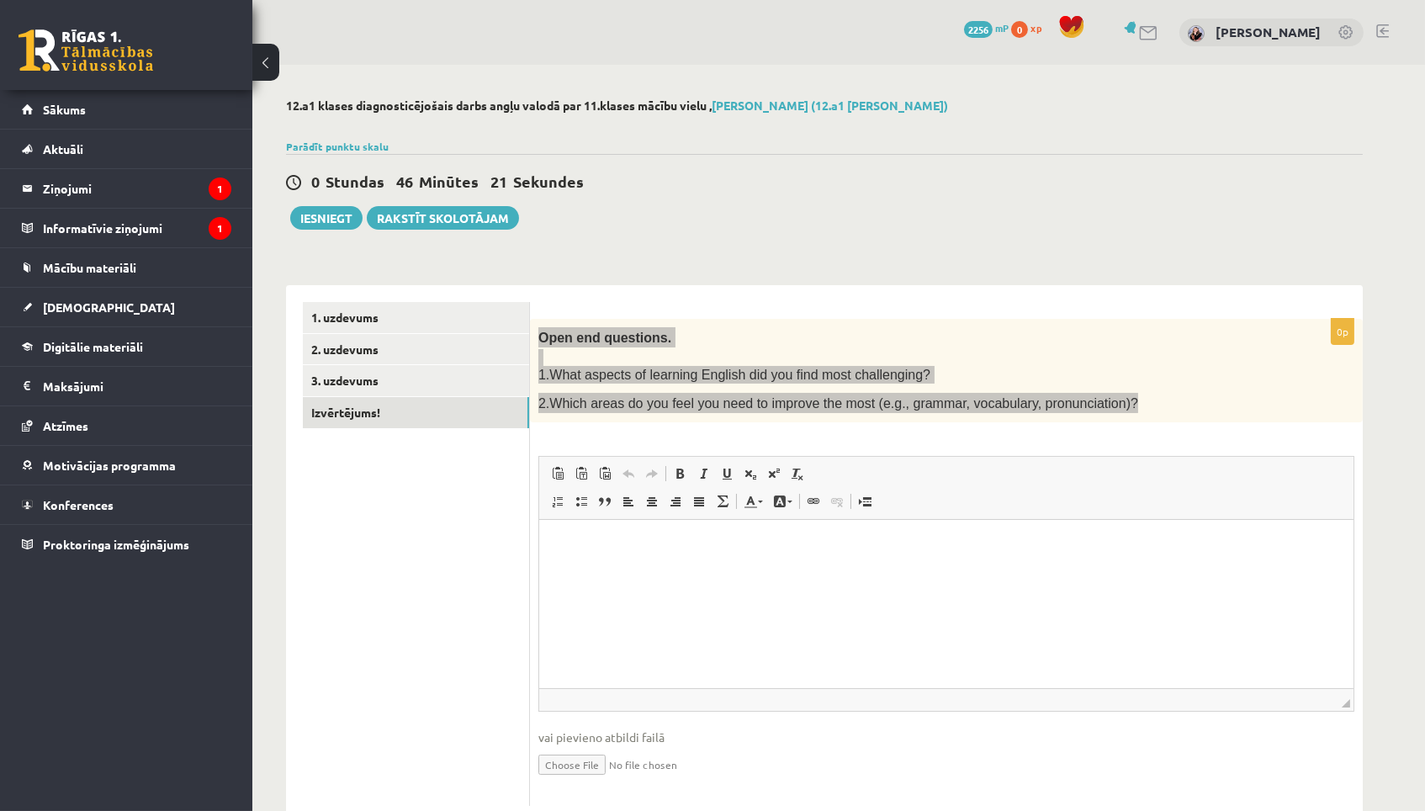
click at [829, 571] on html at bounding box center [946, 545] width 815 height 51
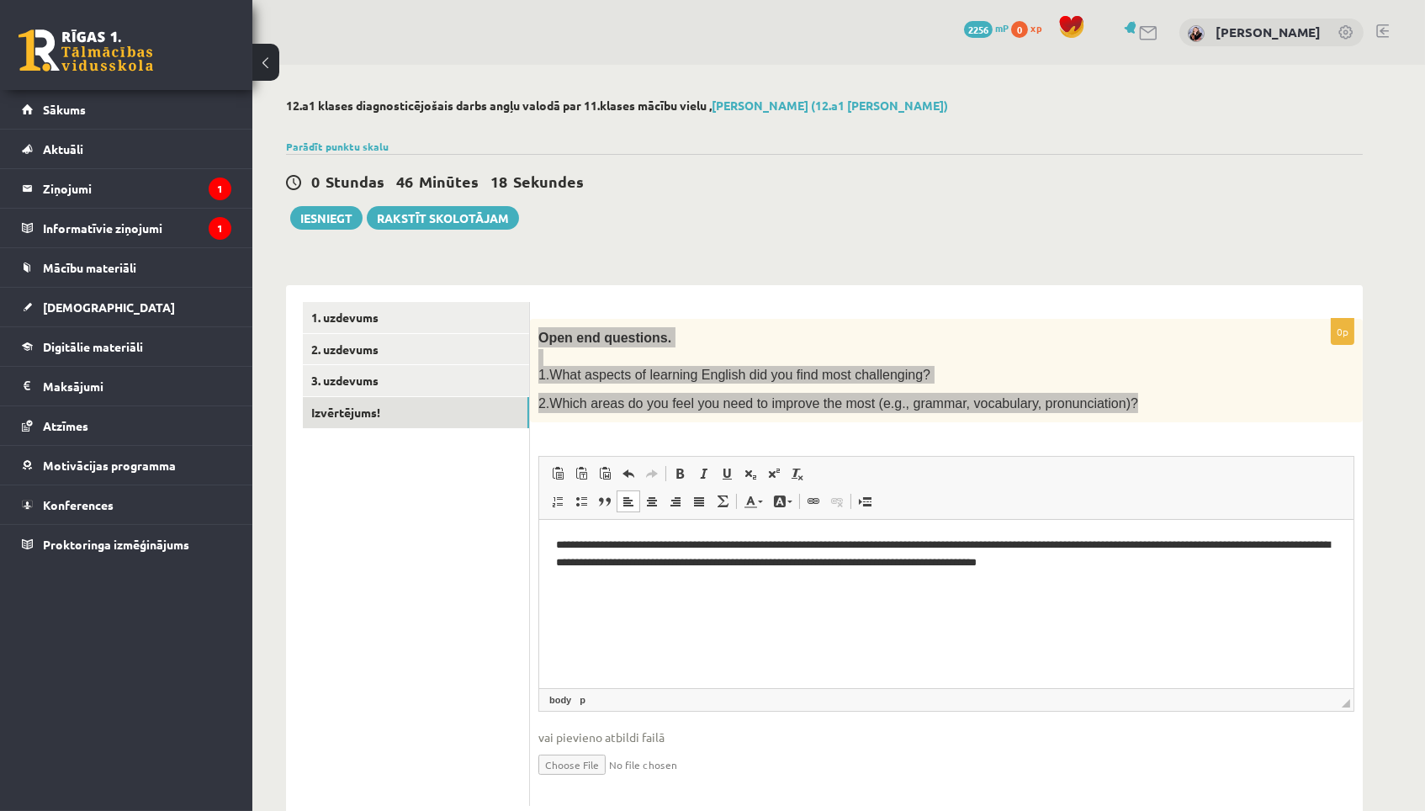
click at [805, 589] on html "**********" at bounding box center [946, 554] width 815 height 69
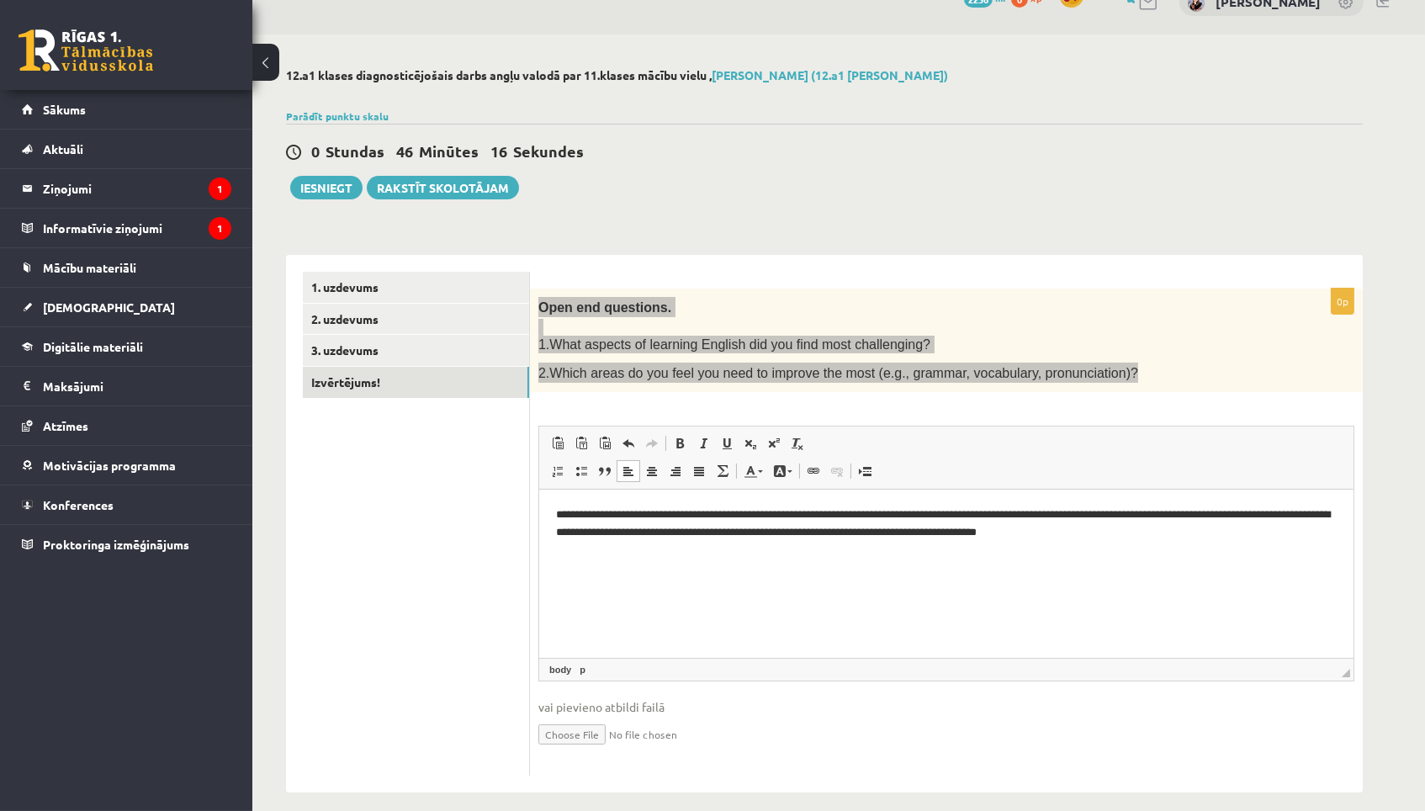
click at [552, 513] on html "**********" at bounding box center [946, 523] width 815 height 67
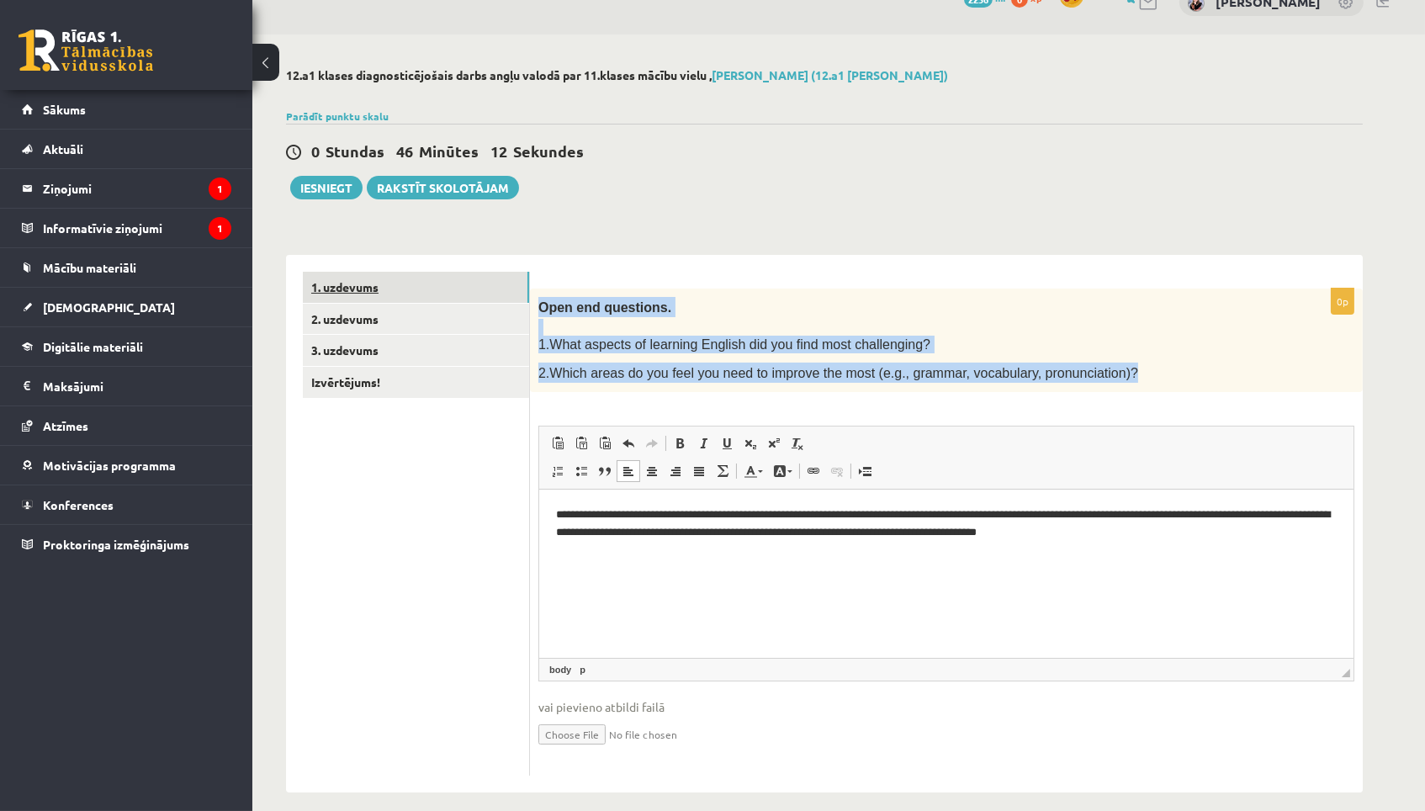
click at [351, 285] on link "1. uzdevums" at bounding box center [416, 287] width 226 height 31
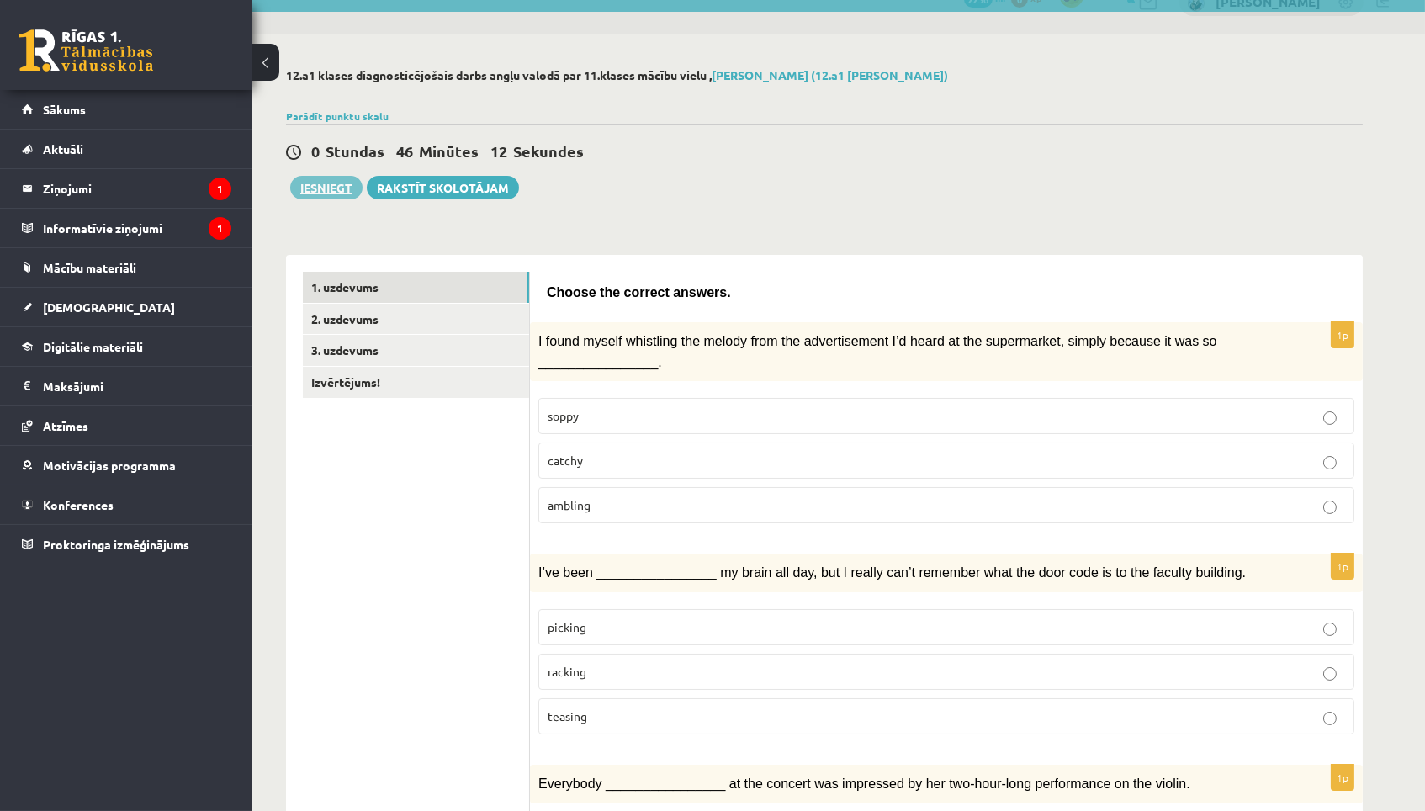
click at [326, 182] on button "Iesniegt" at bounding box center [326, 188] width 72 height 24
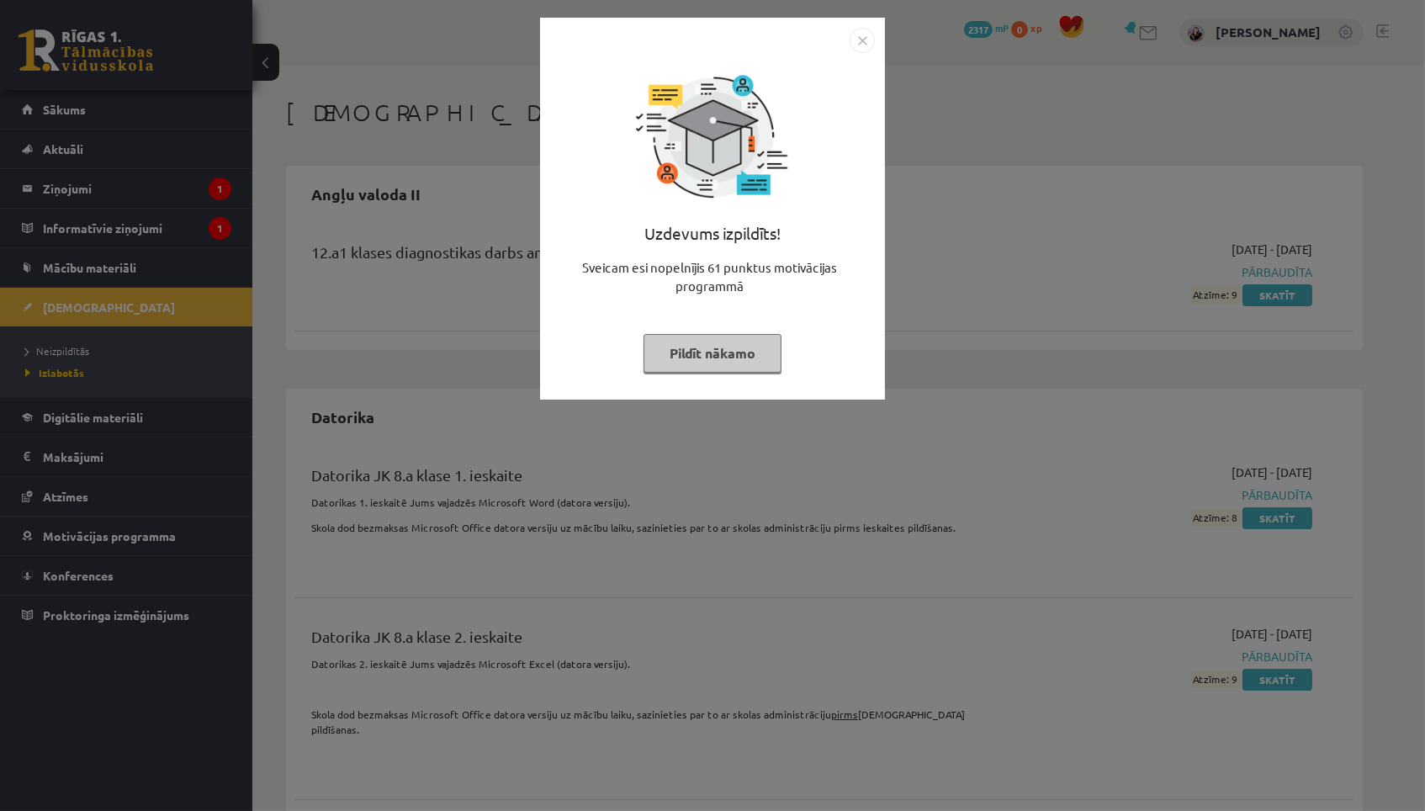
click at [742, 342] on button "Pildīt nākamo" at bounding box center [713, 353] width 138 height 39
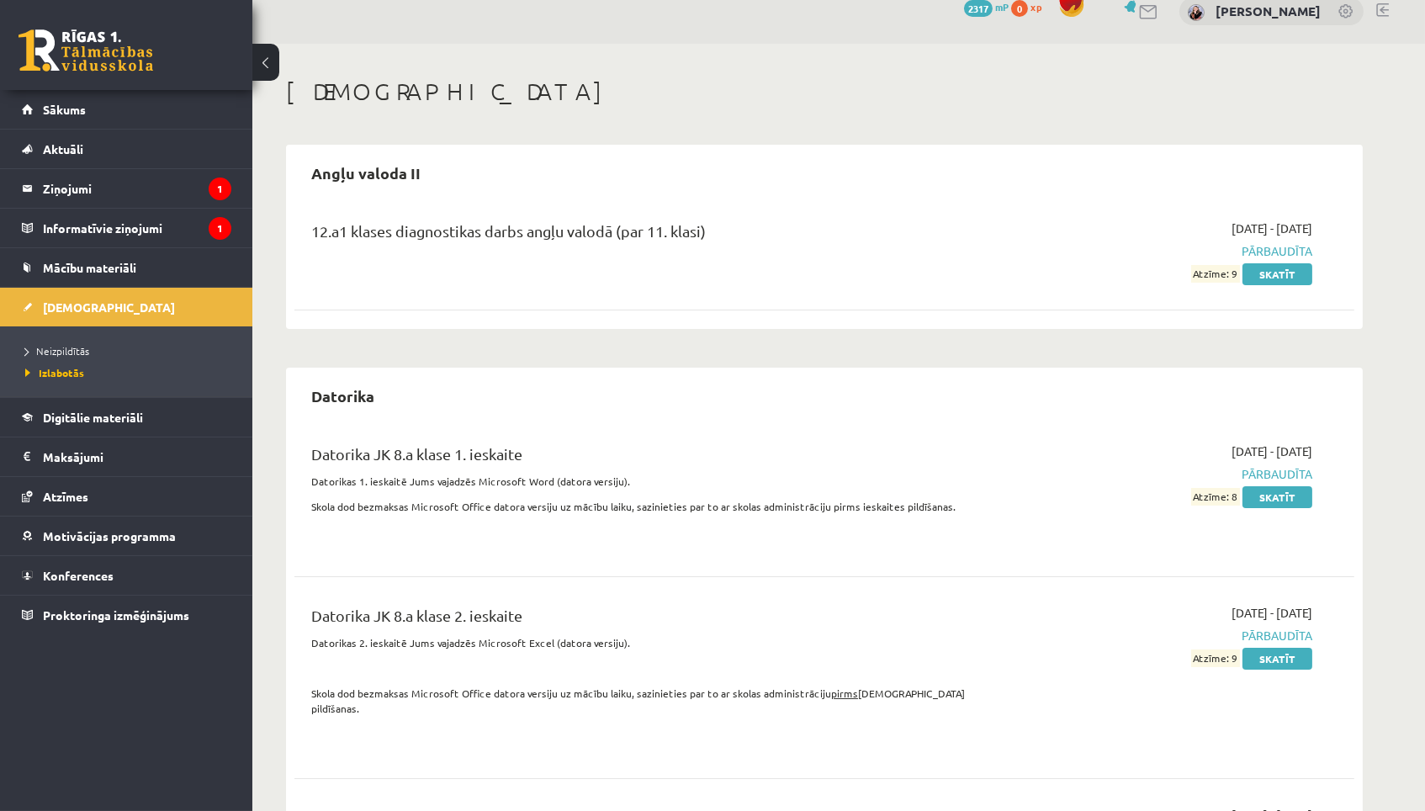
scroll to position [13, 0]
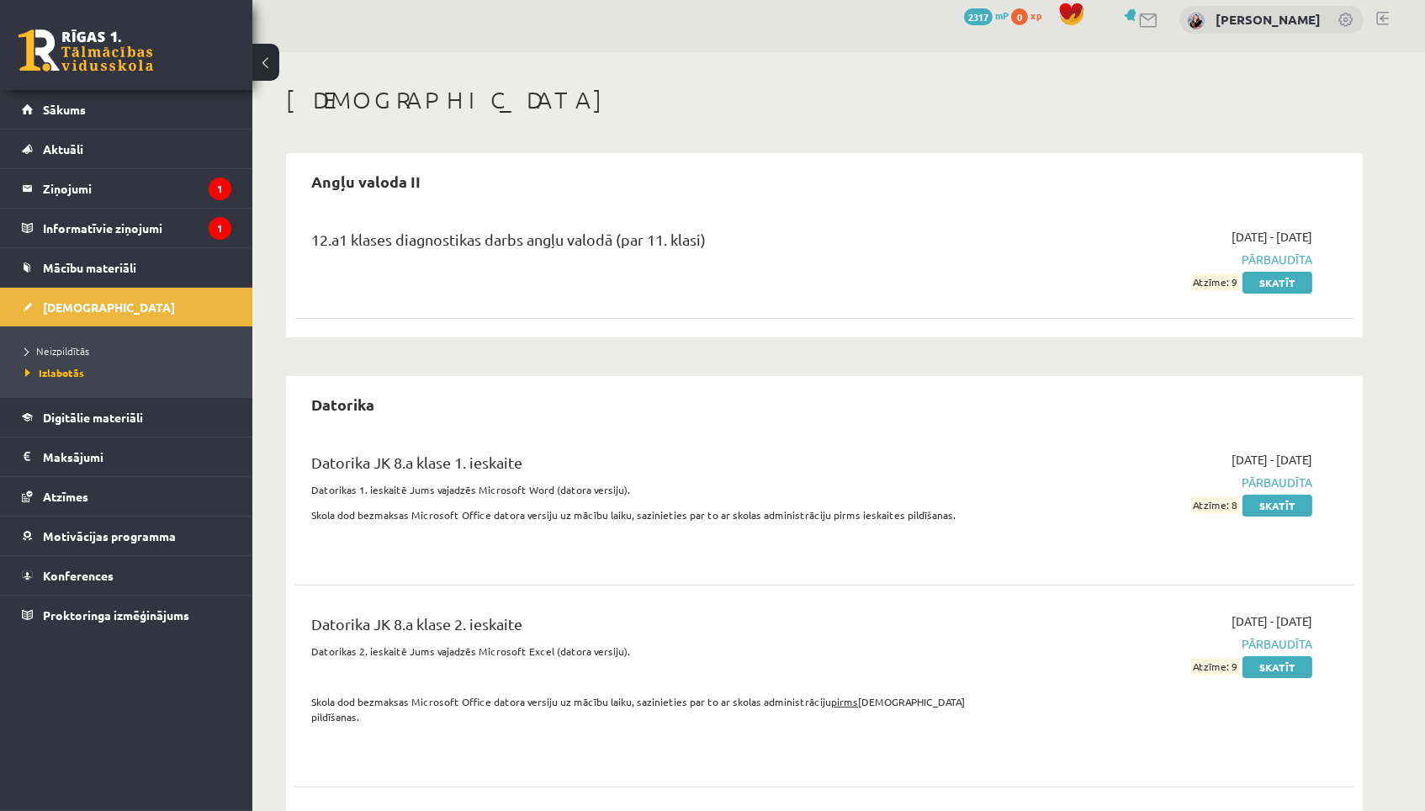
click at [1283, 257] on span "Pārbaudīta" at bounding box center [1153, 260] width 317 height 18
click at [1269, 278] on link "Skatīt" at bounding box center [1278, 283] width 70 height 22
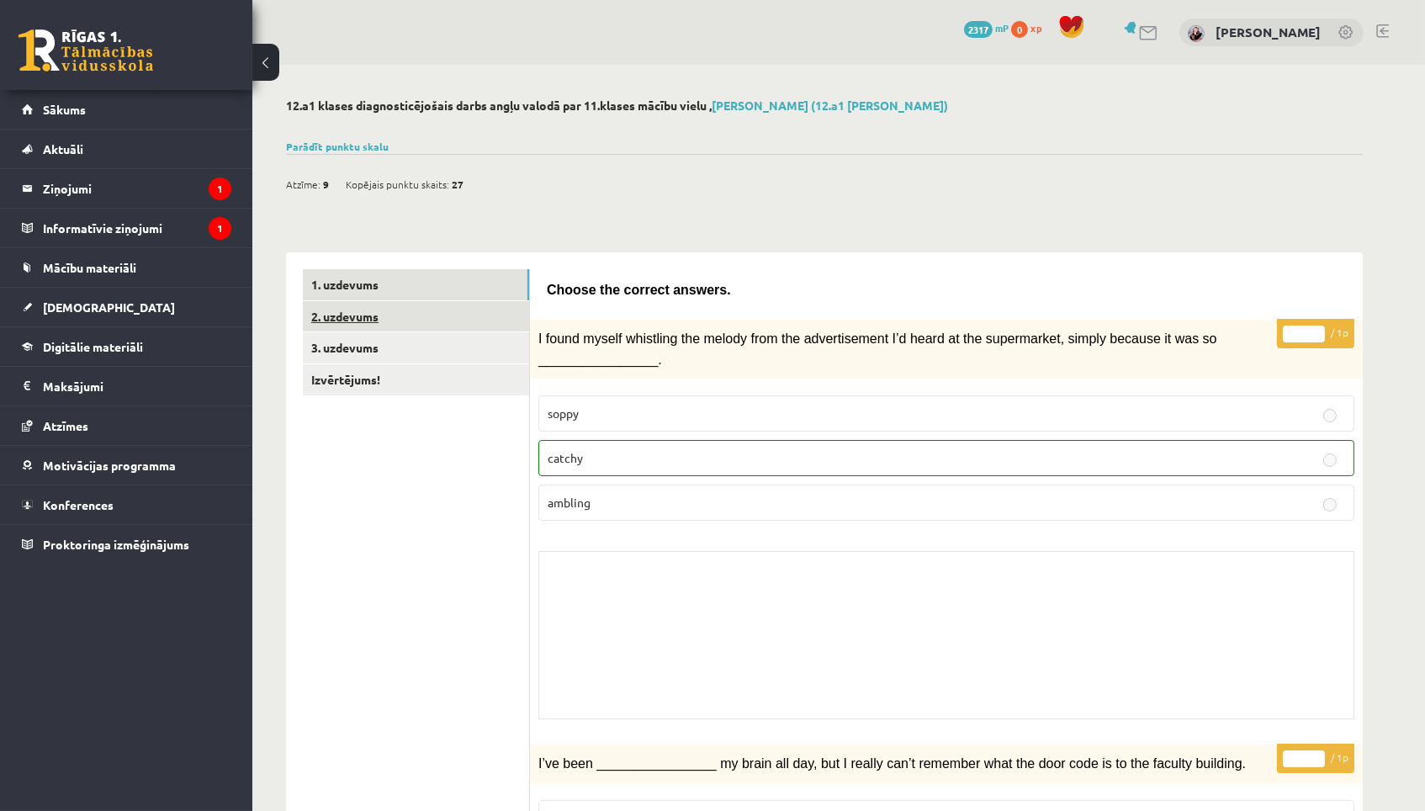
click at [495, 311] on link "2. uzdevums" at bounding box center [416, 316] width 226 height 31
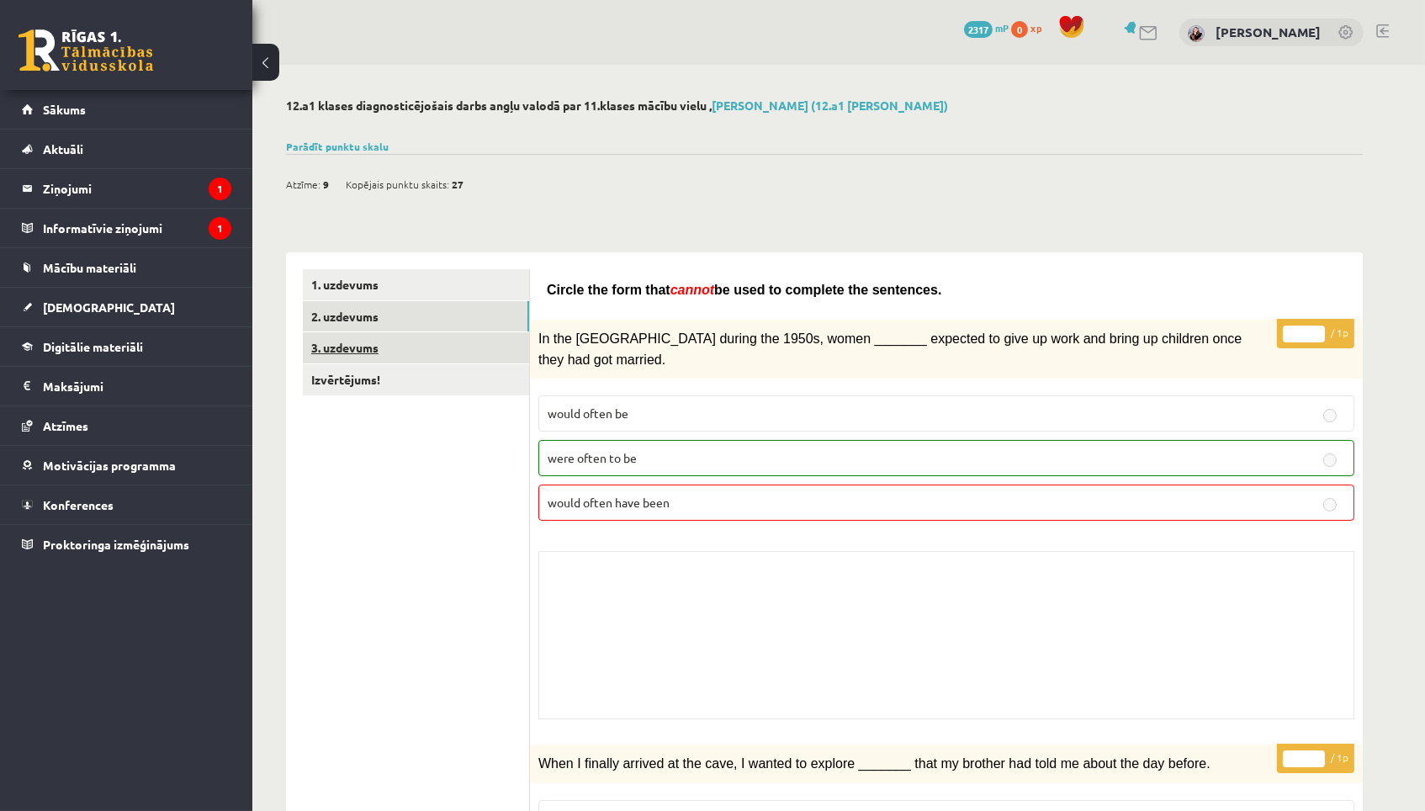
click at [457, 362] on link "3. uzdevums" at bounding box center [416, 347] width 226 height 31
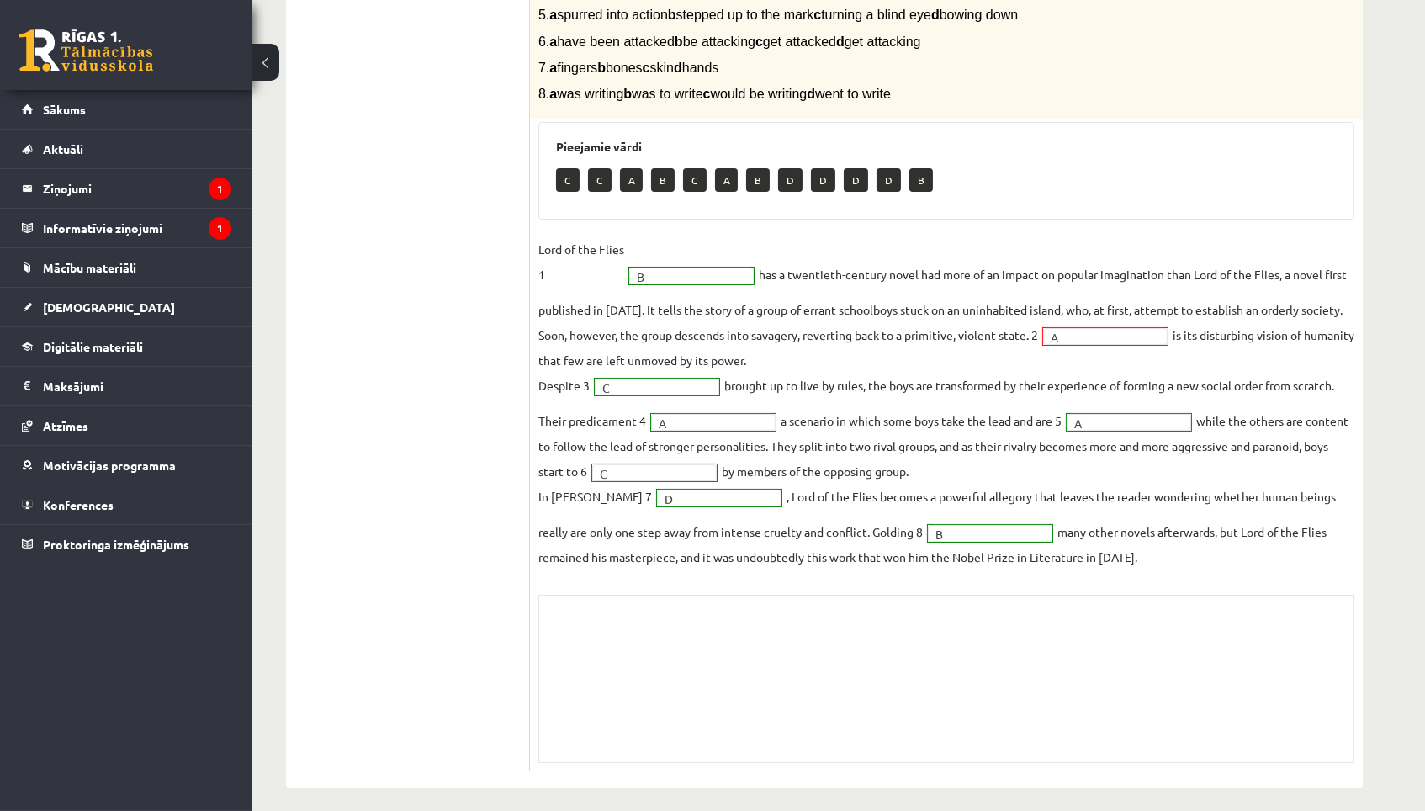
scroll to position [445, -1]
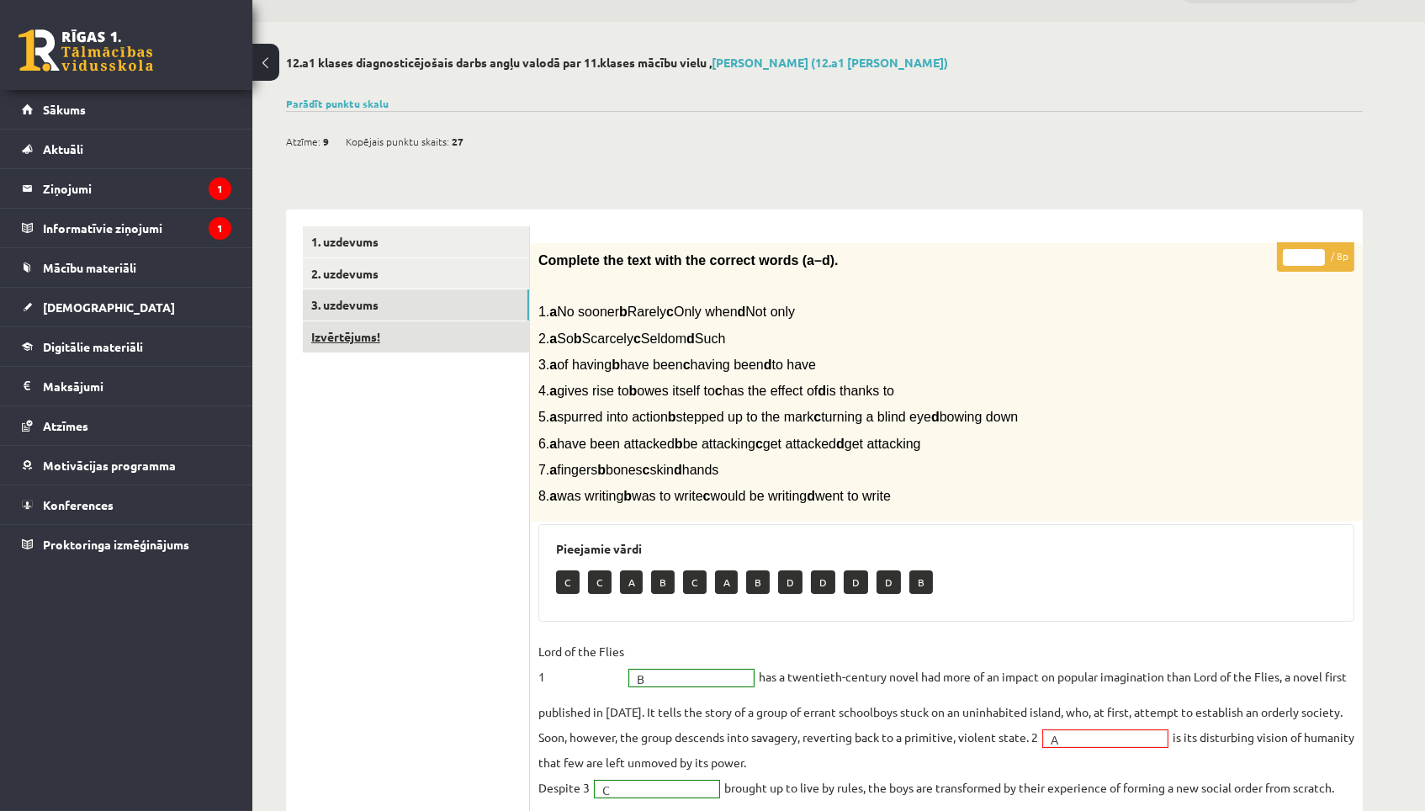
click at [455, 336] on link "Izvērtējums!" at bounding box center [416, 336] width 226 height 31
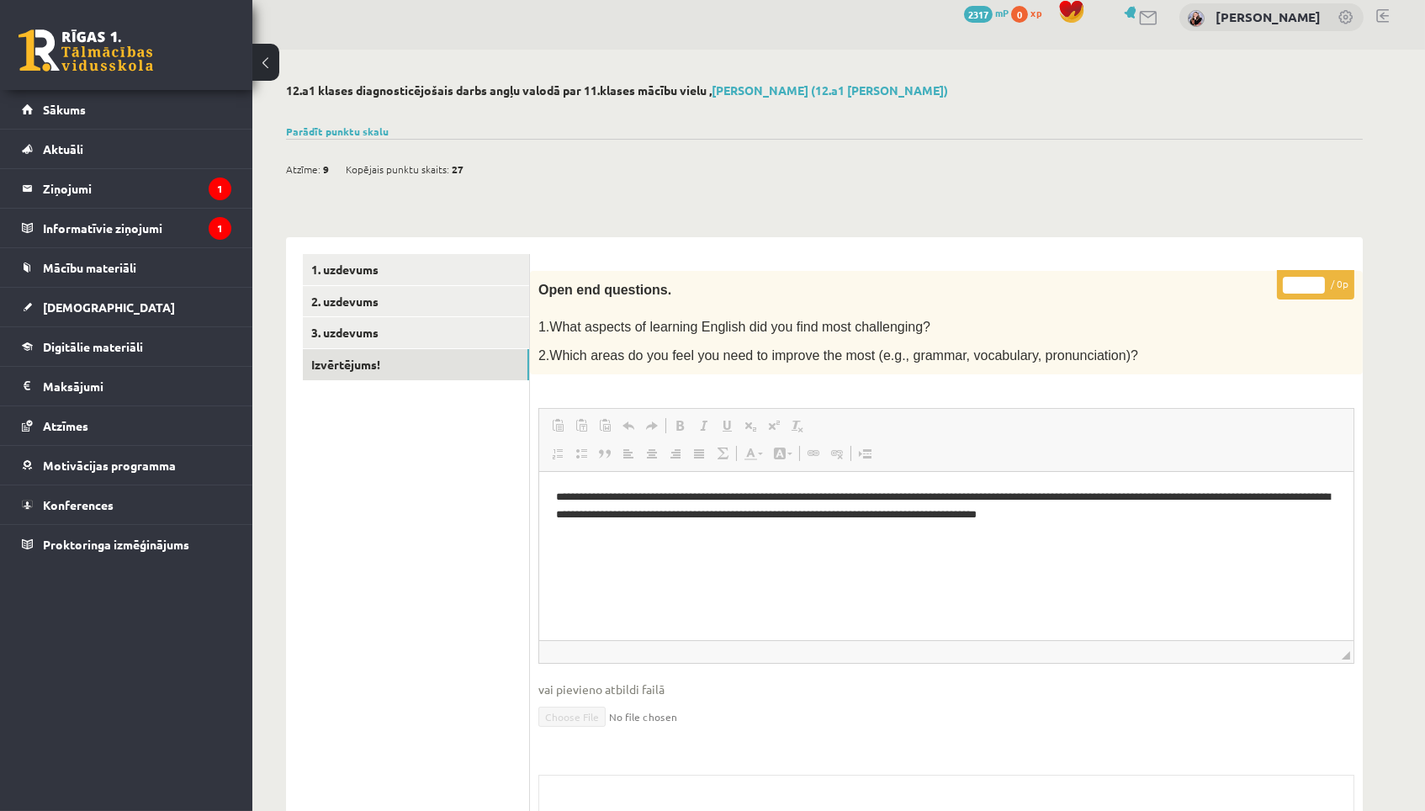
scroll to position [0, 0]
click at [204, 82] on div "0 Dāvanas 2317 mP 0 xp" at bounding box center [126, 45] width 252 height 90
click at [204, 94] on link "Sākums" at bounding box center [127, 109] width 210 height 39
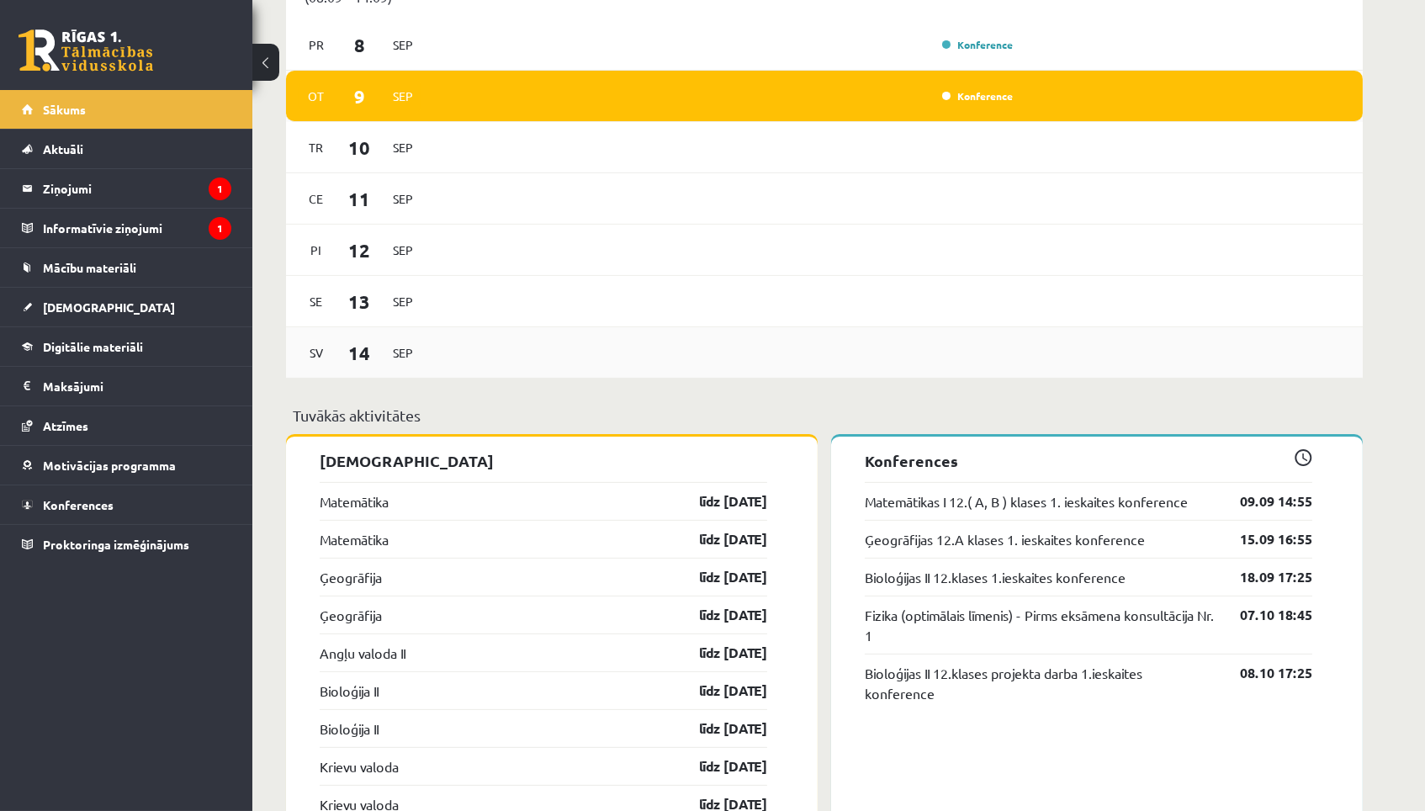
scroll to position [1070, 0]
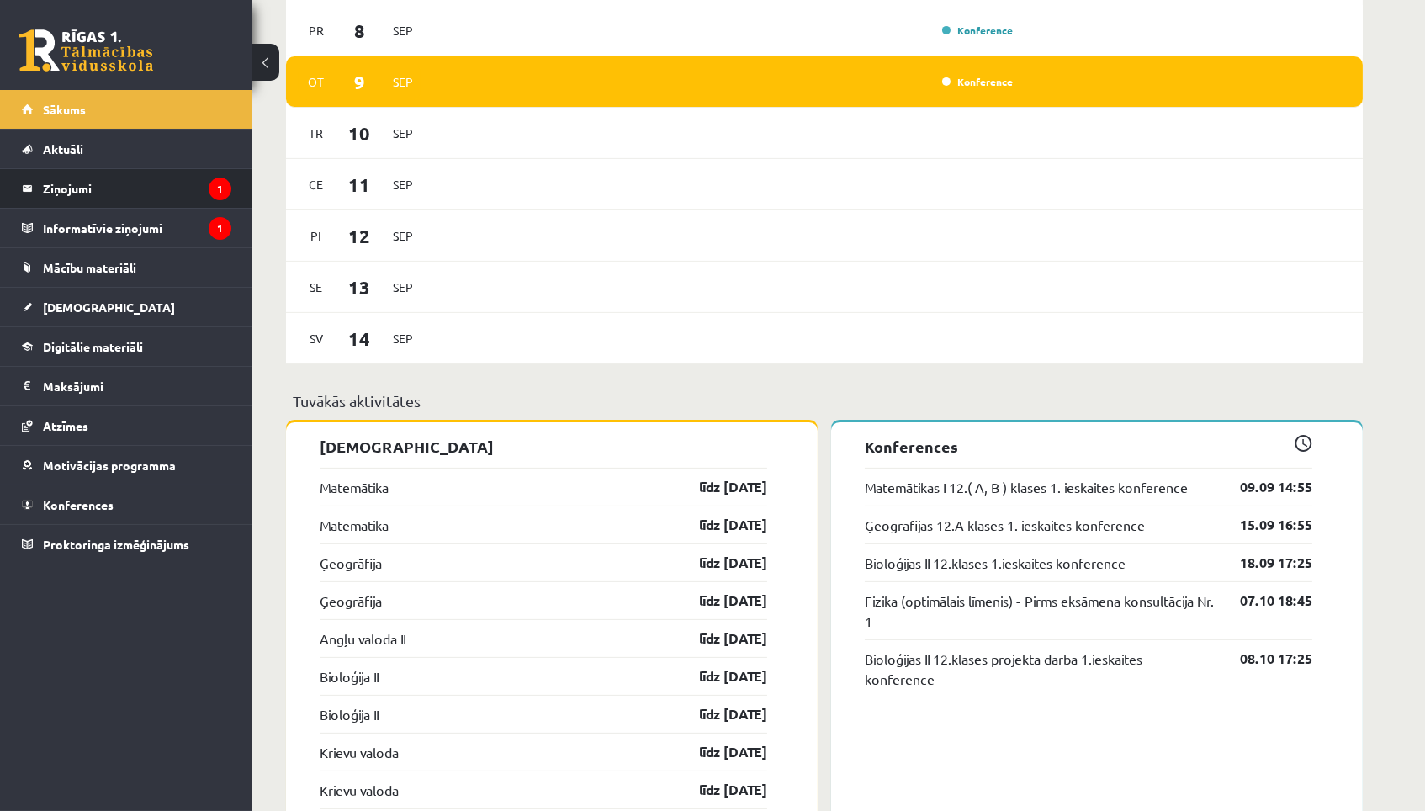
click at [242, 200] on li "Ziņojumi 1" at bounding box center [126, 188] width 252 height 40
click at [226, 194] on icon "1" at bounding box center [220, 189] width 23 height 23
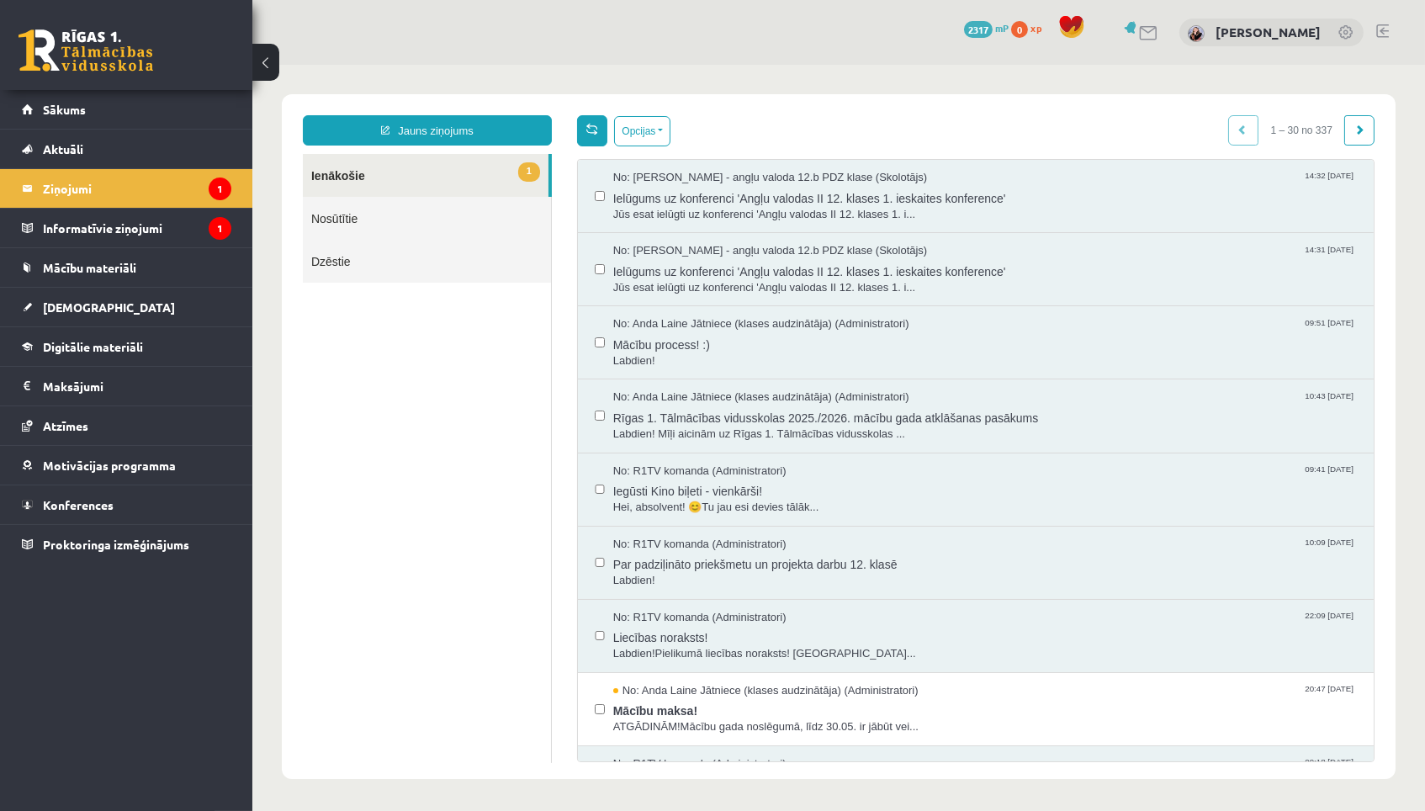
click at [592, 144] on link at bounding box center [591, 130] width 30 height 31
click at [590, 144] on link at bounding box center [591, 130] width 30 height 31
click at [601, 96] on div "**********" at bounding box center [838, 436] width 1114 height 685
click at [596, 117] on link at bounding box center [591, 130] width 30 height 31
click at [523, 179] on span "1" at bounding box center [529, 171] width 22 height 19
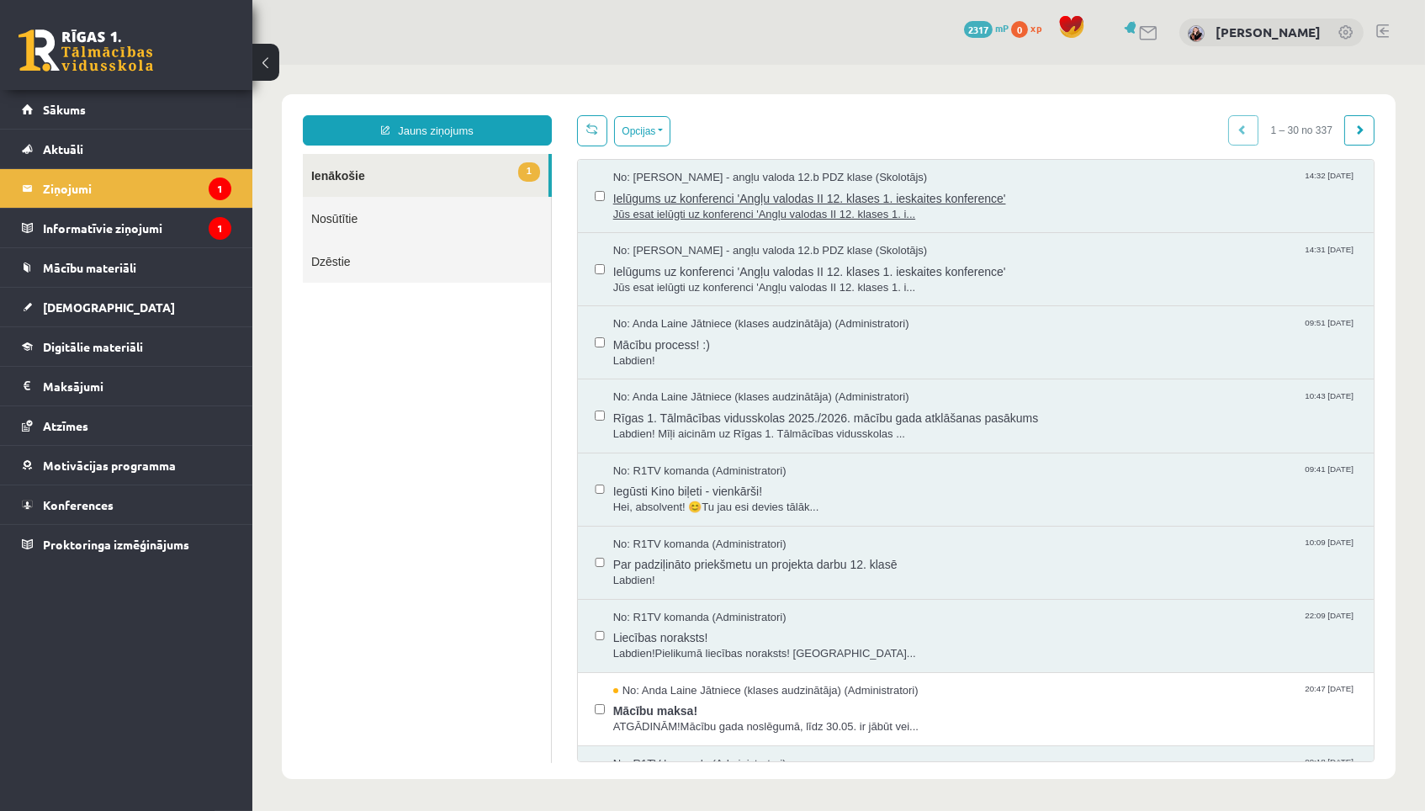
click at [629, 189] on span "Ielūgums uz konferenci 'Angļu valodas II 12. klases 1. ieskaites konference'" at bounding box center [985, 196] width 744 height 21
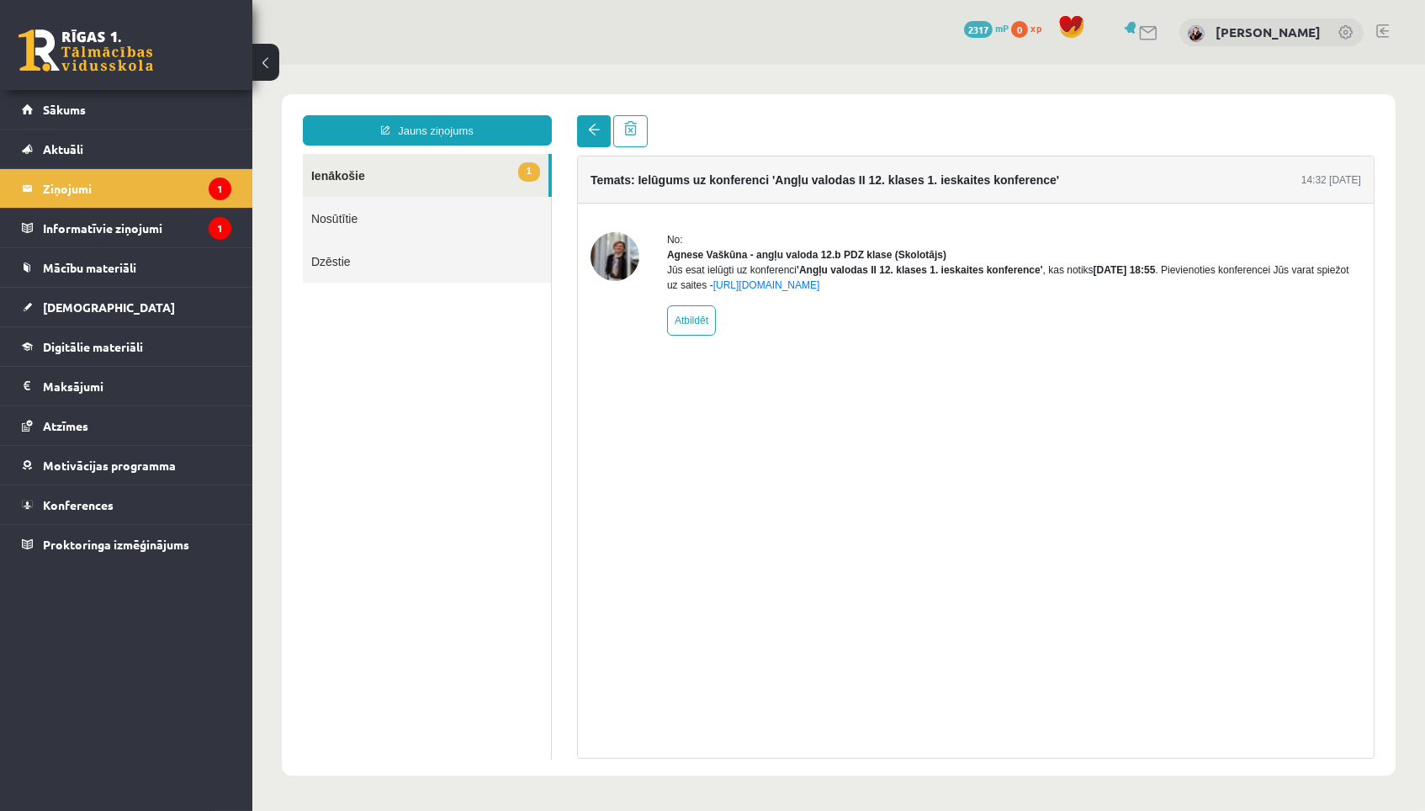
click at [598, 135] on span at bounding box center [593, 130] width 12 height 12
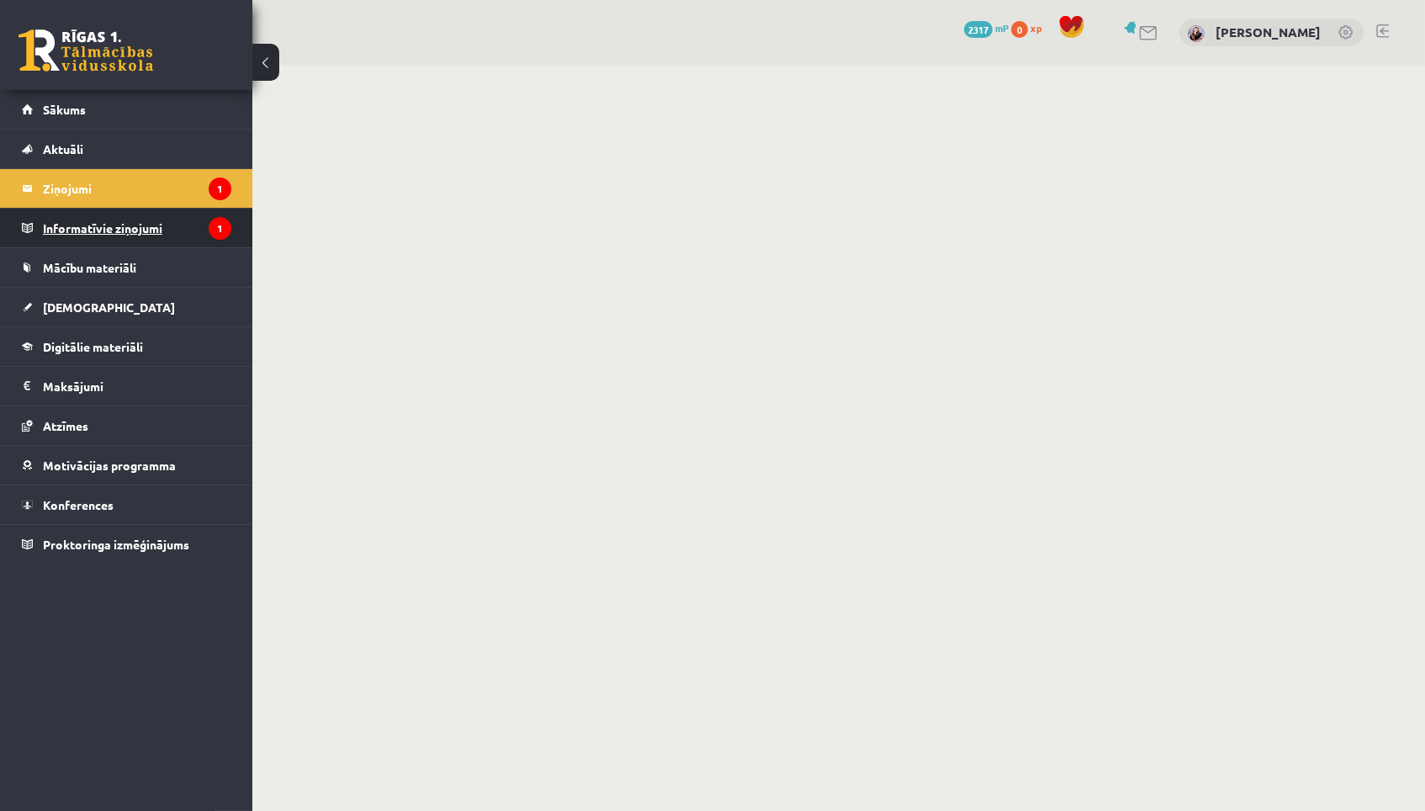
click at [217, 233] on icon "1" at bounding box center [220, 228] width 23 height 23
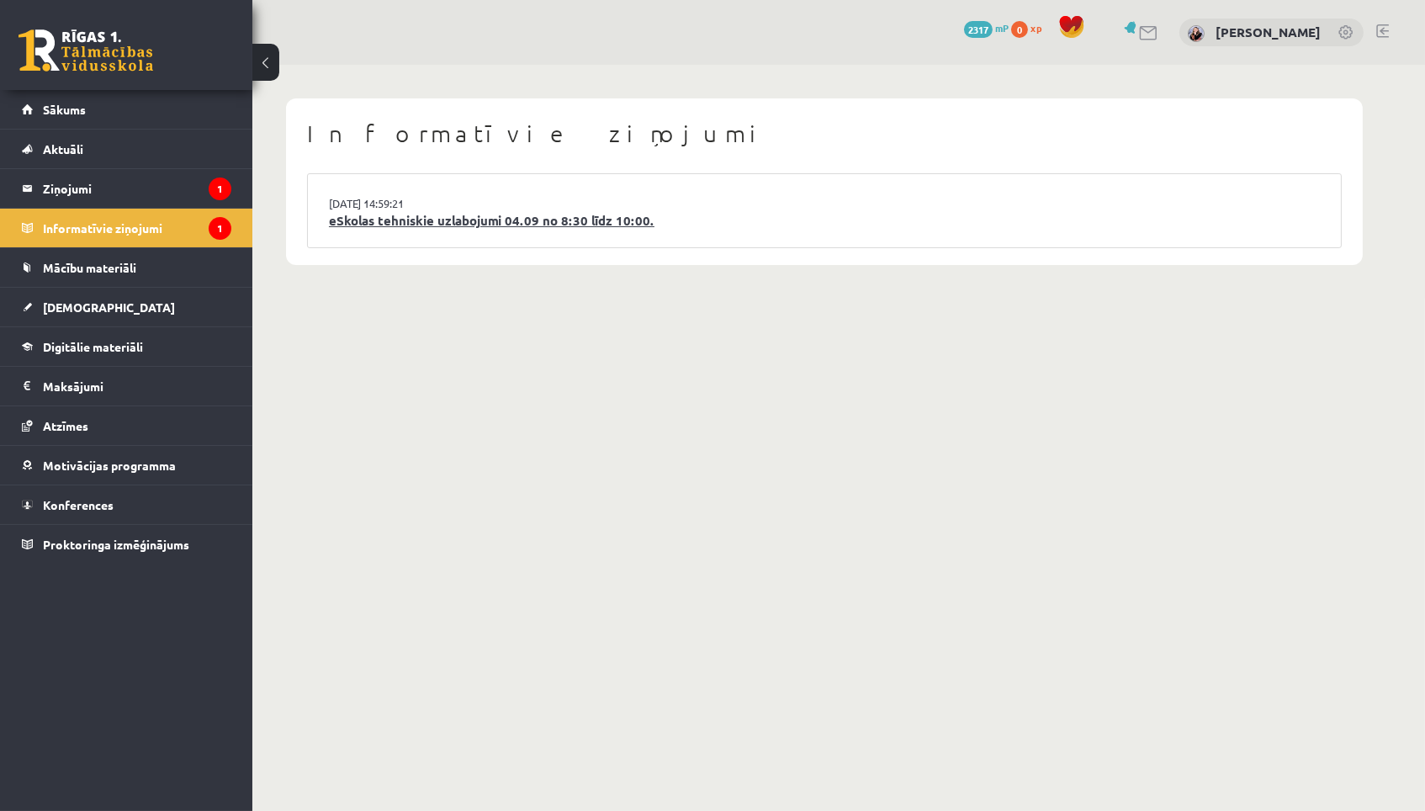
click at [454, 220] on link "eSkolas tehniskie uzlabojumi 04.09 no 8:30 līdz 10:00." at bounding box center [824, 220] width 991 height 19
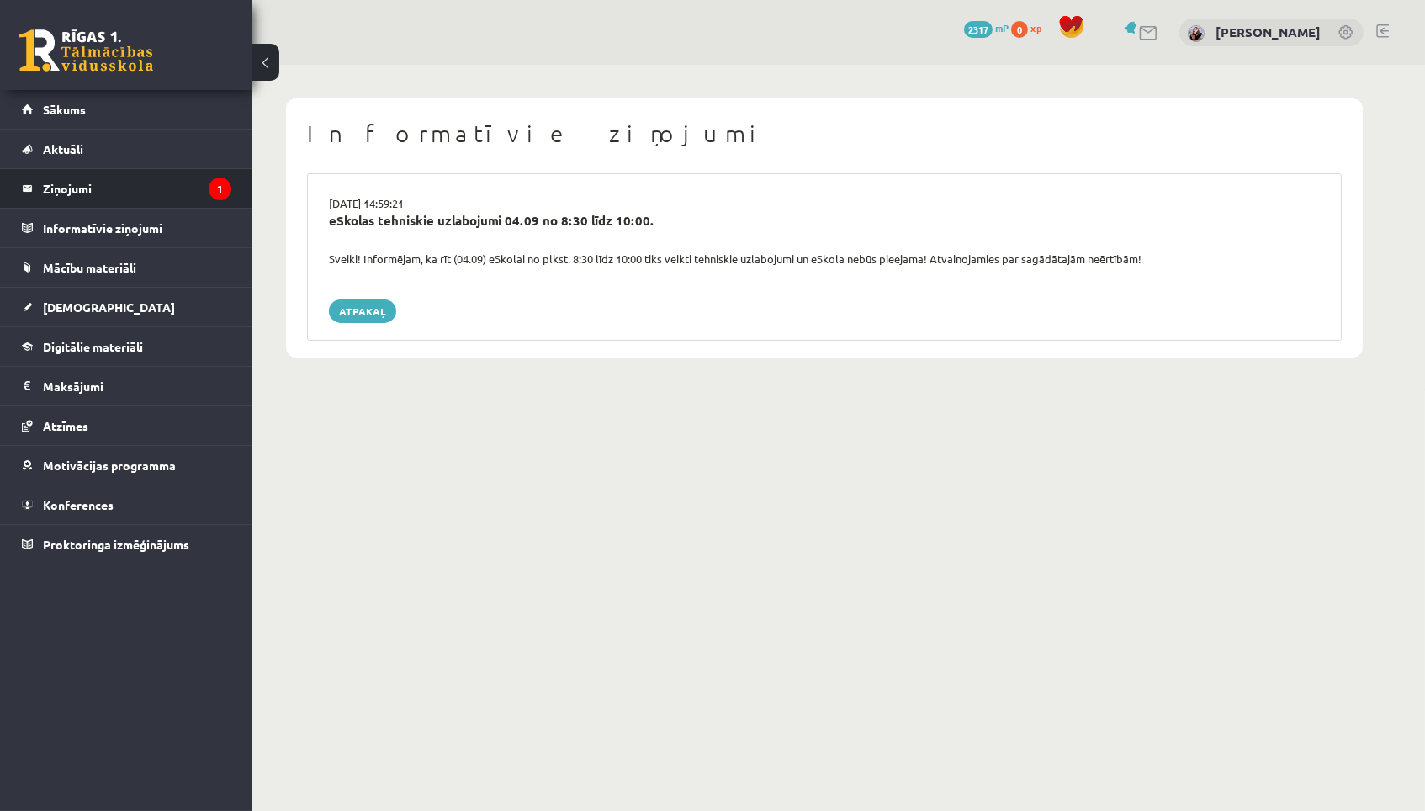
click at [232, 197] on li "Ziņojumi 1" at bounding box center [126, 188] width 252 height 40
click at [212, 192] on icon "1" at bounding box center [220, 189] width 23 height 23
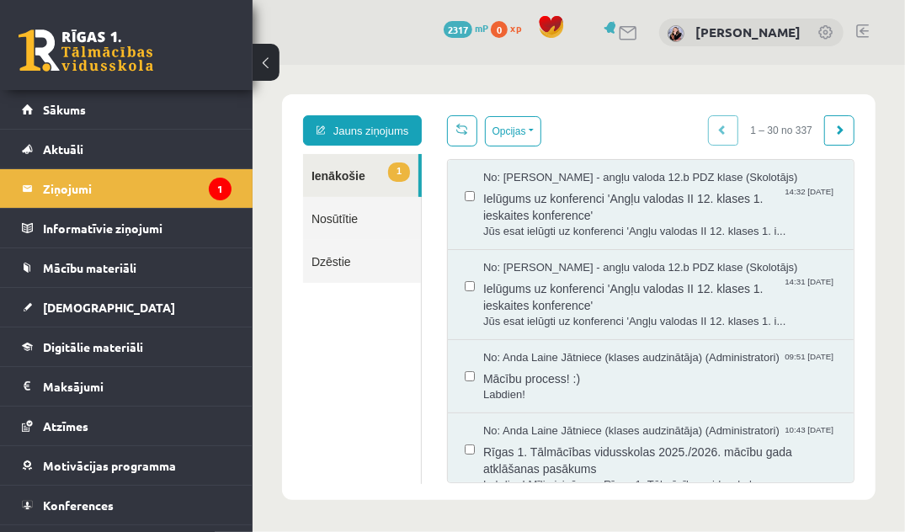
click at [888, 236] on body "**********" at bounding box center [578, 296] width 652 height 465
click at [188, 109] on link "Sākums" at bounding box center [127, 109] width 210 height 39
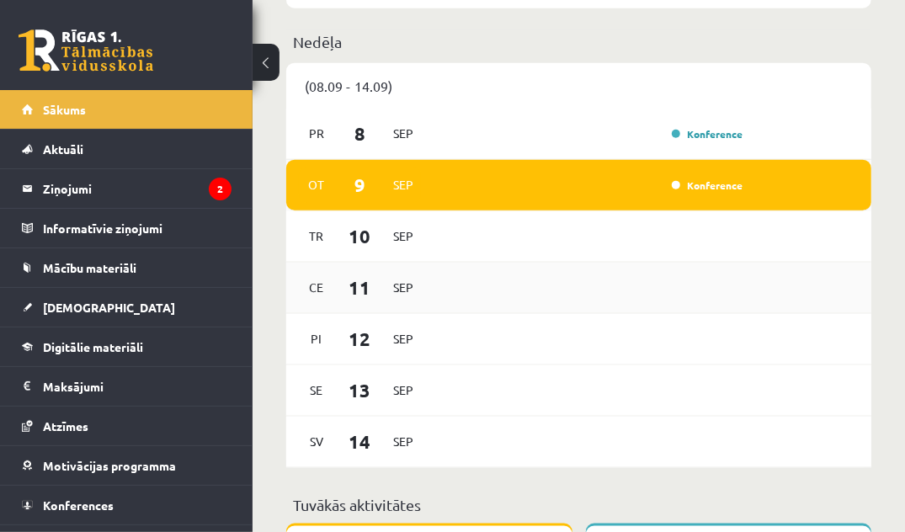
scroll to position [887, 0]
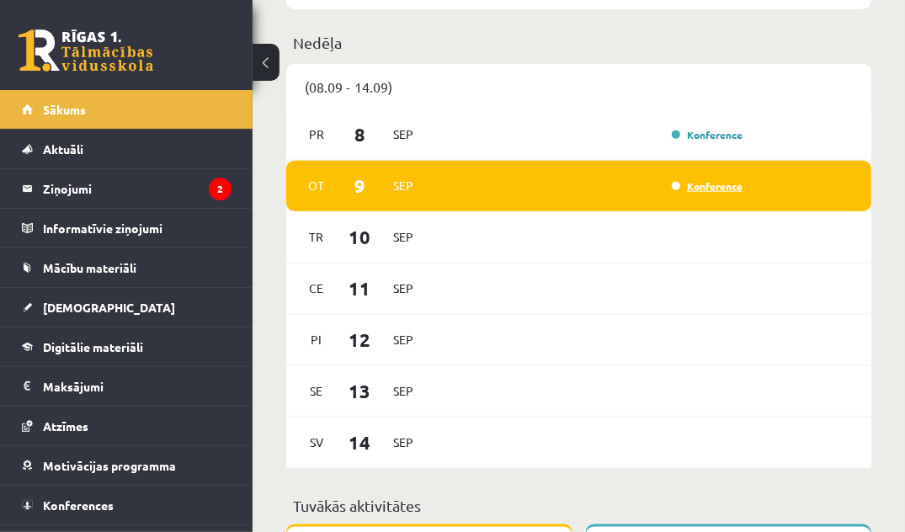
click at [676, 181] on link "Konference" at bounding box center [707, 185] width 71 height 13
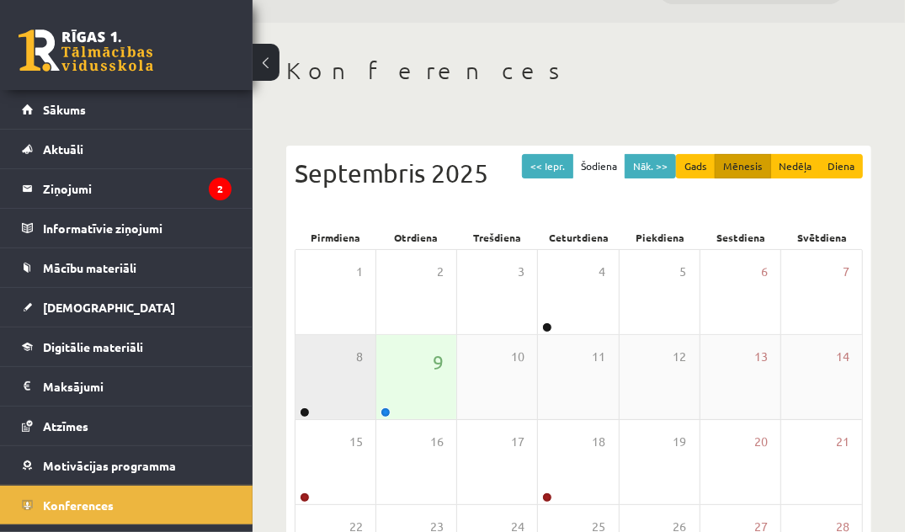
scroll to position [43, 0]
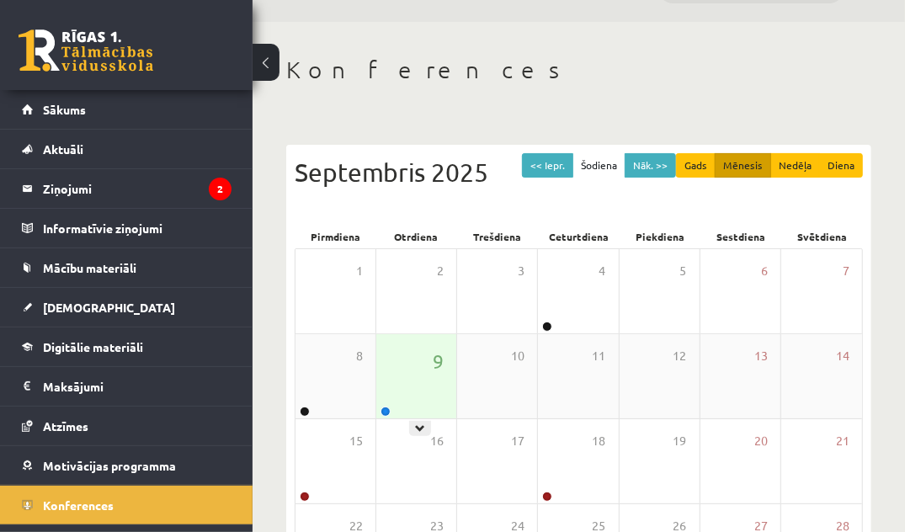
click at [420, 403] on div "9" at bounding box center [416, 376] width 80 height 84
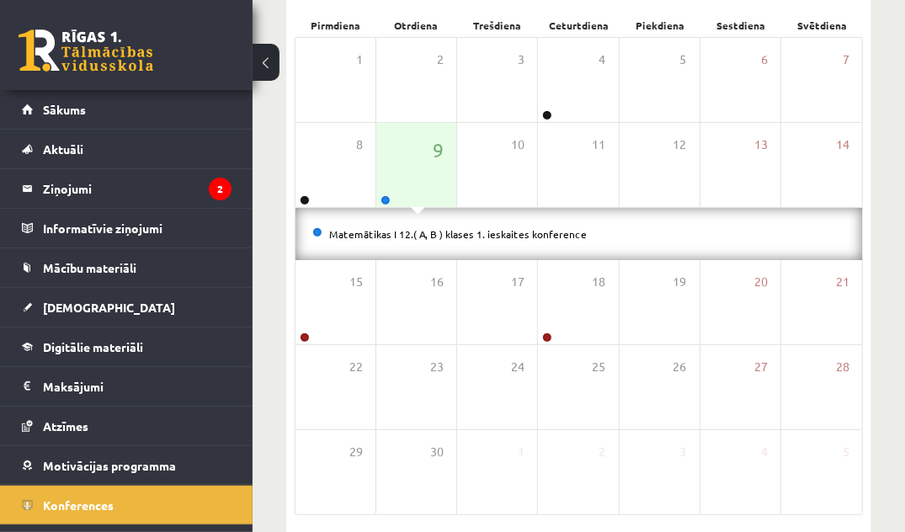
scroll to position [265, 0]
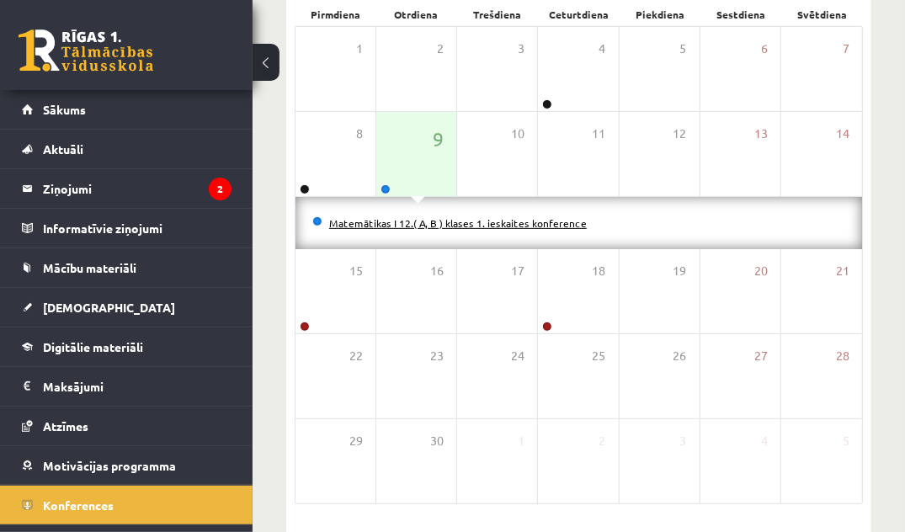
click at [487, 216] on link "Matemātikas I 12.( A, B ) klases 1. ieskaites konference" at bounding box center [457, 222] width 257 height 13
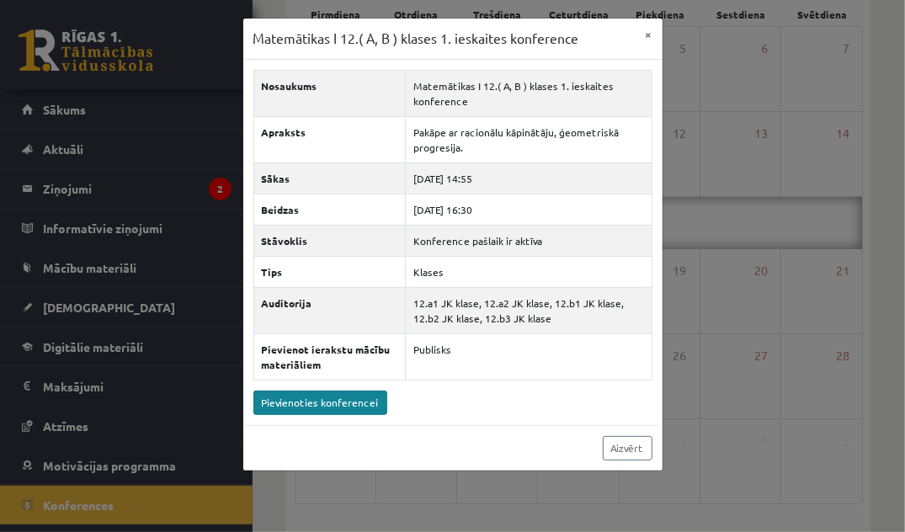
click at [343, 405] on link "Pievienoties konferencei" at bounding box center [320, 402] width 134 height 24
